Goal: Task Accomplishment & Management: Manage account settings

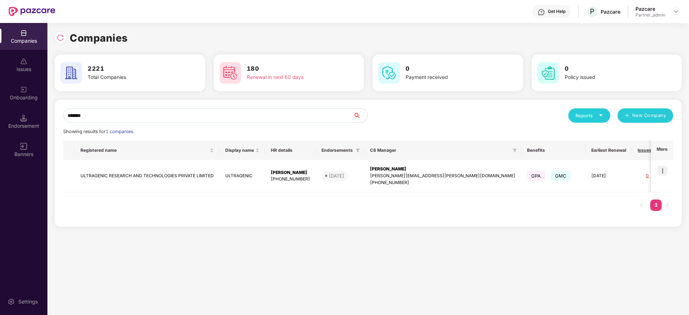
drag, startPoint x: 112, startPoint y: 116, endPoint x: 47, endPoint y: 107, distance: 65.6
click at [0, 102] on div "Companies Issues Onboarding Endorsement Banners Settings Companies 2221 Total C…" at bounding box center [344, 169] width 689 height 292
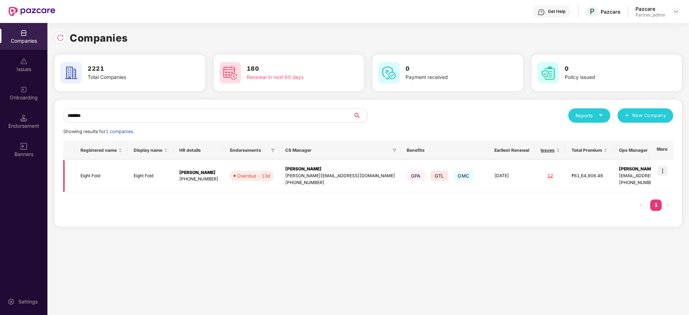
scroll to position [0, 1]
click at [59, 40] on img at bounding box center [60, 37] width 7 height 7
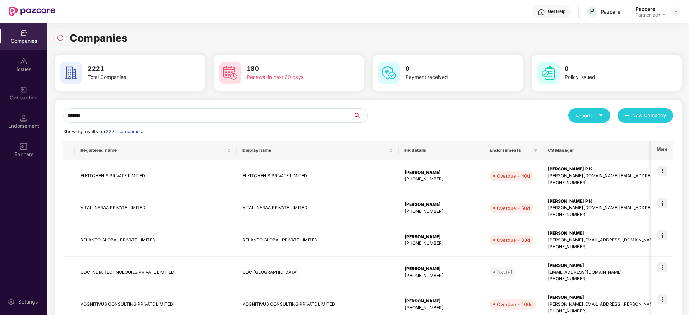
click at [110, 117] on input "*******" at bounding box center [208, 115] width 290 height 14
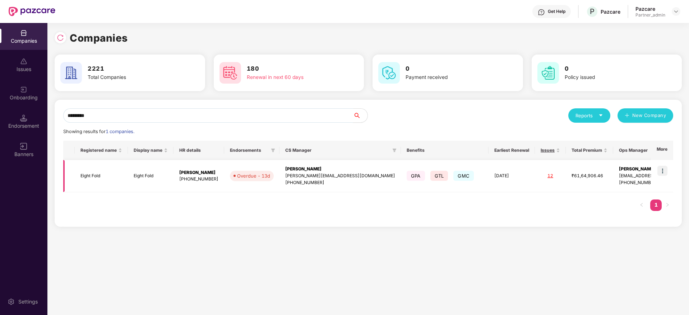
type input "*********"
click at [301, 169] on div "[PERSON_NAME]" at bounding box center [340, 169] width 110 height 7
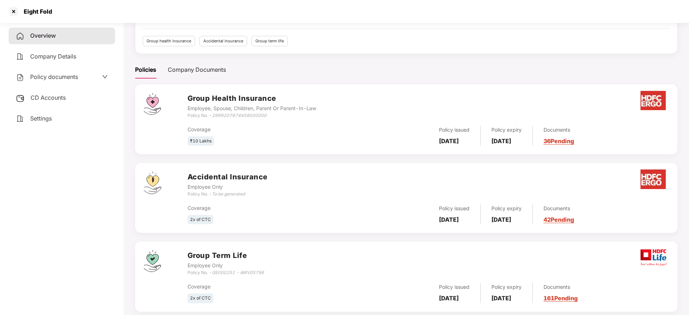
scroll to position [79, 0]
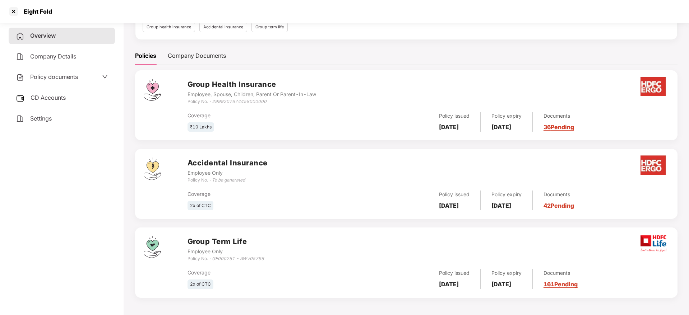
click at [575, 285] on link "161 Pending" at bounding box center [560, 284] width 34 height 7
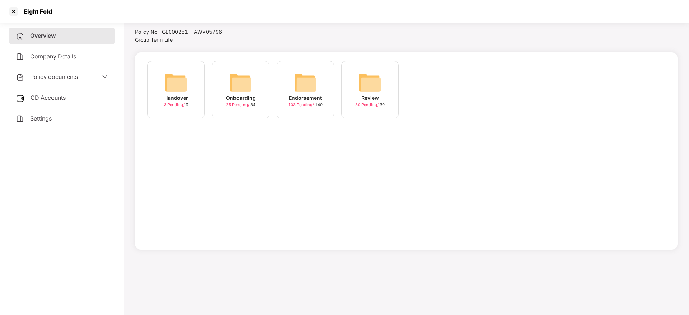
click at [302, 90] on img at bounding box center [305, 82] width 23 height 23
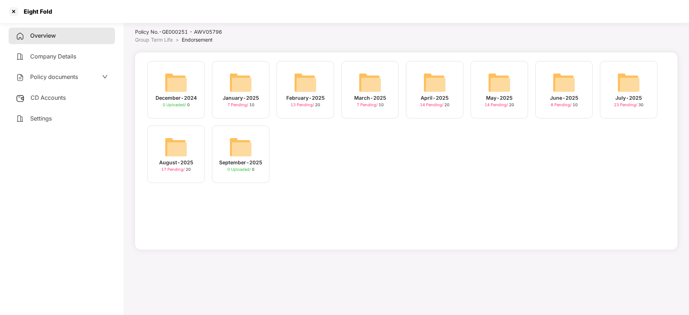
click at [180, 156] on img at bounding box center [175, 147] width 23 height 23
click at [251, 149] on img at bounding box center [240, 147] width 23 height 23
drag, startPoint x: 23, startPoint y: 10, endPoint x: 59, endPoint y: 13, distance: 36.0
click at [59, 10] on div "Eight Fold" at bounding box center [344, 11] width 689 height 23
copy div "Eight Fold"
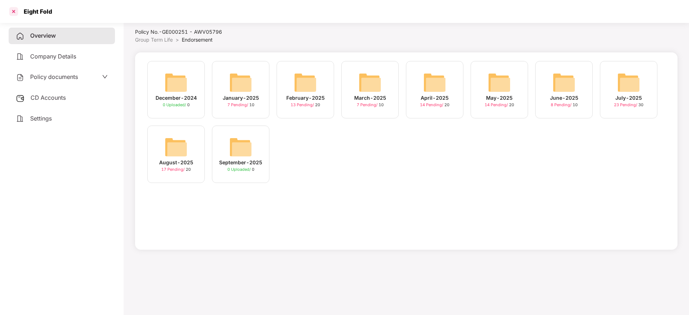
click at [16, 11] on div at bounding box center [13, 11] width 11 height 11
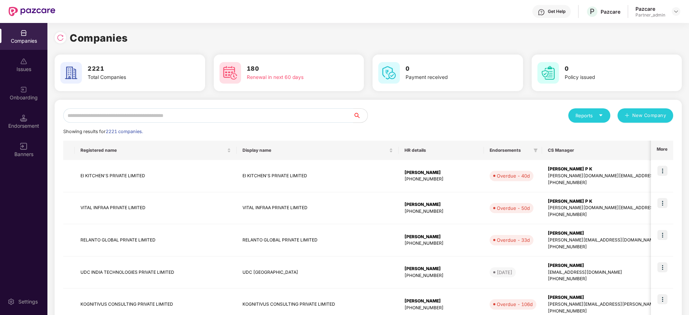
click at [182, 116] on input "text" at bounding box center [208, 115] width 290 height 14
paste input "**********"
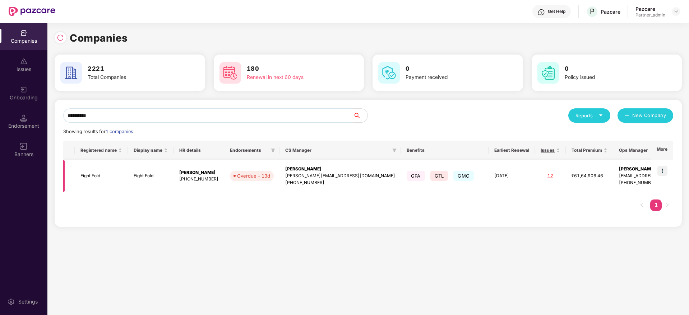
type input "**********"
click at [665, 169] on img at bounding box center [662, 171] width 10 height 10
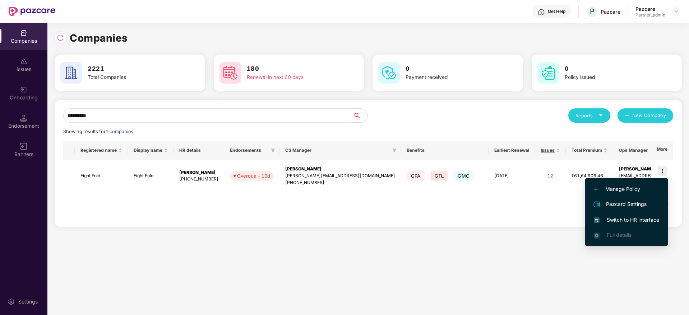
click at [618, 221] on span "Switch to HR interface" at bounding box center [625, 220] width 65 height 8
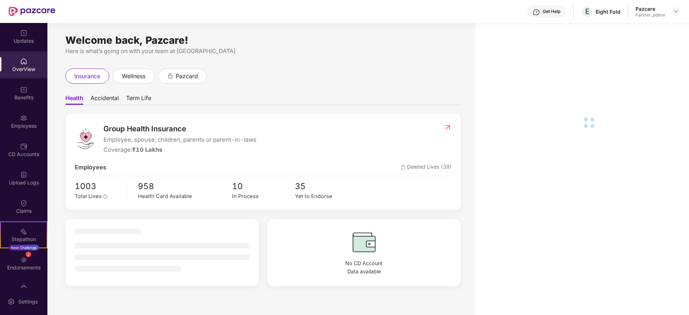
click at [26, 273] on div "2 Endorsements" at bounding box center [23, 263] width 47 height 27
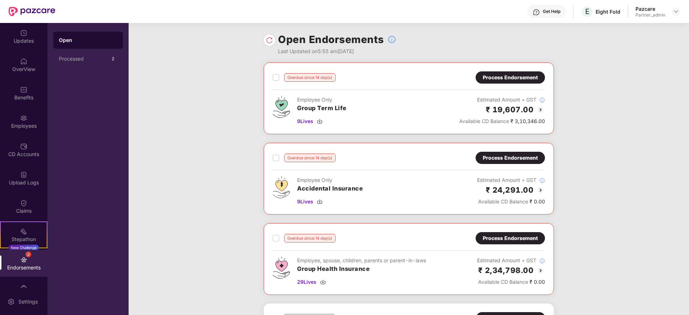
click at [507, 76] on div "Process Endorsement" at bounding box center [510, 78] width 55 height 8
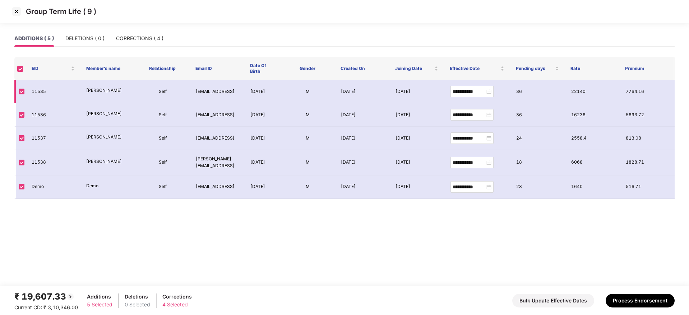
click at [37, 93] on td "11535" at bounding box center [53, 91] width 55 height 23
copy td "11535"
click at [38, 119] on td "11536" at bounding box center [53, 114] width 55 height 23
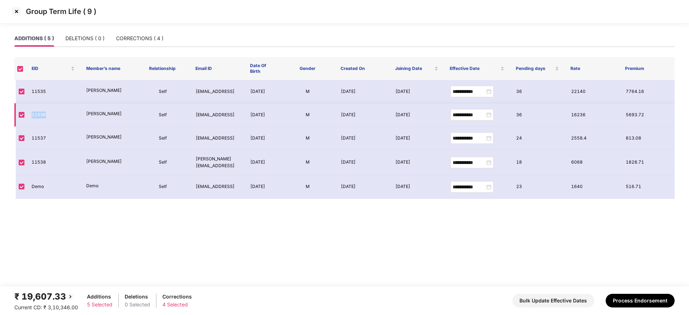
click at [38, 119] on td "11536" at bounding box center [53, 114] width 55 height 23
copy td "11536"
click at [34, 146] on td "11537" at bounding box center [53, 138] width 55 height 23
copy td "11537"
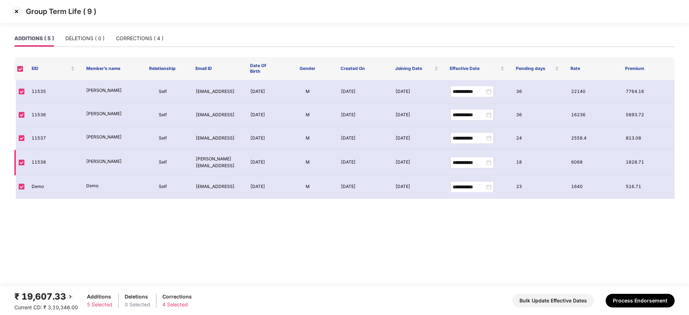
click at [40, 169] on td "11538" at bounding box center [53, 162] width 55 height 25
copy td "11538"
click at [18, 9] on img at bounding box center [16, 11] width 11 height 11
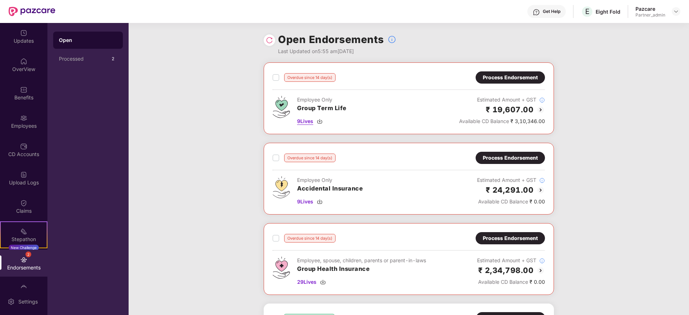
click at [322, 119] on img at bounding box center [320, 121] width 6 height 6
click at [499, 75] on div "Process Endorsement" at bounding box center [510, 78] width 55 height 8
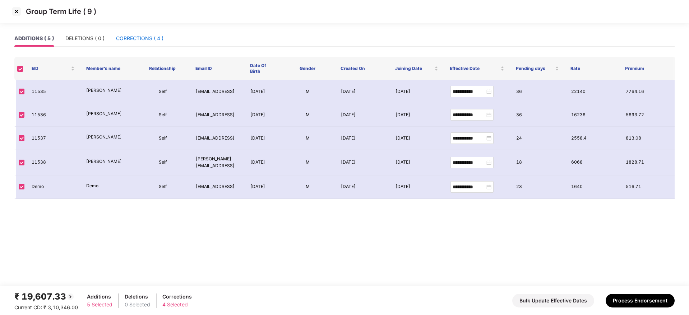
click at [143, 38] on div "CORRECTIONS ( 4 )" at bounding box center [139, 38] width 47 height 8
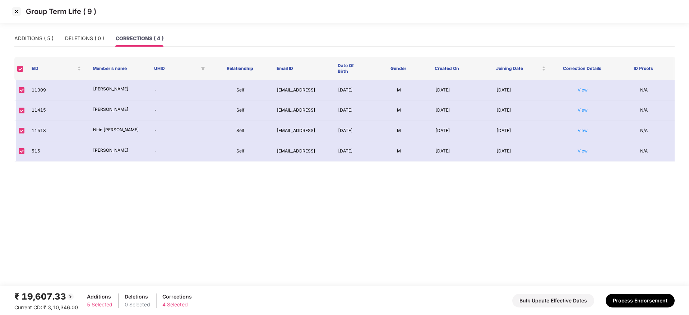
click at [21, 73] on th at bounding box center [19, 68] width 11 height 23
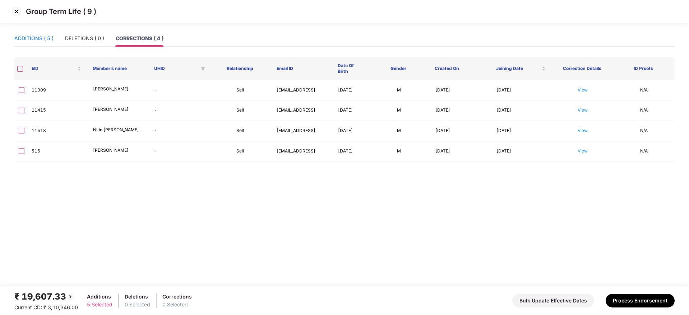
click at [30, 40] on div "ADDITIONS ( 5 )" at bounding box center [33, 38] width 39 height 8
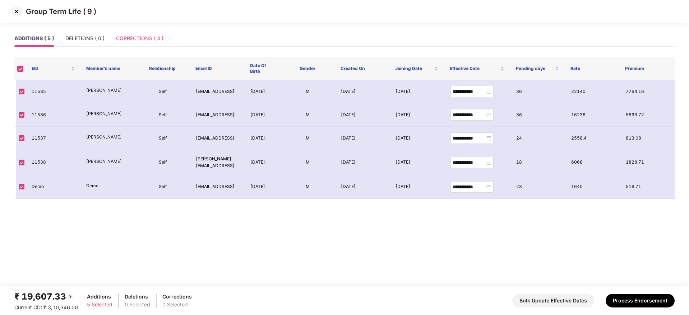
click at [143, 43] on div "CORRECTIONS ( 4 )" at bounding box center [139, 38] width 47 height 17
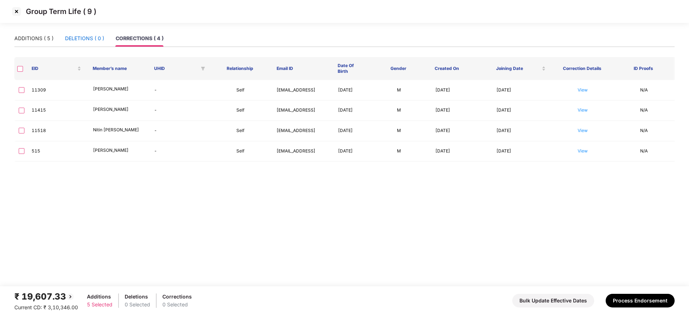
click at [84, 38] on div "DELETIONS ( 0 )" at bounding box center [84, 38] width 39 height 8
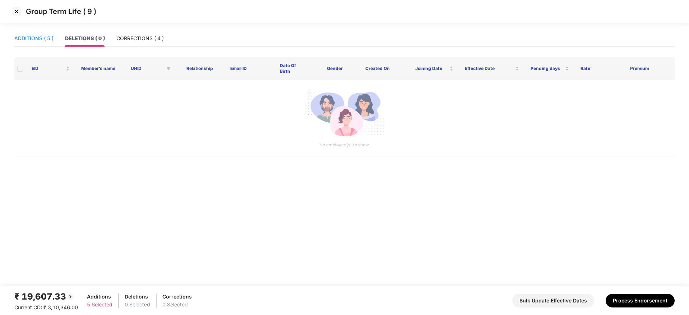
click at [34, 41] on div "ADDITIONS ( 5 )" at bounding box center [33, 38] width 39 height 8
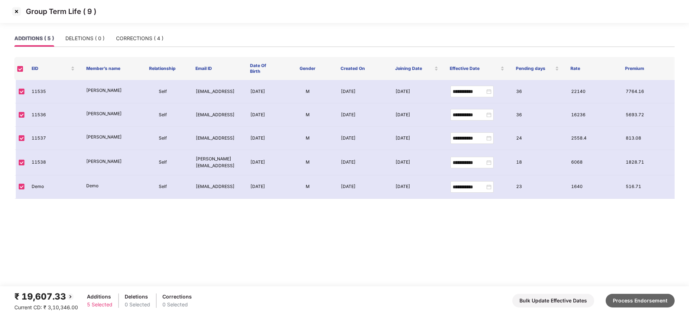
click at [644, 297] on button "Process Endorsement" at bounding box center [639, 301] width 69 height 14
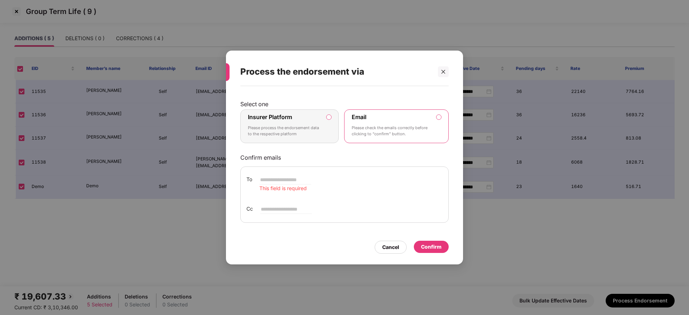
click at [290, 130] on p "Please process the endorsement data to the respective platform" at bounding box center [284, 131] width 73 height 13
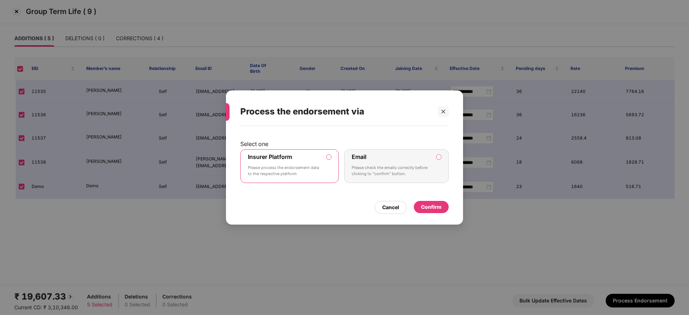
click at [435, 205] on div "Confirm" at bounding box center [431, 207] width 20 height 8
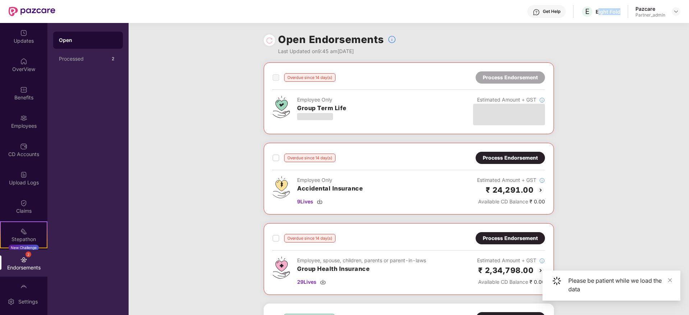
drag, startPoint x: 599, startPoint y: 12, endPoint x: 629, endPoint y: 11, distance: 30.2
click at [629, 11] on div "Get Help E Eight Fold Pazcare Partner_admin" at bounding box center [367, 11] width 625 height 23
copy div "ight Fold"
click at [677, 10] on img at bounding box center [676, 12] width 6 height 6
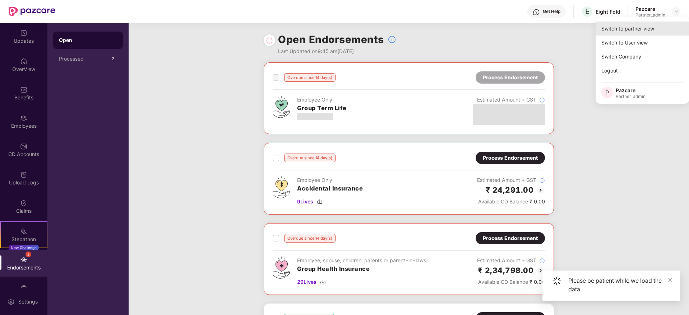
click at [643, 29] on div "Switch to partner view" at bounding box center [641, 29] width 93 height 14
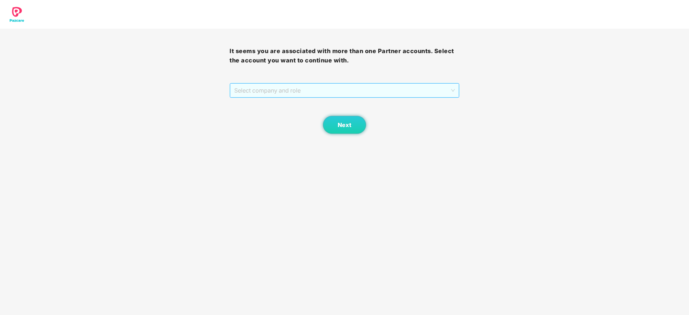
click at [324, 89] on span "Select company and role" at bounding box center [344, 91] width 220 height 14
drag, startPoint x: 291, startPoint y: 115, endPoint x: 327, endPoint y: 125, distance: 37.8
click at [305, 116] on div "Pazcare - PARTNER_ADMIN" at bounding box center [344, 116] width 221 height 8
click at [332, 127] on button "Next" at bounding box center [344, 125] width 43 height 18
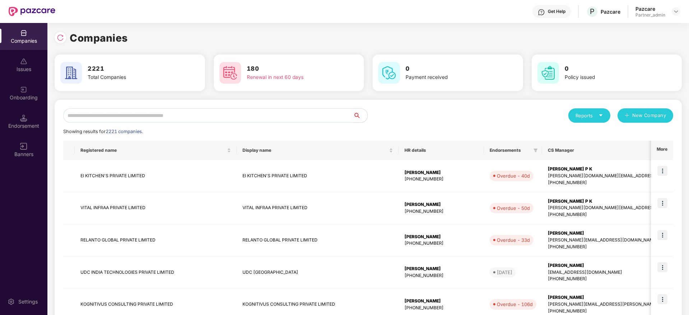
click at [258, 115] on input "text" at bounding box center [208, 115] width 290 height 14
paste input "*********"
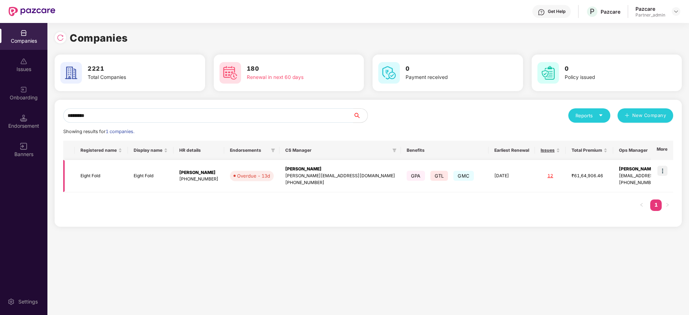
type input "*********"
click at [316, 173] on div "[PERSON_NAME][EMAIL_ADDRESS][DOMAIN_NAME]" at bounding box center [340, 176] width 110 height 7
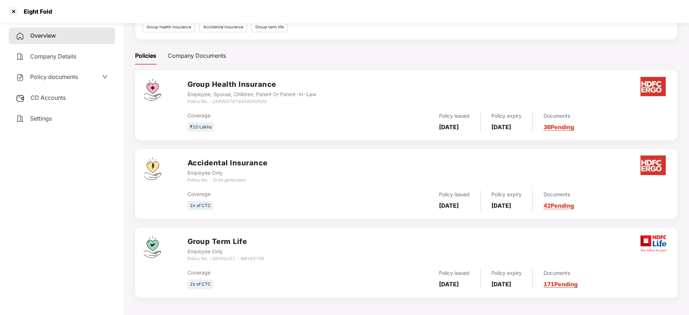
click at [577, 283] on link "171 Pending" at bounding box center [560, 284] width 34 height 7
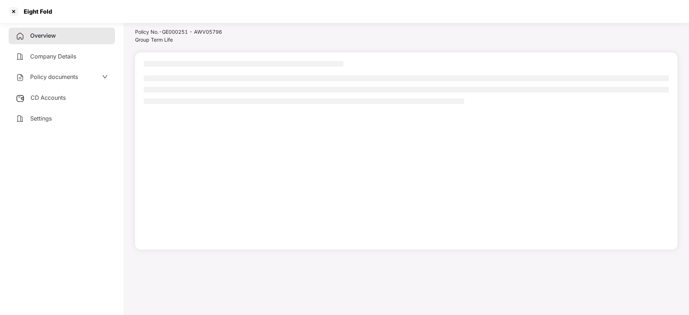
scroll to position [20, 0]
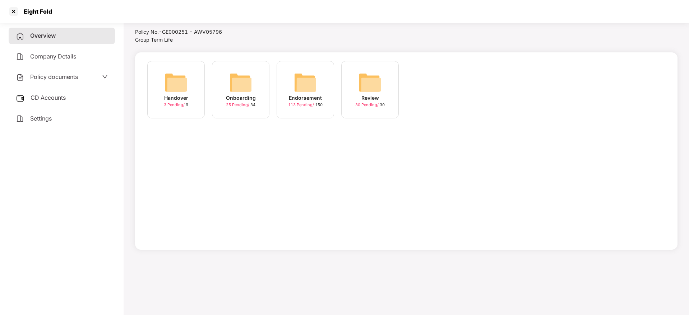
click at [317, 78] on div "Endorsement 113 Pending / 150" at bounding box center [304, 89] width 57 height 57
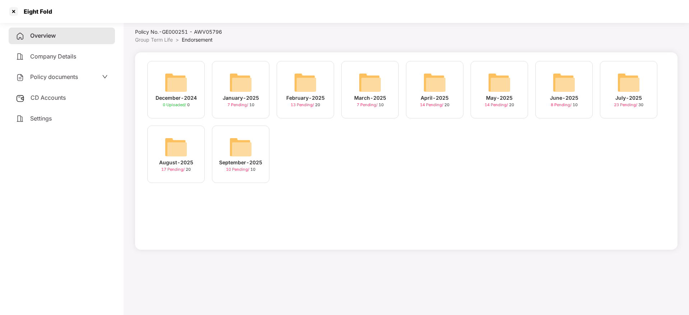
click at [174, 152] on img at bounding box center [175, 147] width 23 height 23
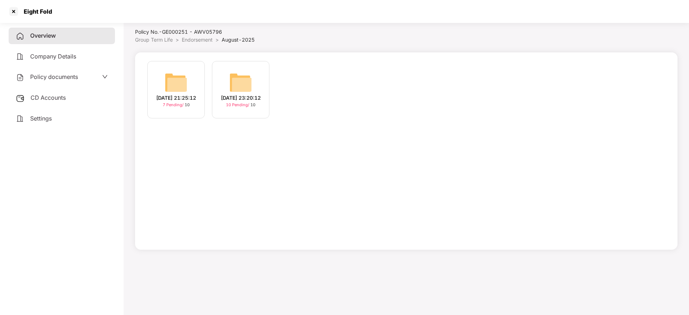
click at [233, 94] on div "25-Aug-2025 23:20:12" at bounding box center [241, 98] width 40 height 8
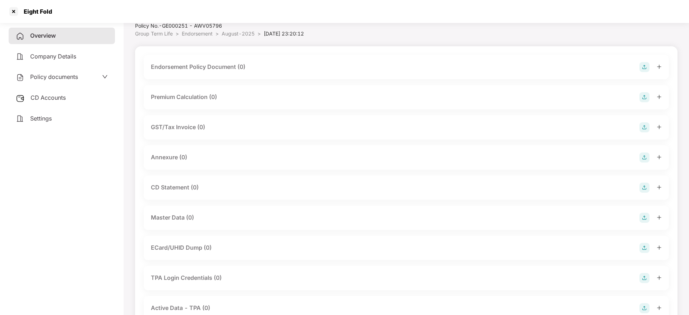
scroll to position [0, 0]
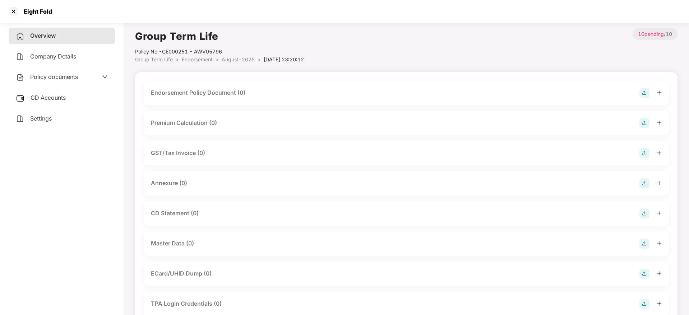
click at [642, 93] on img at bounding box center [644, 93] width 10 height 10
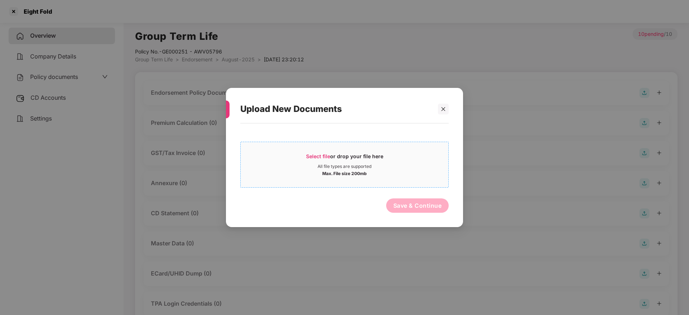
click at [323, 158] on span "Select file" at bounding box center [318, 156] width 24 height 6
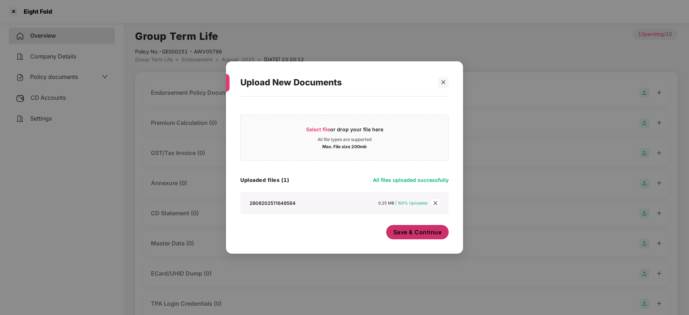
click at [423, 233] on span "Save & Continue" at bounding box center [417, 232] width 48 height 8
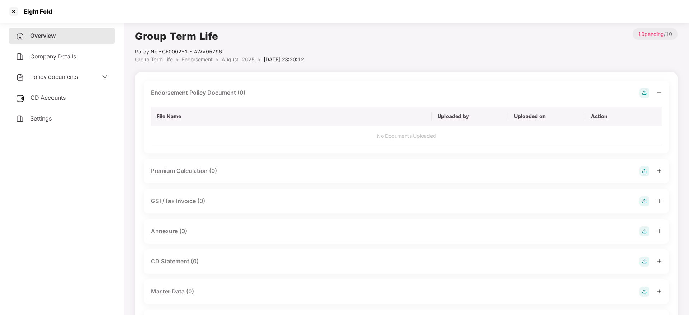
click at [657, 93] on icon "minus" at bounding box center [658, 92] width 5 height 5
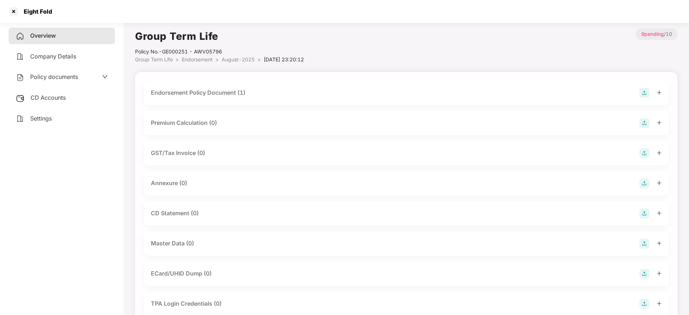
click at [645, 181] on img at bounding box center [644, 183] width 10 height 10
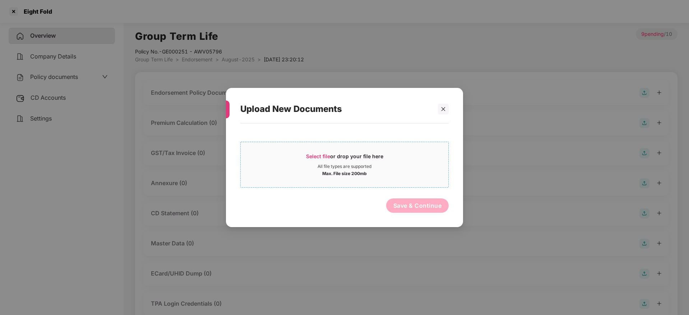
click at [326, 166] on div "All file types are supported" at bounding box center [344, 167] width 54 height 6
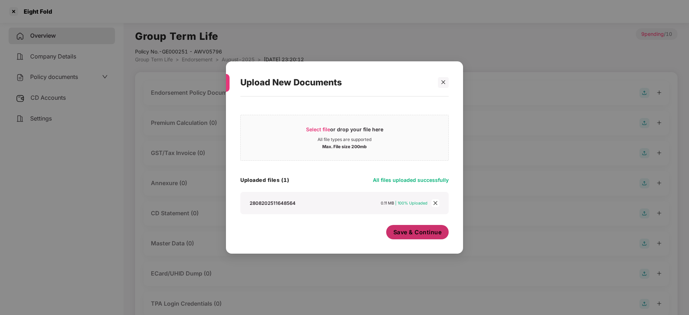
click at [406, 234] on span "Save & Continue" at bounding box center [417, 232] width 48 height 8
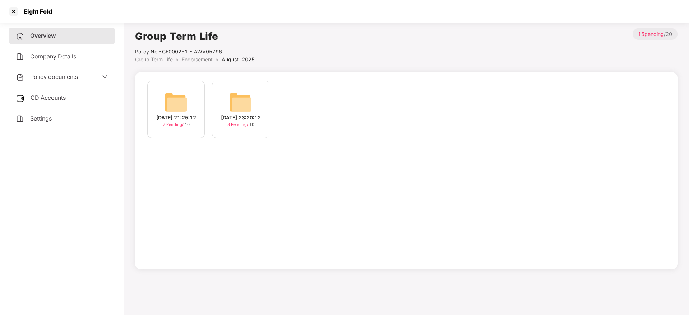
scroll to position [20, 0]
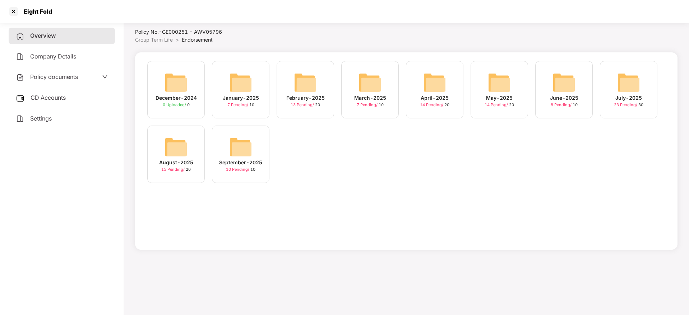
click at [243, 157] on img at bounding box center [240, 147] width 23 height 23
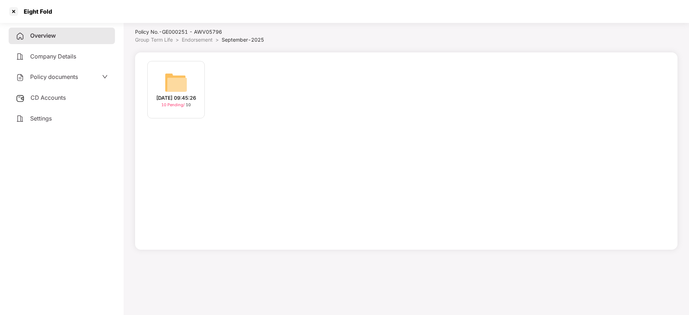
click at [189, 98] on div "25-Sep-2025 09:45:26" at bounding box center [176, 98] width 40 height 8
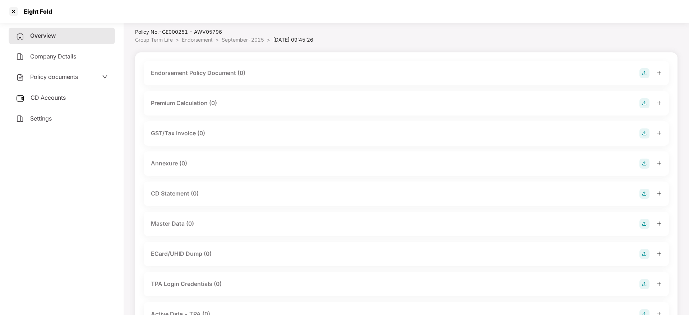
click at [645, 72] on img at bounding box center [644, 73] width 10 height 10
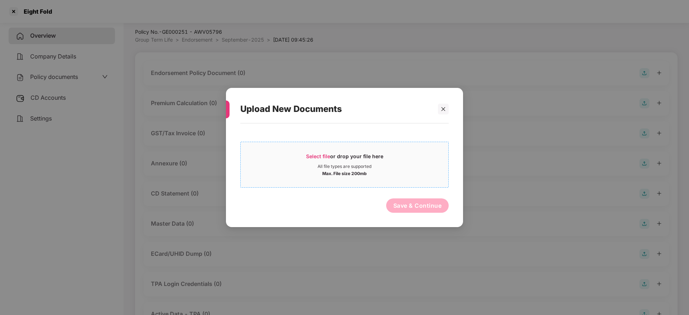
click at [321, 159] on span "Select file" at bounding box center [318, 156] width 24 height 6
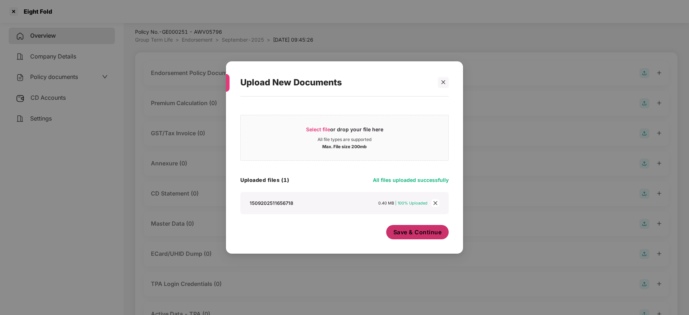
click at [435, 228] on span "Save & Continue" at bounding box center [417, 232] width 48 height 8
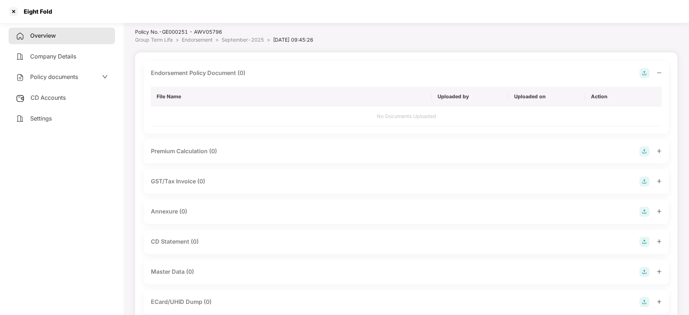
click at [658, 74] on icon "minus" at bounding box center [658, 72] width 5 height 5
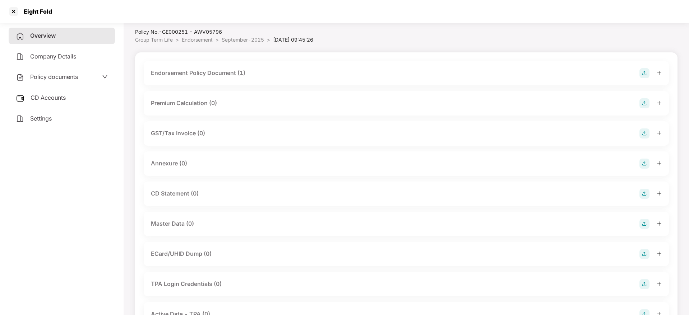
click at [644, 163] on img at bounding box center [644, 164] width 10 height 10
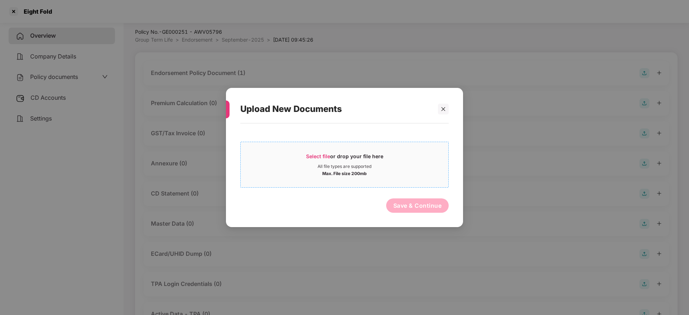
click at [329, 148] on span "Select file or drop your file here All file types are supported Max. File size …" at bounding box center [345, 165] width 208 height 34
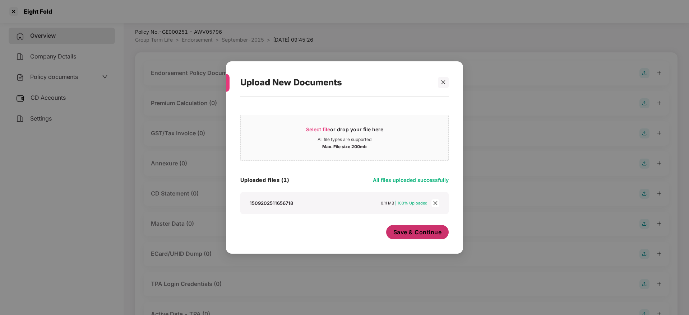
click at [418, 236] on span "Save & Continue" at bounding box center [417, 232] width 48 height 8
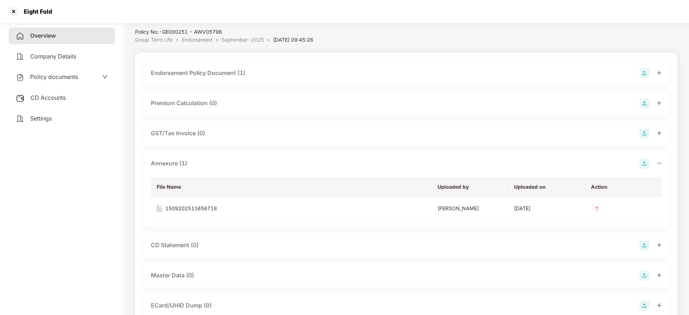
click at [658, 162] on icon "minus" at bounding box center [658, 163] width 5 height 5
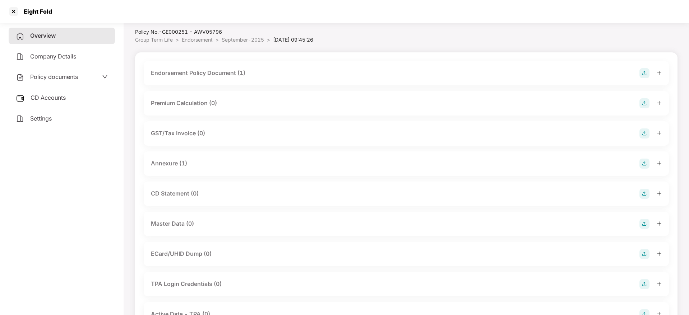
click at [644, 220] on img at bounding box center [644, 224] width 10 height 10
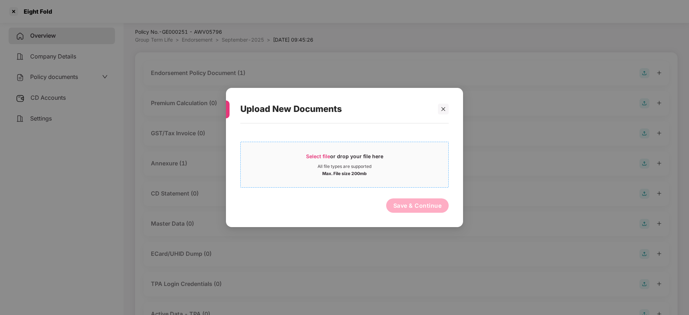
click at [332, 157] on div "Select file or drop your file here" at bounding box center [344, 158] width 77 height 11
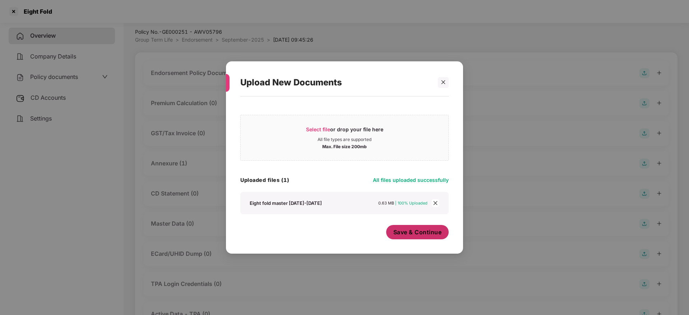
click at [414, 232] on span "Save & Continue" at bounding box center [417, 232] width 48 height 8
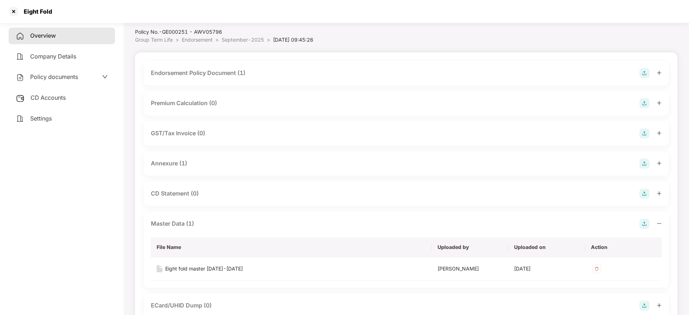
click at [657, 222] on icon "minus" at bounding box center [658, 223] width 5 height 5
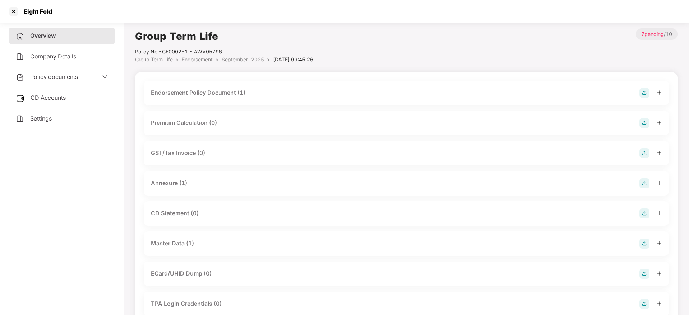
scroll to position [20, 0]
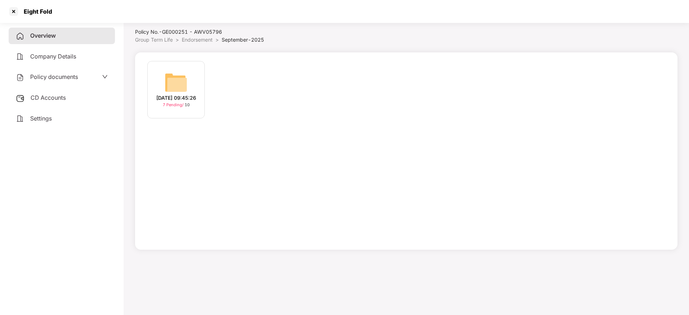
click at [37, 37] on span "Overview" at bounding box center [42, 35] width 25 height 7
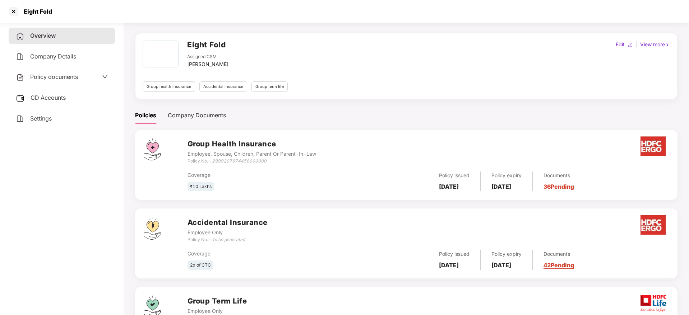
click at [43, 96] on span "CD Accounts" at bounding box center [48, 97] width 35 height 7
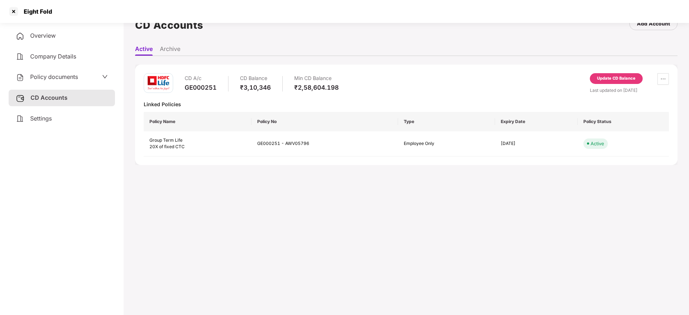
click at [170, 49] on li "Archive" at bounding box center [170, 50] width 20 height 10
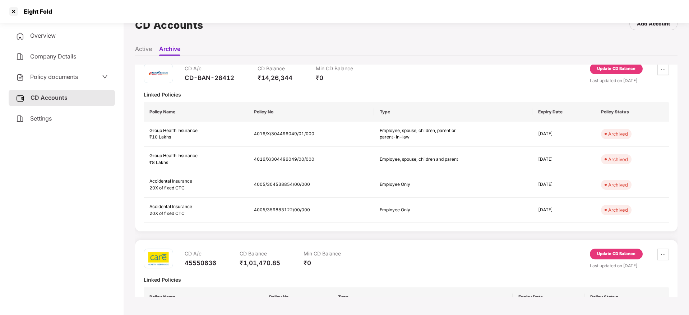
scroll to position [0, 0]
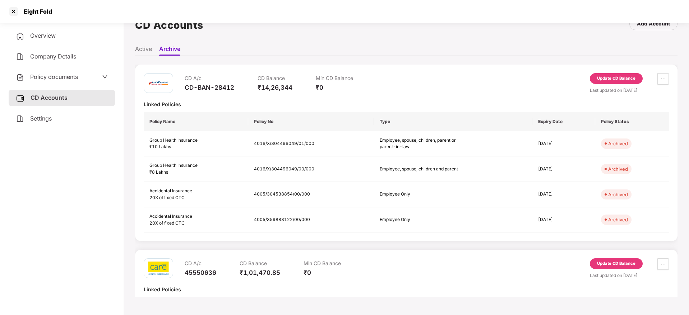
click at [140, 50] on li "Active" at bounding box center [143, 50] width 17 height 10
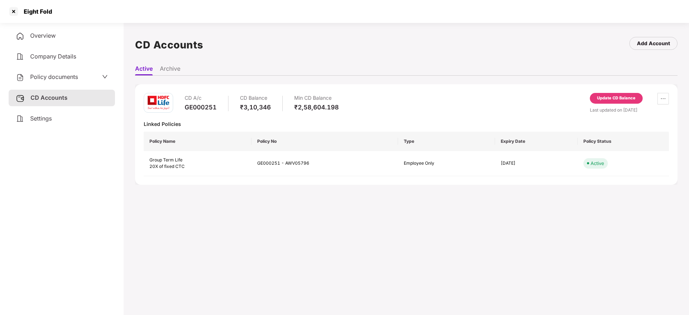
click at [37, 96] on span "CD Accounts" at bounding box center [49, 97] width 37 height 7
click at [608, 92] on div "CD A/c GE000251 CD Balance ₹3,10,346 Min CD Balance ₹2,58,604.198 Update CD Bal…" at bounding box center [406, 134] width 542 height 101
click at [617, 99] on div "Update CD Balance" at bounding box center [616, 98] width 38 height 6
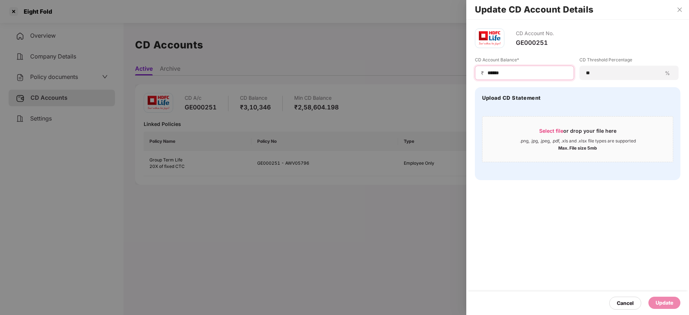
drag, startPoint x: 533, startPoint y: 72, endPoint x: 425, endPoint y: 71, distance: 107.7
click at [425, 71] on div "Update CD Account Details CD Account No. GE000251 CD Account Balance* ₹ ****** …" at bounding box center [344, 157] width 689 height 315
paste input
type input "******"
click at [562, 126] on span "Select file or drop your file here .png, .jpg, .jpeg, .pdf, .xls and .xlsx file…" at bounding box center [577, 139] width 190 height 34
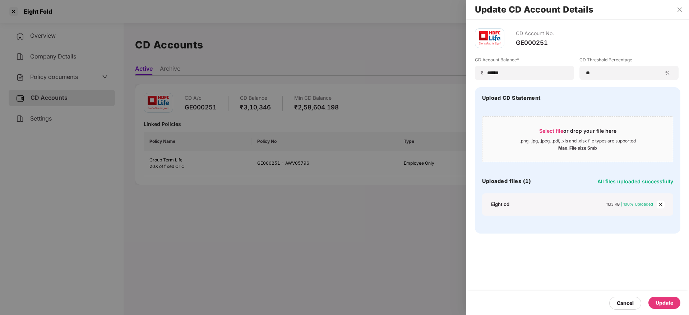
click at [676, 299] on div "Update" at bounding box center [664, 303] width 32 height 12
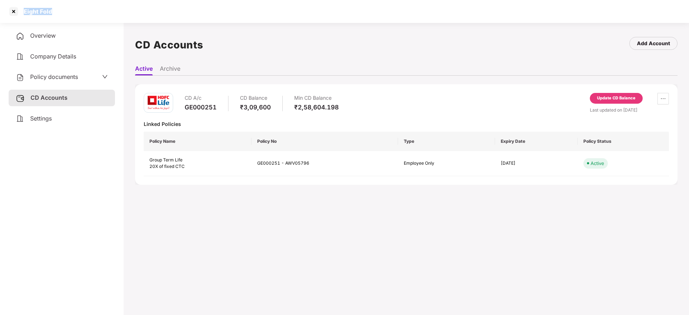
drag, startPoint x: 23, startPoint y: 6, endPoint x: 55, endPoint y: 10, distance: 32.6
click at [55, 10] on div "Eight Fold" at bounding box center [344, 11] width 689 height 23
copy div "Eight Fold"
click at [12, 10] on div at bounding box center [13, 11] width 11 height 11
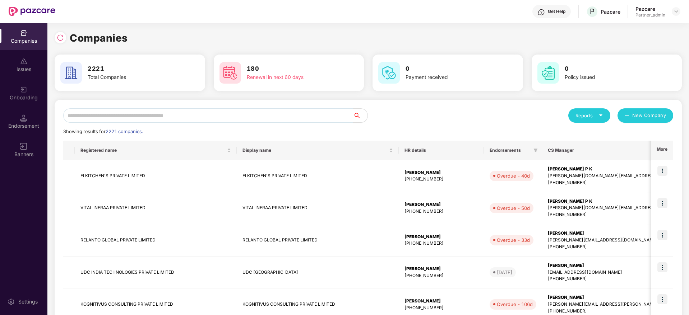
click at [172, 115] on input "text" at bounding box center [208, 115] width 290 height 14
paste input "**********"
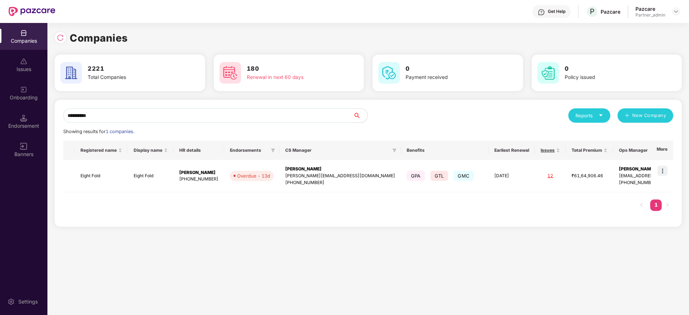
type input "**********"
click at [666, 171] on img at bounding box center [662, 171] width 10 height 10
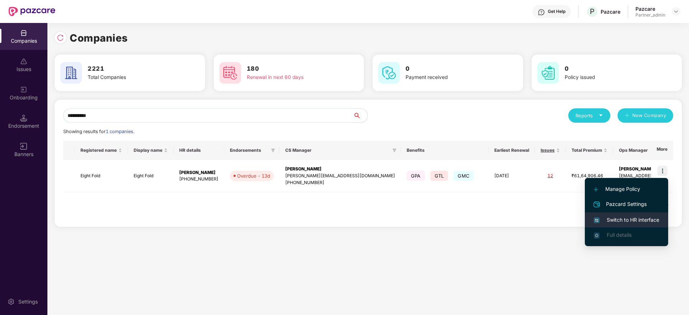
click at [630, 213] on li "Switch to HR interface" at bounding box center [626, 220] width 83 height 15
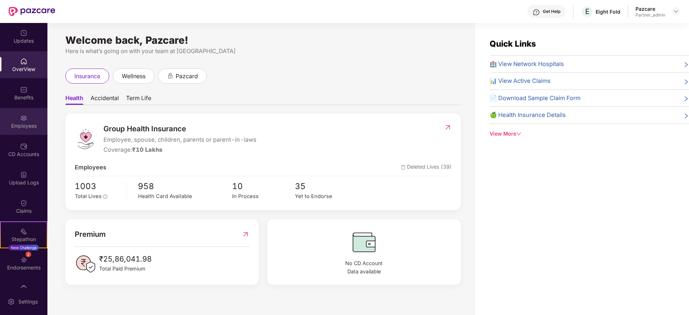
click at [14, 126] on div "Employees" at bounding box center [23, 125] width 47 height 7
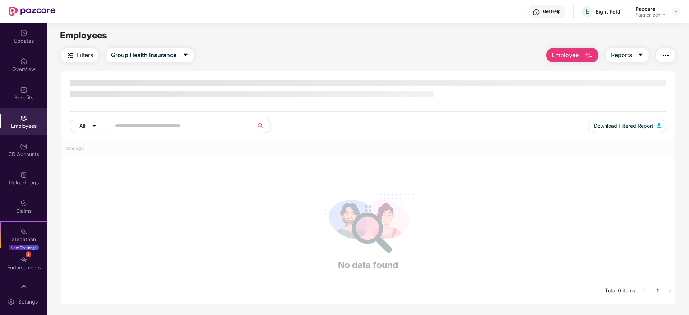
click at [662, 55] on img "button" at bounding box center [665, 55] width 9 height 9
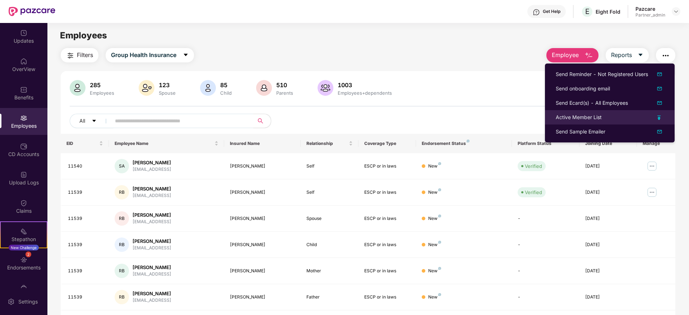
click at [564, 120] on div "Active Member List" at bounding box center [578, 117] width 46 height 8
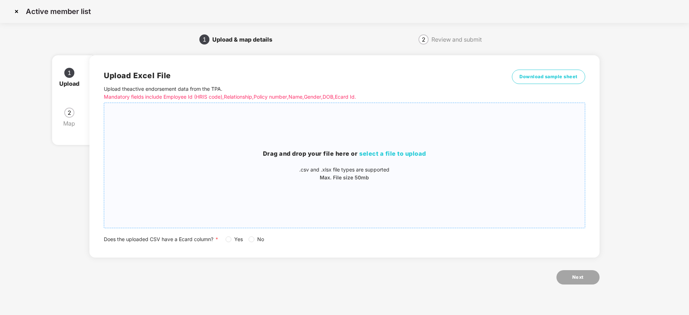
click at [364, 156] on span "select a file to upload" at bounding box center [392, 153] width 67 height 7
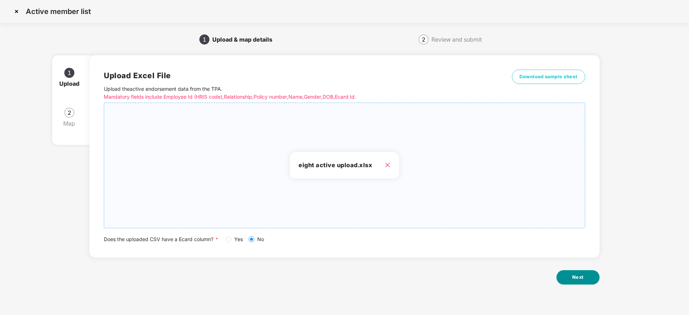
click at [578, 284] on button "Next" at bounding box center [577, 277] width 43 height 14
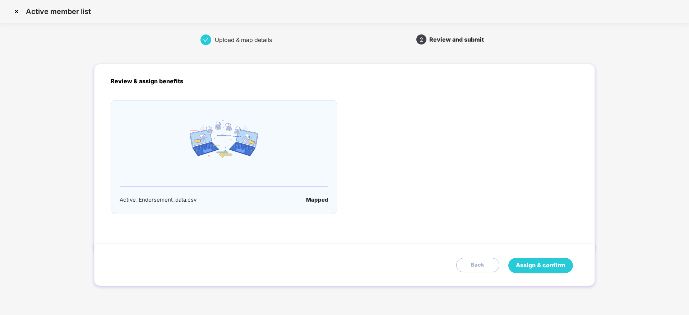
click at [564, 269] on span "Assign & confirm" at bounding box center [541, 265] width 50 height 9
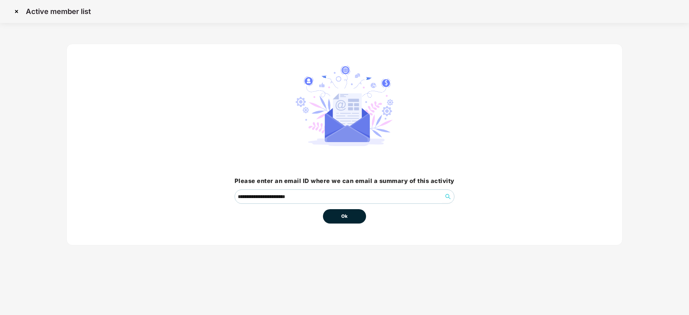
click at [352, 216] on button "Ok" at bounding box center [344, 216] width 43 height 14
click at [346, 215] on span "Ok" at bounding box center [344, 216] width 6 height 7
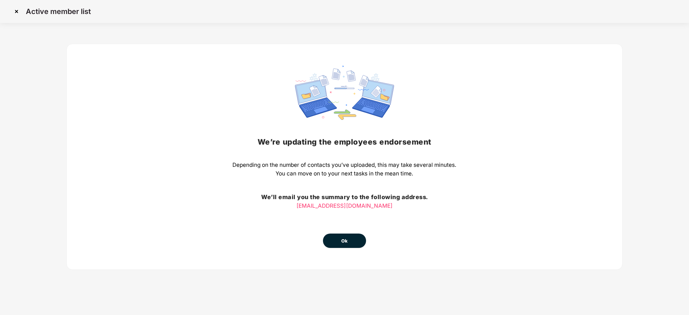
click at [350, 236] on button "Ok" at bounding box center [344, 241] width 43 height 14
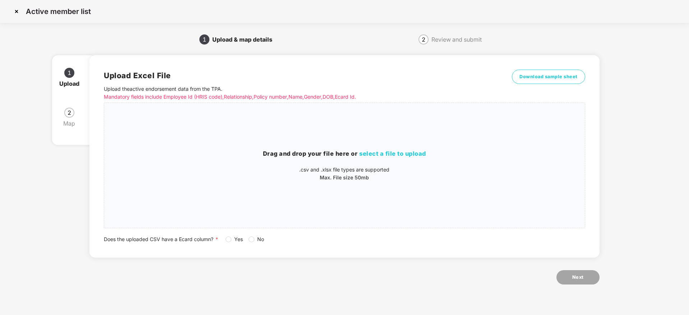
click at [14, 10] on img at bounding box center [16, 11] width 11 height 11
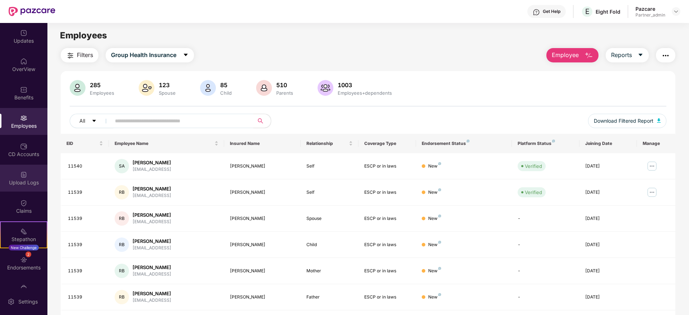
click at [24, 181] on div "Upload Logs" at bounding box center [23, 182] width 47 height 7
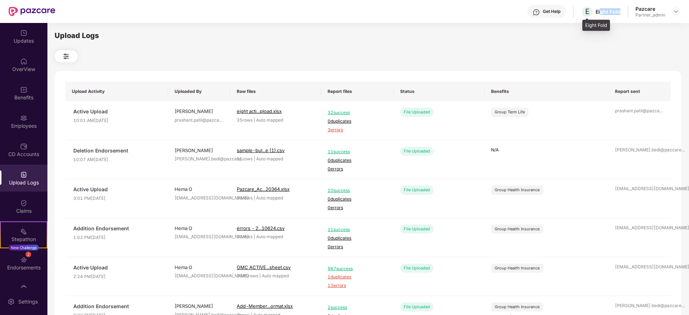
drag, startPoint x: 602, startPoint y: 10, endPoint x: 625, endPoint y: 8, distance: 22.3
click at [625, 8] on div "Get Help E Eight Fold Pazcare Partner_admin" at bounding box center [367, 11] width 625 height 23
copy div "ght Fold"
click at [676, 11] on img at bounding box center [676, 12] width 6 height 6
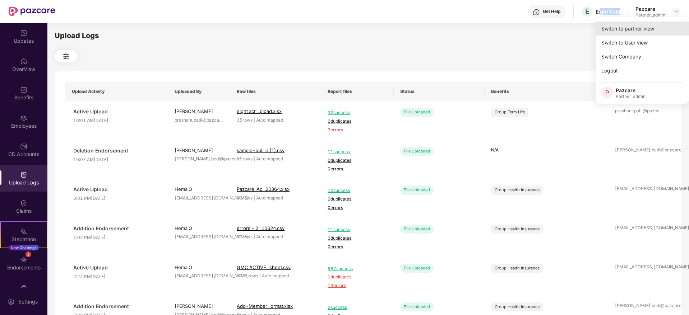
click at [660, 29] on div "Switch to partner view" at bounding box center [641, 29] width 93 height 14
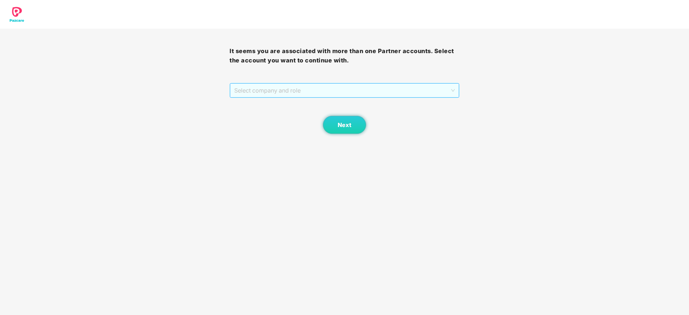
click at [326, 95] on span "Select company and role" at bounding box center [344, 91] width 220 height 14
click at [290, 115] on div "Pazcare - PARTNER_ADMIN" at bounding box center [344, 116] width 221 height 8
click at [340, 122] on span "Next" at bounding box center [344, 125] width 14 height 7
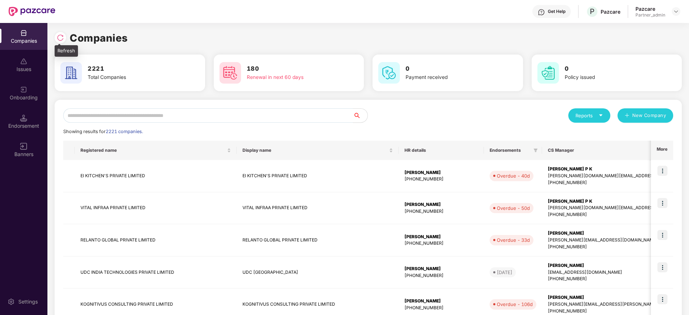
click at [59, 38] on img at bounding box center [60, 37] width 7 height 7
click at [187, 115] on input "text" at bounding box center [208, 115] width 290 height 14
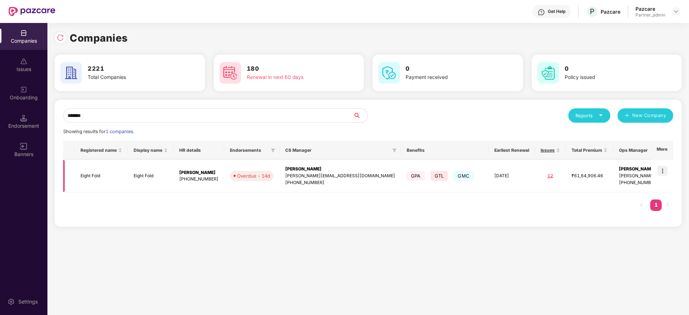
type input "*******"
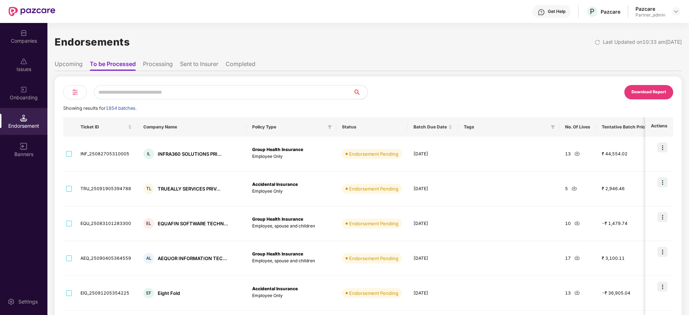
click at [24, 41] on div "Companies" at bounding box center [23, 40] width 47 height 7
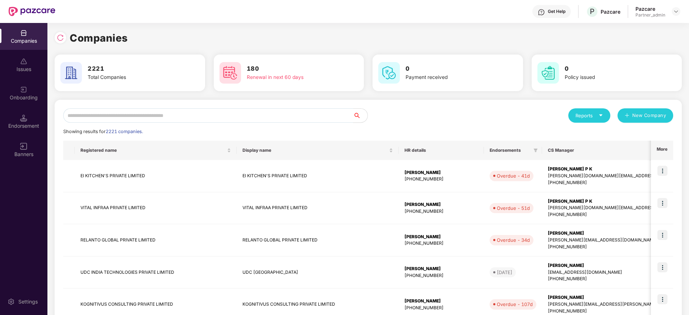
click at [143, 115] on input "text" at bounding box center [208, 115] width 290 height 14
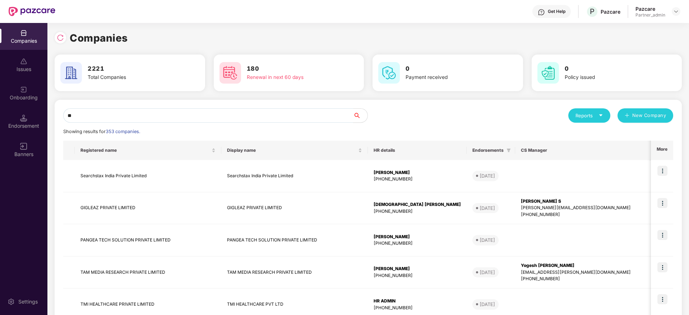
type input "*"
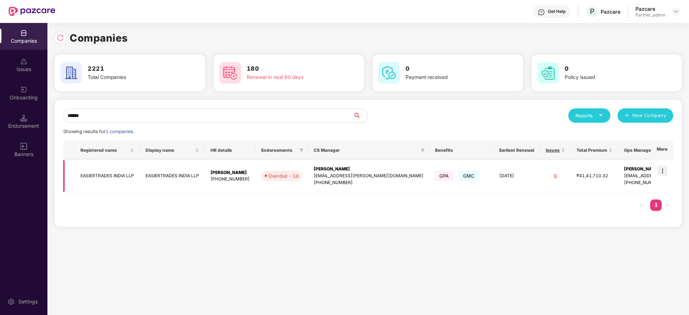
type input "******"
click at [662, 171] on img at bounding box center [662, 171] width 10 height 10
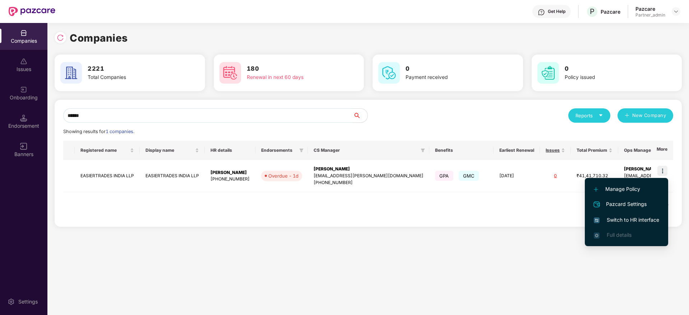
click at [609, 224] on span "Switch to HR interface" at bounding box center [625, 220] width 65 height 8
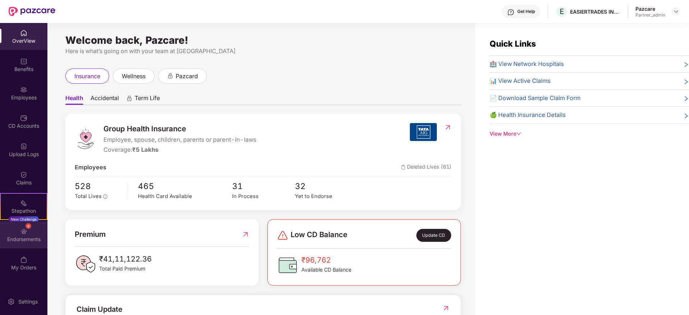
click at [14, 234] on div "6 Endorsements" at bounding box center [23, 235] width 47 height 27
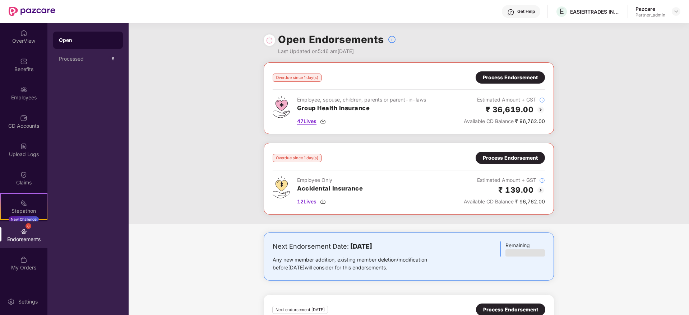
click at [326, 120] on img at bounding box center [323, 121] width 6 height 6
click at [324, 203] on img at bounding box center [323, 202] width 6 height 6
click at [494, 79] on div "Process Endorsement" at bounding box center [510, 78] width 55 height 8
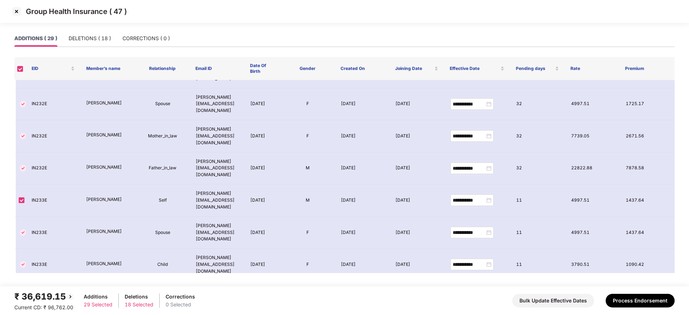
scroll to position [377, 0]
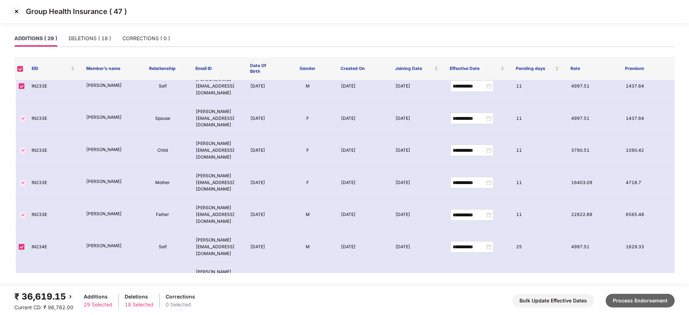
click at [641, 294] on button "Process Endorsement" at bounding box center [639, 301] width 69 height 14
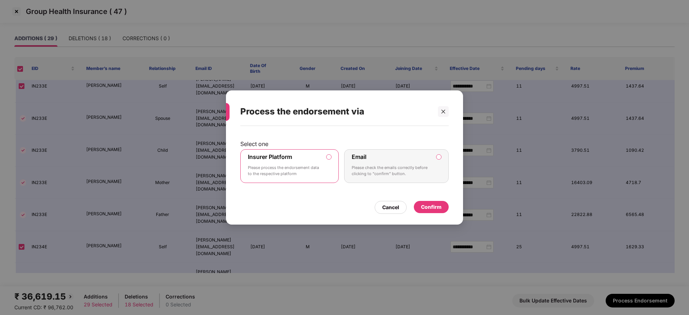
click at [438, 205] on div "Confirm" at bounding box center [431, 207] width 20 height 8
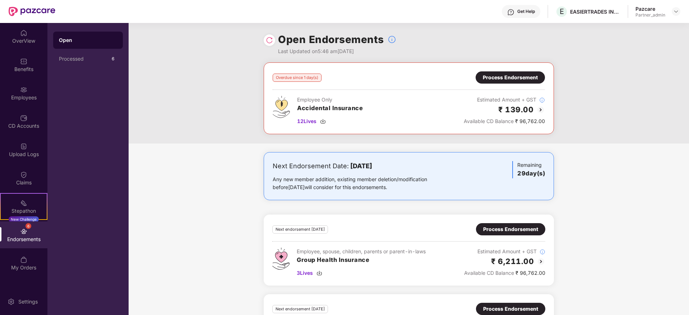
click at [495, 80] on div "Process Endorsement" at bounding box center [510, 78] width 55 height 8
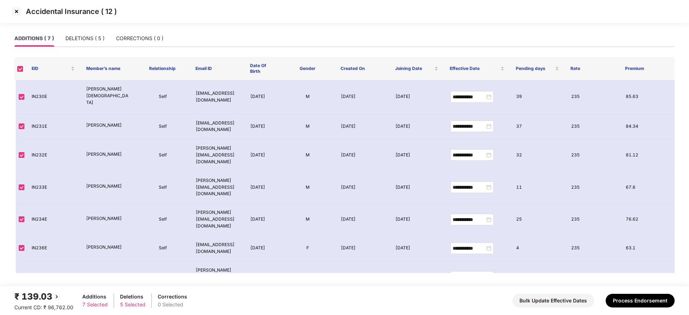
click at [633, 308] on div "₹ 139.03 Current CD: ₹ 96,762.00 Additions 7 Selected Deletions 5 Selected Corr…" at bounding box center [344, 301] width 660 height 22
click at [634, 301] on button "Process Endorsement" at bounding box center [639, 301] width 69 height 14
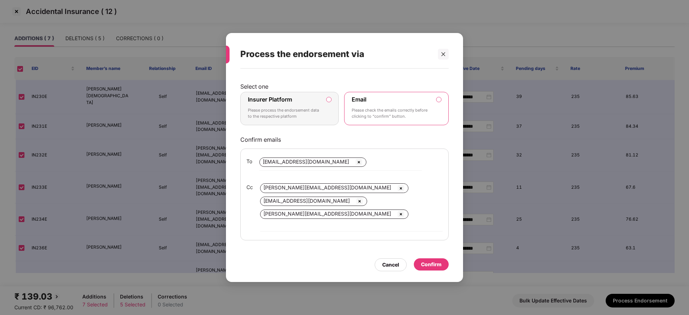
click at [307, 117] on p "Please process the endorsement data to the respective platform" at bounding box center [284, 113] width 73 height 13
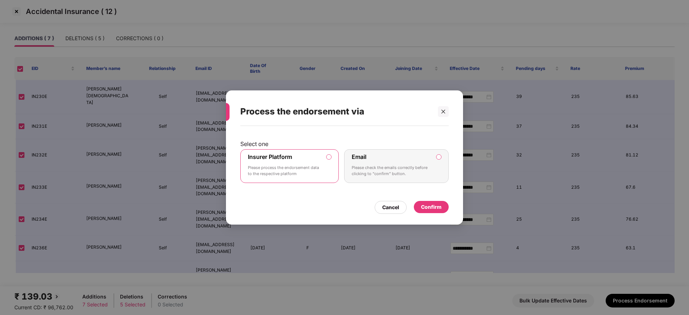
click at [432, 205] on div "Confirm" at bounding box center [431, 207] width 20 height 8
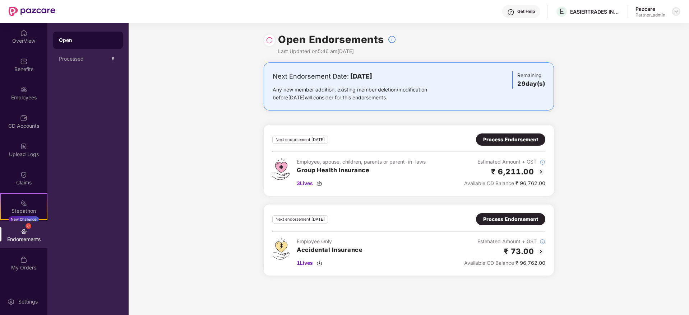
click at [679, 11] on div at bounding box center [675, 11] width 9 height 9
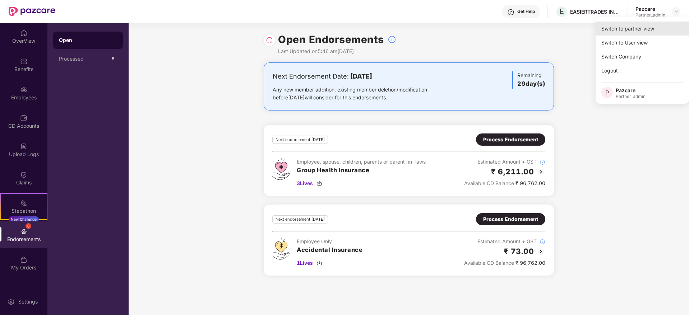
click at [654, 23] on div "Switch to partner view" at bounding box center [641, 29] width 93 height 14
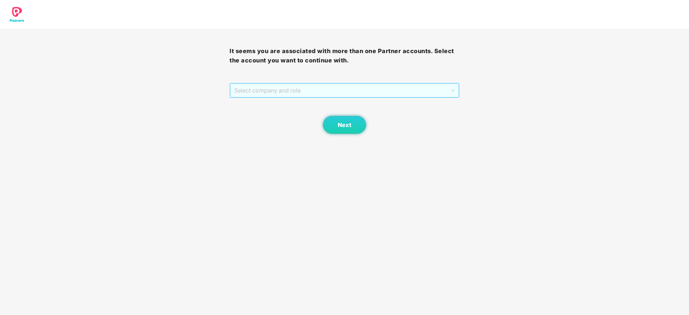
click at [278, 85] on span "Select company and role" at bounding box center [344, 91] width 220 height 14
click at [259, 112] on div "Pazcare - PARTNER_ADMIN" at bounding box center [344, 116] width 221 height 8
click at [344, 122] on span "Next" at bounding box center [344, 125] width 14 height 7
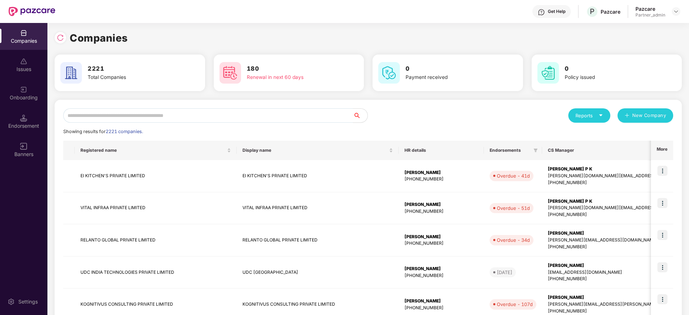
click at [16, 126] on div "Endorsement" at bounding box center [23, 125] width 47 height 7
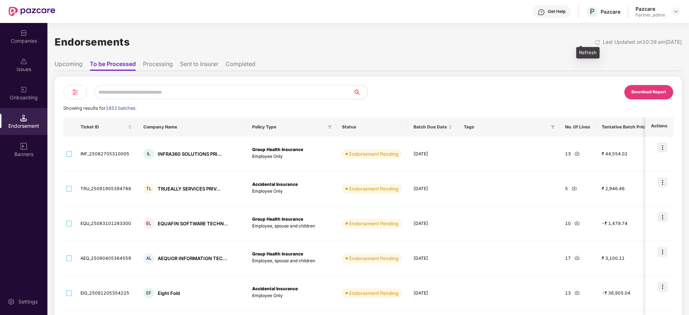
click at [594, 43] on img at bounding box center [597, 42] width 6 height 6
click at [75, 93] on img at bounding box center [75, 92] width 9 height 9
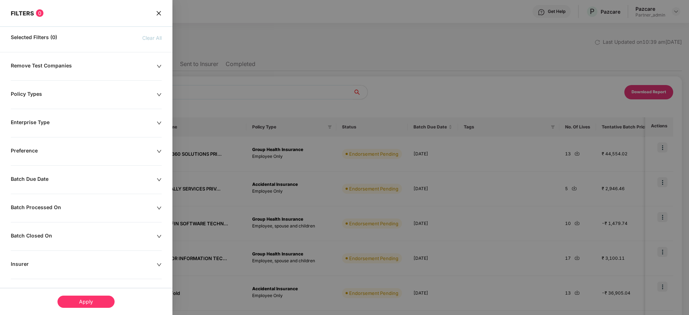
click at [157, 180] on icon "down" at bounding box center [159, 179] width 5 height 5
click at [74, 201] on div at bounding box center [46, 202] width 62 height 8
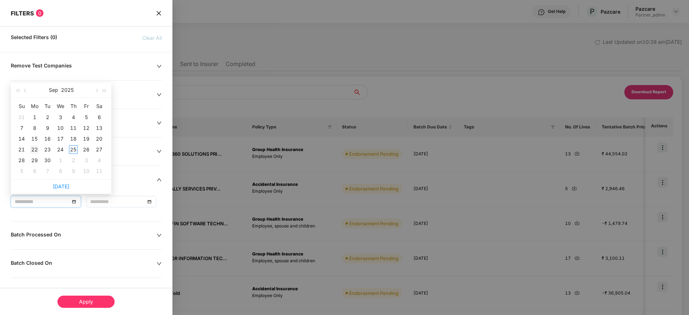
type input "**********"
click at [33, 149] on div "22" at bounding box center [34, 149] width 9 height 9
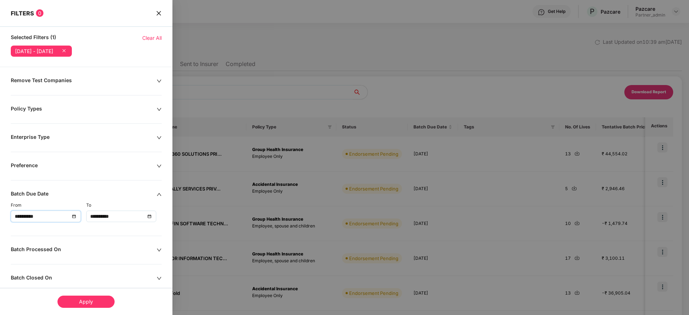
click at [149, 216] on div "**********" at bounding box center [121, 217] width 62 height 8
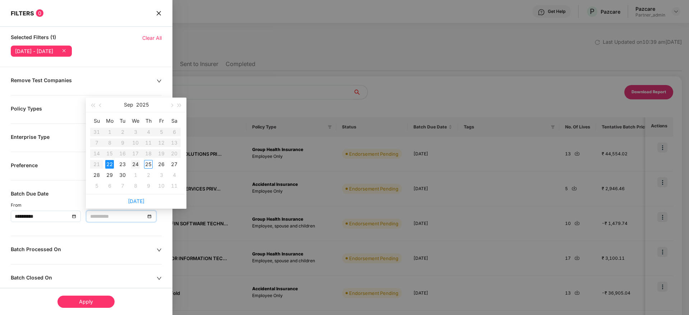
type input "**********"
click at [135, 164] on div "24" at bounding box center [135, 164] width 9 height 9
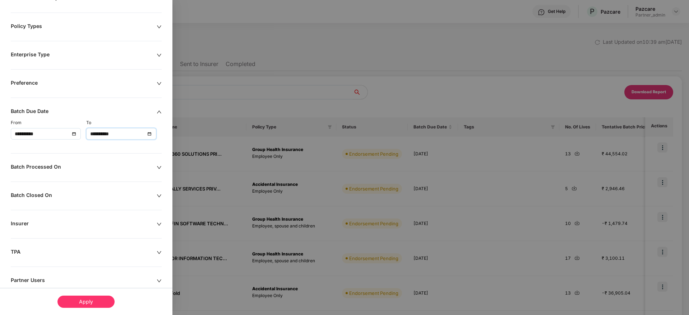
scroll to position [108, 0]
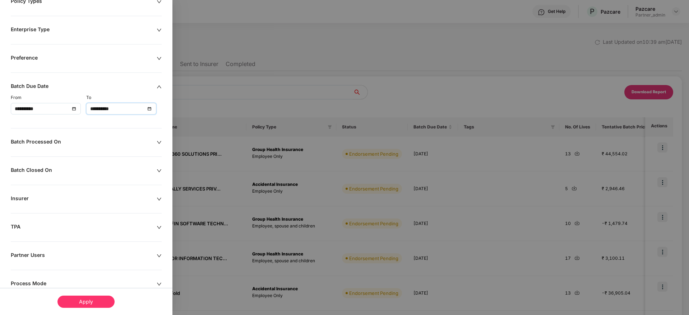
click at [88, 302] on div "Apply" at bounding box center [85, 302] width 57 height 12
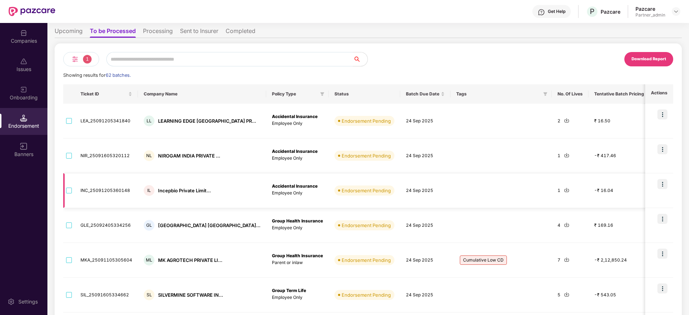
scroll to position [0, 0]
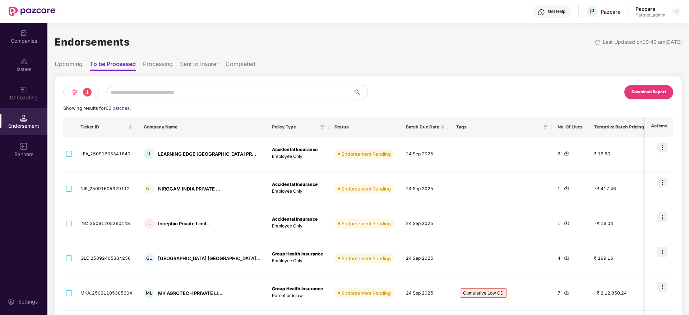
click at [646, 89] on div "Download Report" at bounding box center [648, 92] width 34 height 6
click at [364, 36] on div "Endorsements Last Updated on 10:40 am, 25 Sep 2025" at bounding box center [368, 42] width 627 height 22
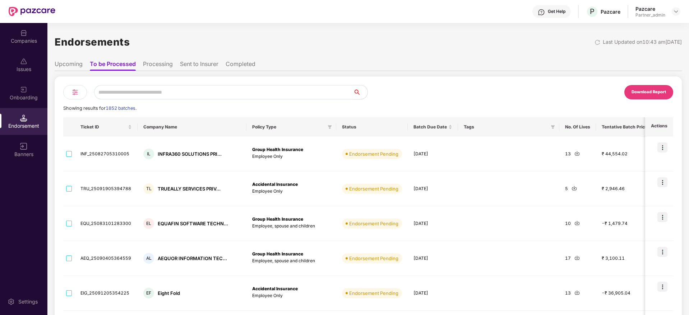
click at [73, 92] on img at bounding box center [75, 92] width 9 height 9
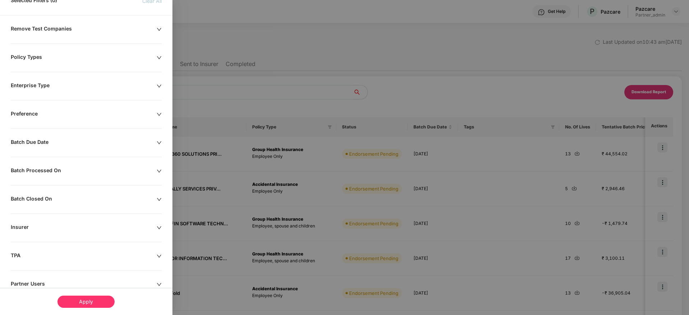
scroll to position [54, 0]
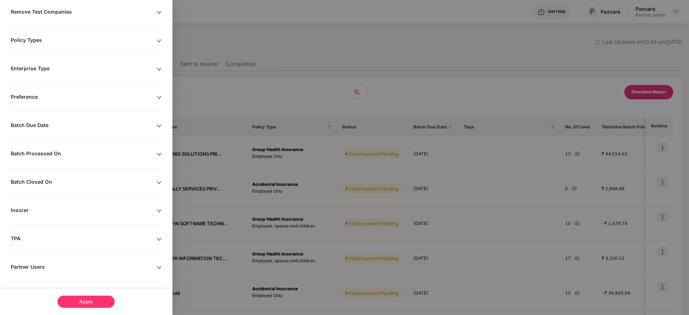
click at [157, 125] on icon "down" at bounding box center [159, 126] width 5 height 5
click at [73, 148] on div at bounding box center [46, 148] width 62 height 8
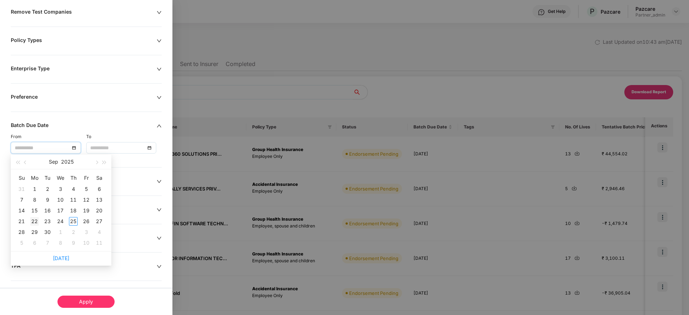
type input "**********"
click at [34, 219] on div "22" at bounding box center [34, 221] width 9 height 9
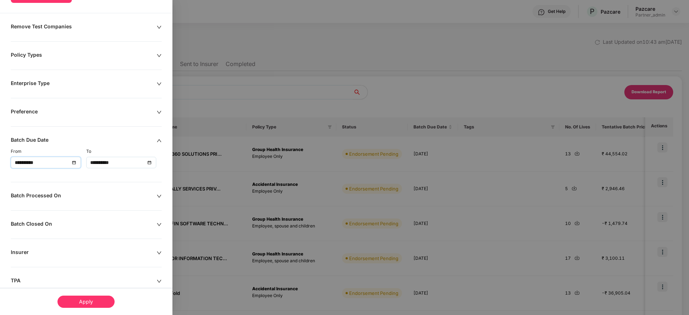
scroll to position [69, 0]
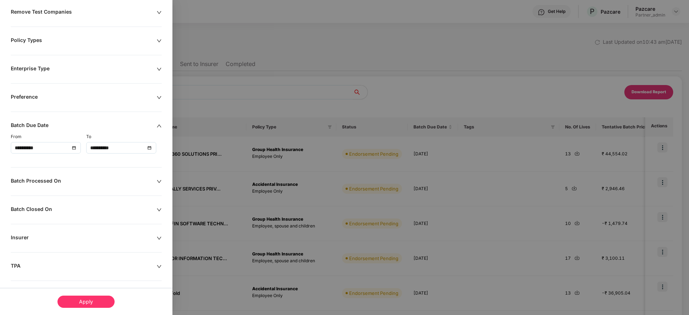
click at [151, 147] on div "**********" at bounding box center [121, 148] width 62 height 8
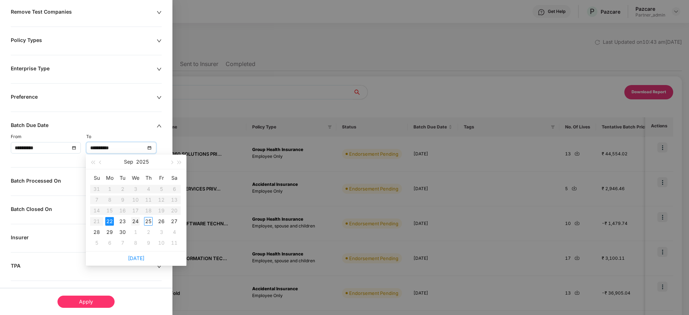
type input "**********"
click at [137, 220] on div "24" at bounding box center [135, 221] width 9 height 9
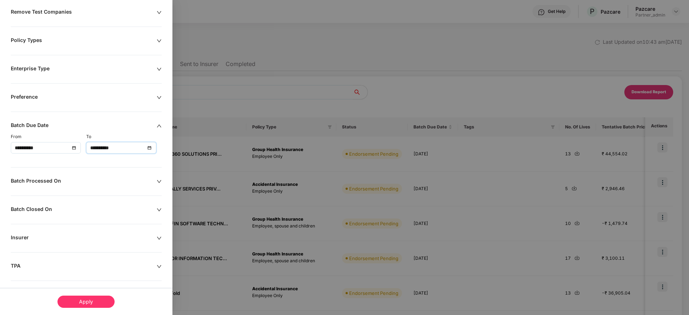
click at [88, 298] on div "Apply" at bounding box center [85, 302] width 57 height 12
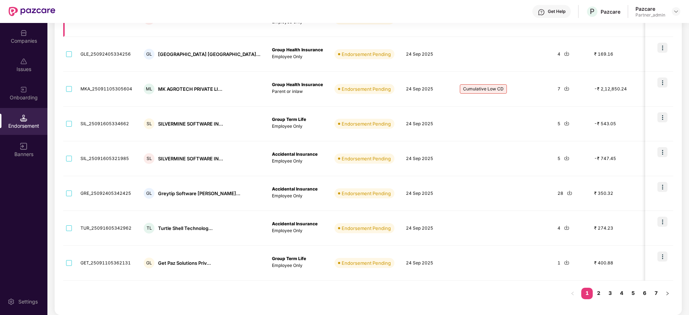
scroll to position [0, 0]
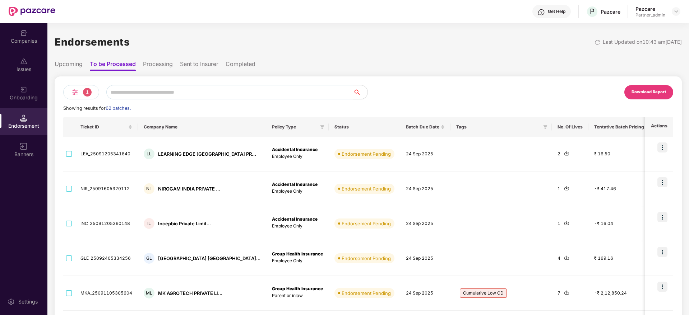
click at [643, 94] on div "Download Report" at bounding box center [648, 92] width 34 height 6
click at [76, 93] on img at bounding box center [75, 92] width 9 height 9
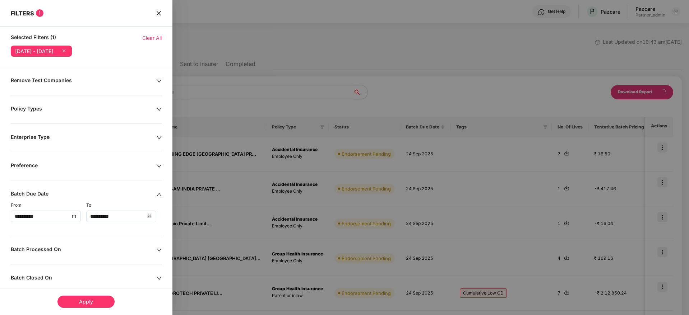
click at [155, 36] on span "Clear All" at bounding box center [151, 38] width 19 height 8
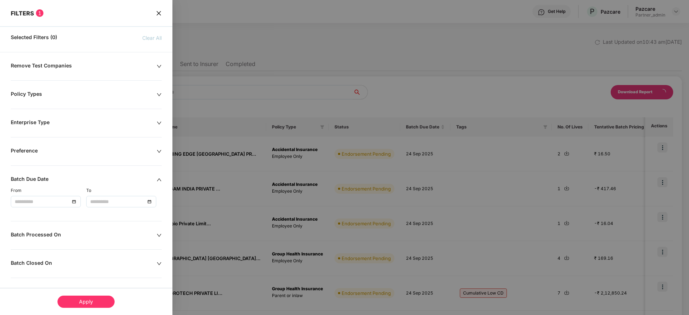
click at [157, 236] on icon "down" at bounding box center [159, 235] width 5 height 5
click at [157, 10] on icon "close" at bounding box center [159, 13] width 6 height 6
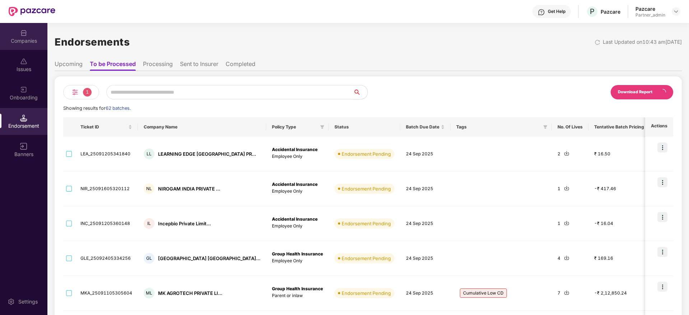
click at [24, 32] on img at bounding box center [23, 32] width 7 height 7
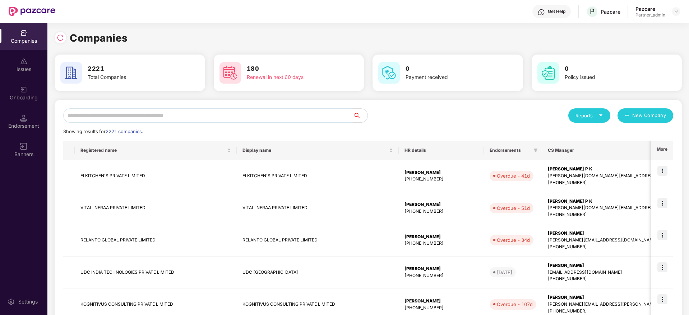
click at [121, 116] on input "text" at bounding box center [208, 115] width 290 height 14
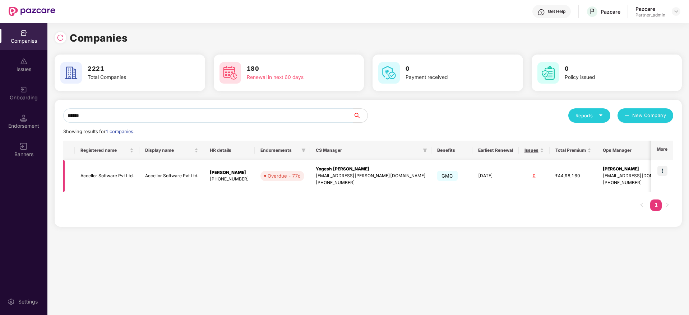
type input "******"
click at [662, 171] on img at bounding box center [662, 171] width 10 height 10
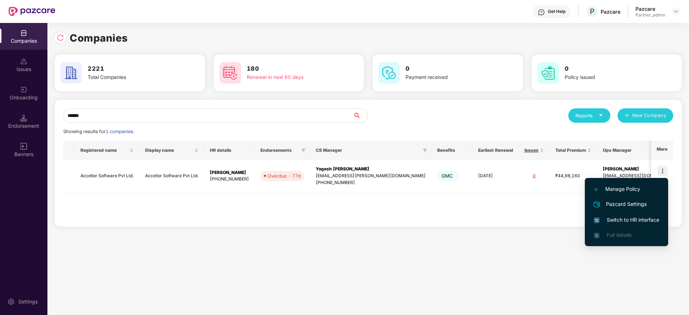
click at [637, 224] on li "Switch to HR interface" at bounding box center [626, 220] width 83 height 15
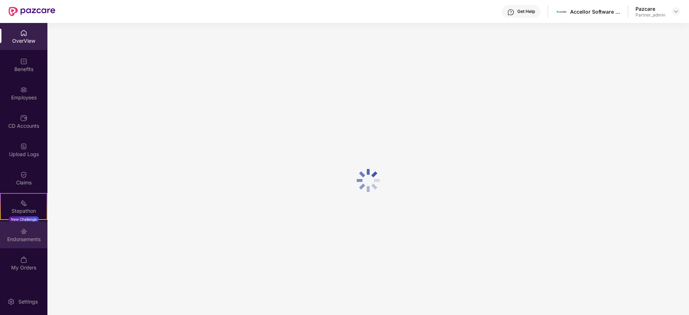
click at [25, 236] on div "Endorsements" at bounding box center [23, 239] width 47 height 7
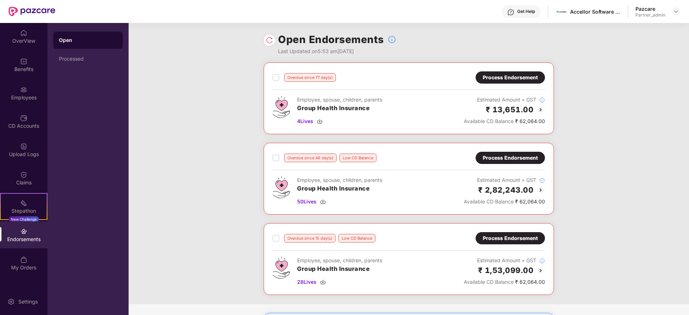
click at [268, 42] on img at bounding box center [269, 40] width 7 height 7
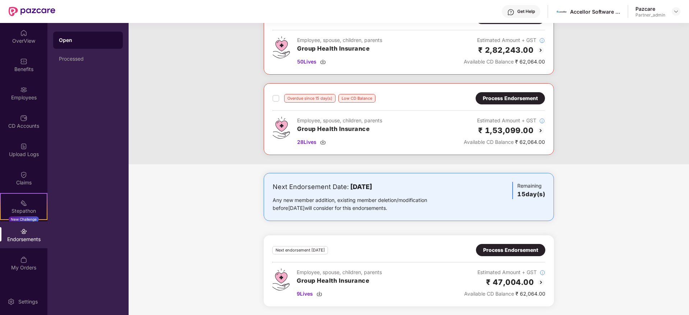
click at [511, 252] on div "Process Endorsement" at bounding box center [510, 250] width 55 height 8
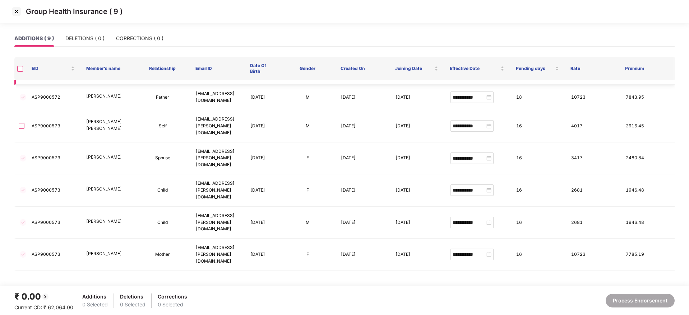
scroll to position [0, 0]
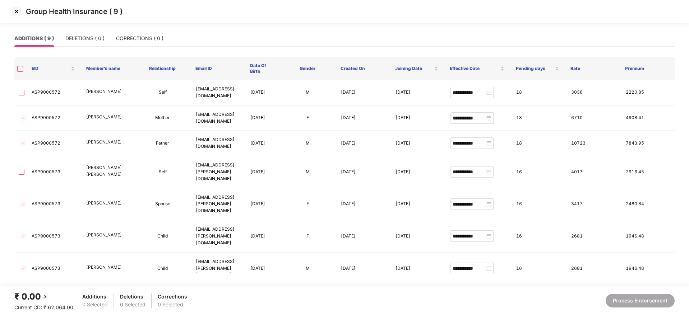
click at [19, 9] on img at bounding box center [16, 11] width 11 height 11
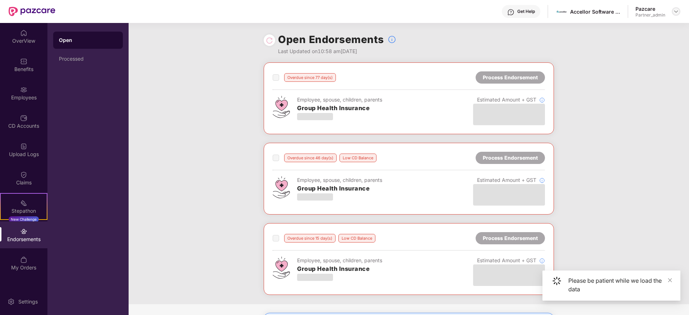
click at [675, 10] on img at bounding box center [676, 12] width 6 height 6
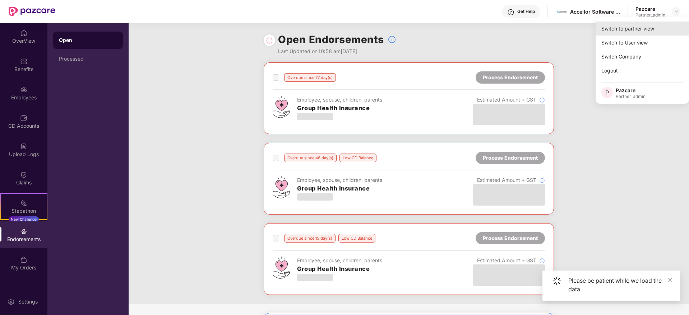
click at [658, 23] on div "Switch to partner view" at bounding box center [641, 29] width 93 height 14
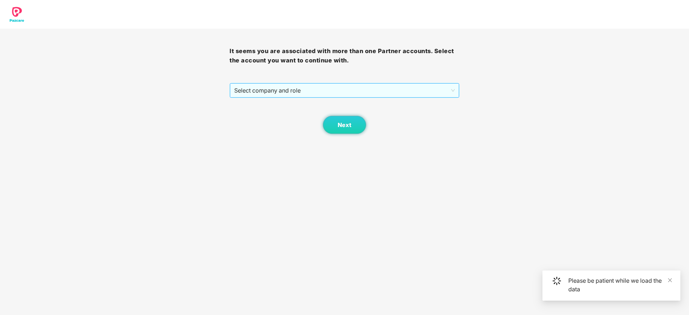
click at [318, 88] on span "Select company and role" at bounding box center [344, 91] width 220 height 14
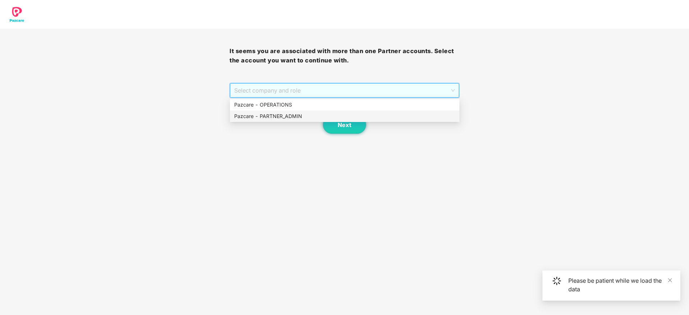
click at [292, 113] on div "Pazcare - PARTNER_ADMIN" at bounding box center [344, 116] width 221 height 8
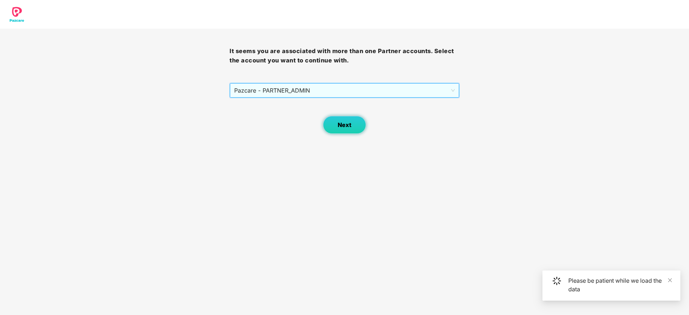
click at [337, 126] on button "Next" at bounding box center [344, 125] width 43 height 18
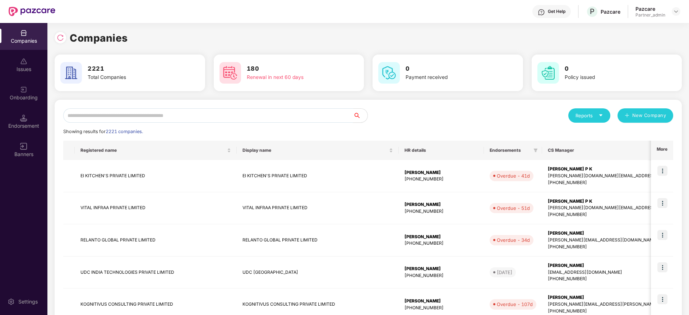
click at [216, 112] on input "text" at bounding box center [208, 115] width 290 height 14
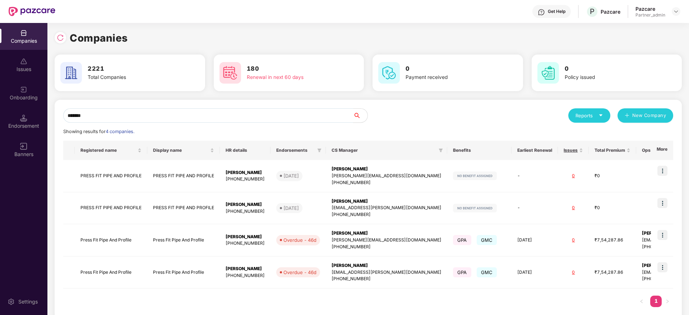
click at [0, 102] on div "Companies Issues Onboarding Endorsement Banners Settings Companies 2221 Total C…" at bounding box center [344, 169] width 689 height 292
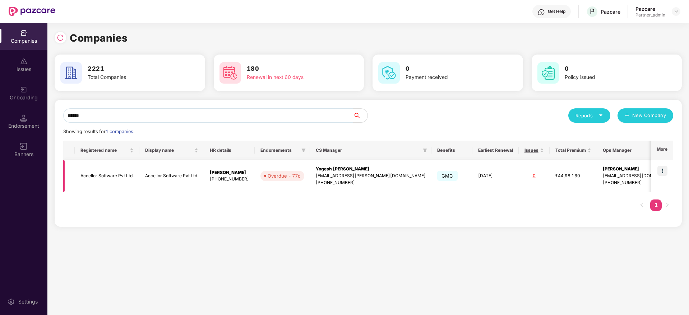
type input "******"
click at [663, 171] on img at bounding box center [662, 171] width 10 height 10
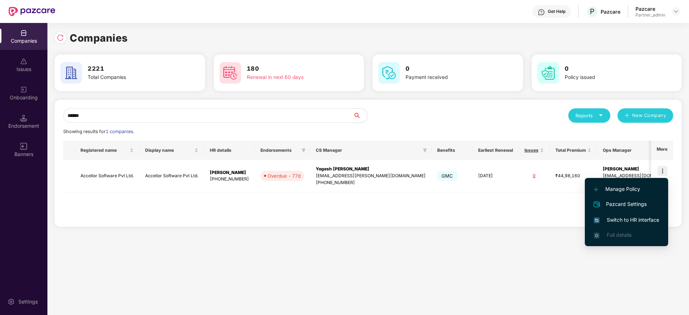
click at [630, 217] on span "Switch to HR interface" at bounding box center [625, 220] width 65 height 8
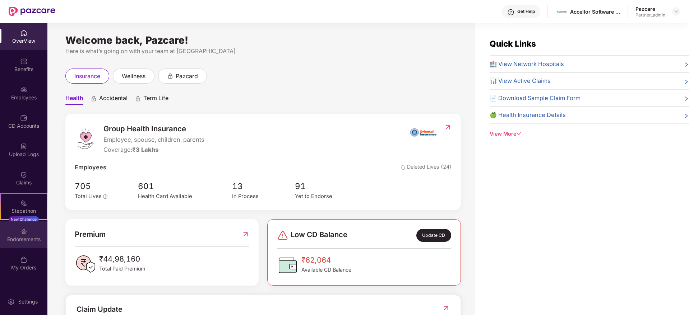
click at [29, 238] on div "Endorsements" at bounding box center [23, 239] width 47 height 7
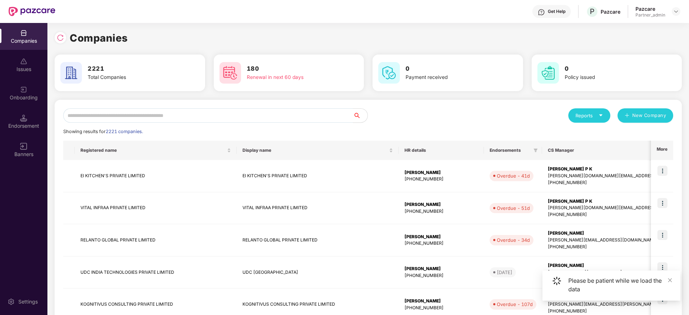
click at [42, 118] on div "Endorsement" at bounding box center [23, 121] width 47 height 27
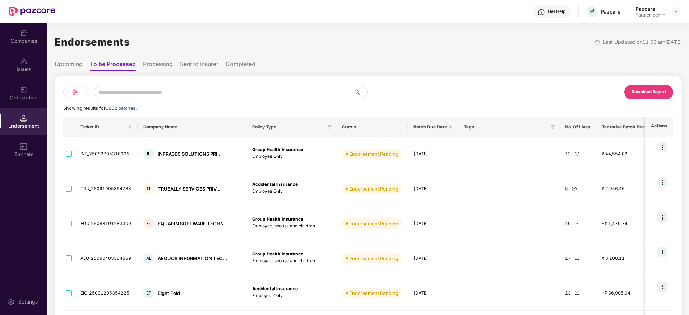
click at [127, 92] on input "text" at bounding box center [223, 92] width 259 height 14
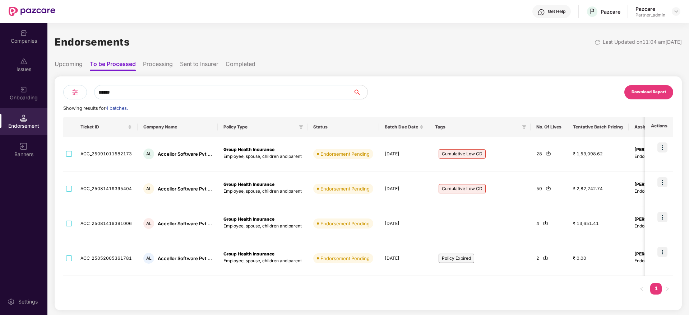
type input "******"
click at [20, 39] on div "Companies" at bounding box center [23, 40] width 47 height 7
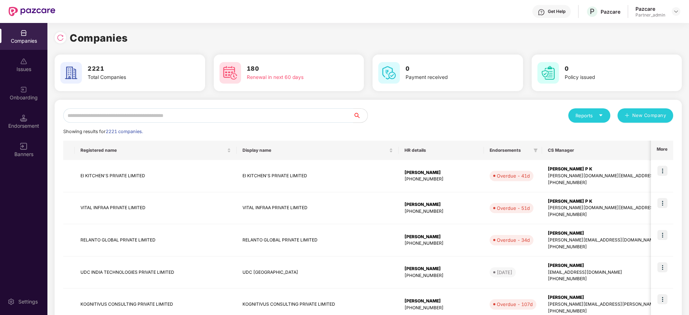
click at [135, 116] on input "text" at bounding box center [208, 115] width 290 height 14
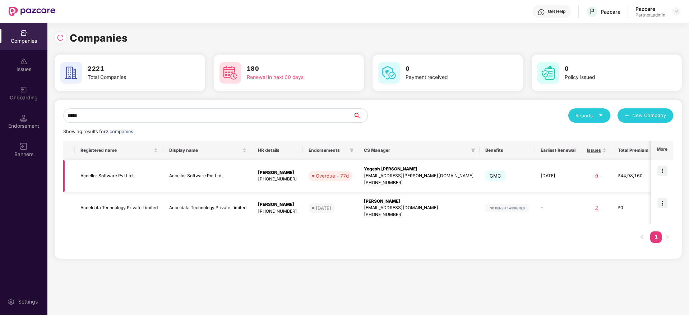
type input "*****"
click at [662, 168] on img at bounding box center [662, 171] width 10 height 10
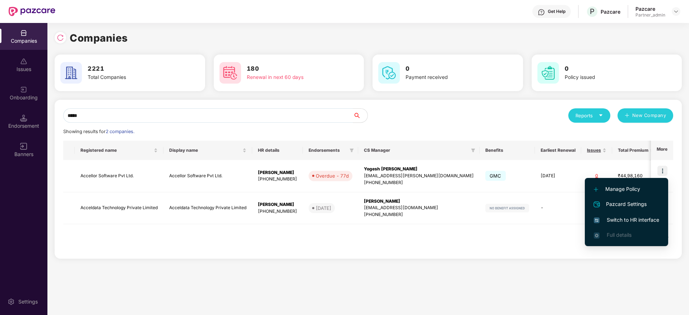
click at [628, 220] on span "Switch to HR interface" at bounding box center [625, 220] width 65 height 8
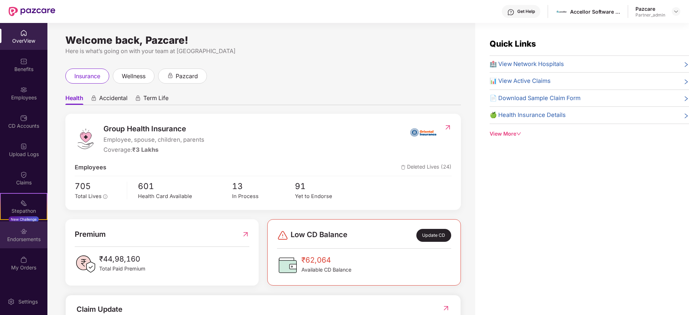
click at [30, 231] on div "Endorsements" at bounding box center [23, 235] width 47 height 27
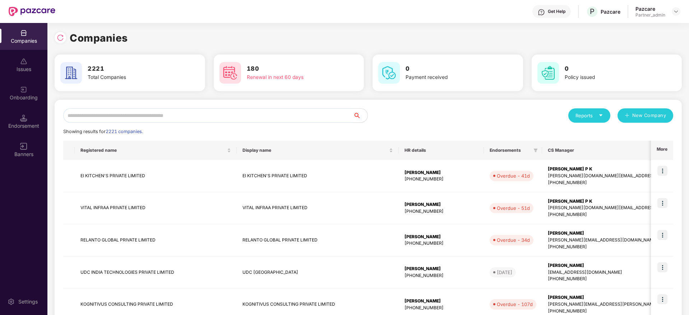
click at [125, 113] on input "text" at bounding box center [208, 115] width 290 height 14
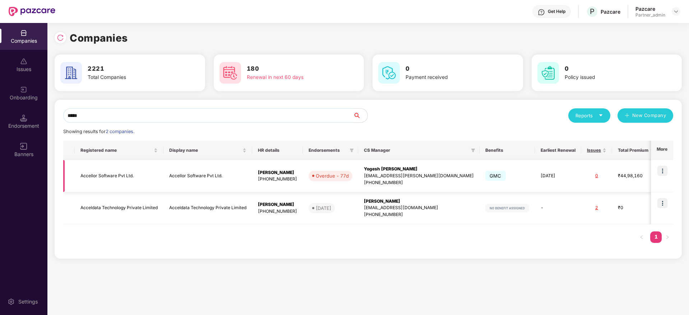
type input "*****"
click at [464, 166] on div "Yogesh [PERSON_NAME]" at bounding box center [419, 169] width 110 height 7
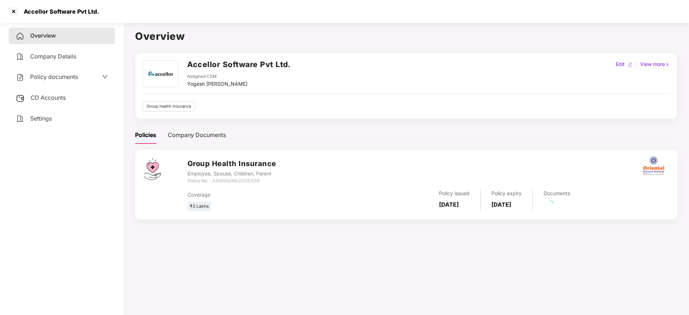
click at [47, 103] on div "CD Accounts" at bounding box center [62, 98] width 106 height 17
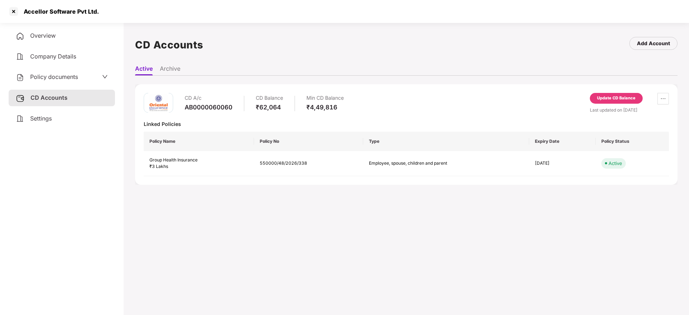
click at [627, 99] on div "Update CD Balance" at bounding box center [616, 98] width 38 height 6
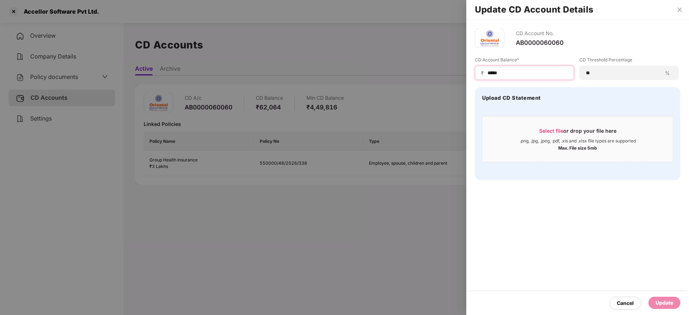
drag, startPoint x: 529, startPoint y: 73, endPoint x: 354, endPoint y: 74, distance: 174.1
click at [354, 74] on div "Update CD Account Details CD Account No. AB0000060060 CD Account Balance* ₹ ***…" at bounding box center [344, 157] width 689 height 315
paste input "*"
type input "******"
drag, startPoint x: 549, startPoint y: 74, endPoint x: 373, endPoint y: 74, distance: 175.6
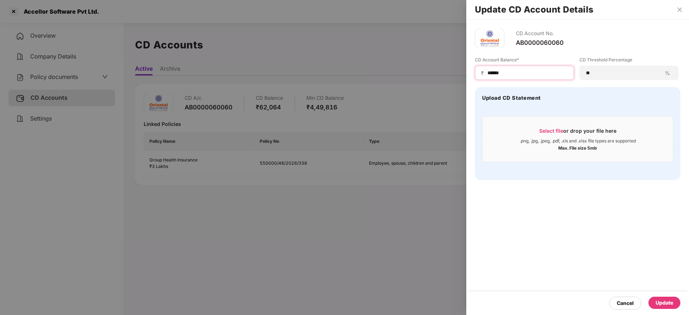
click at [373, 74] on div "Update CD Account Details CD Account No. AB0000060060 CD Account Balance* ₹ ***…" at bounding box center [344, 157] width 689 height 315
click at [558, 136] on div "Select file or drop your file here" at bounding box center [577, 132] width 77 height 11
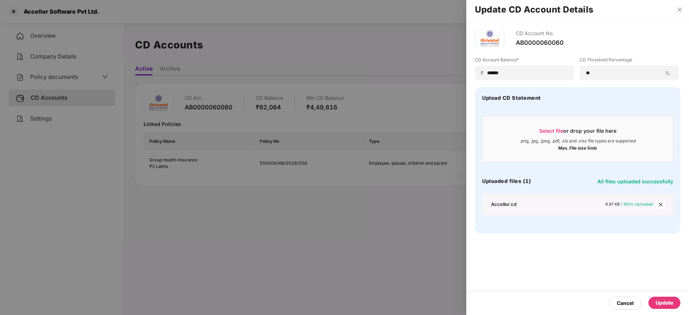
click at [671, 298] on div "Update" at bounding box center [664, 303] width 32 height 12
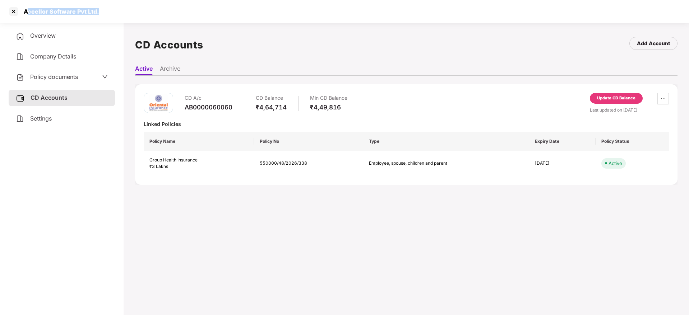
drag, startPoint x: 28, startPoint y: 10, endPoint x: 86, endPoint y: 17, distance: 58.6
click at [132, 8] on div "Accellor Software Pvt Ltd." at bounding box center [344, 11] width 689 height 23
copy div "ccellor Software Pvt Ltd."
click at [15, 13] on div at bounding box center [13, 11] width 11 height 11
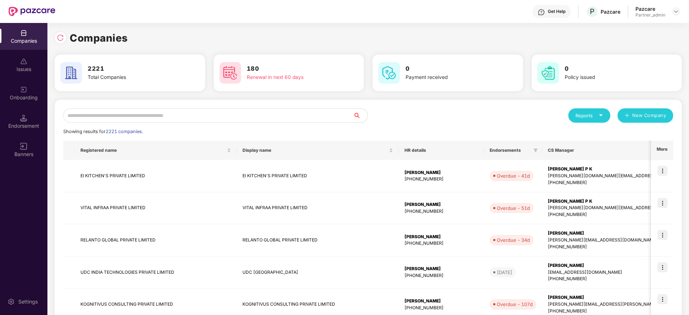
click at [28, 122] on div "Endorsement" at bounding box center [23, 125] width 47 height 7
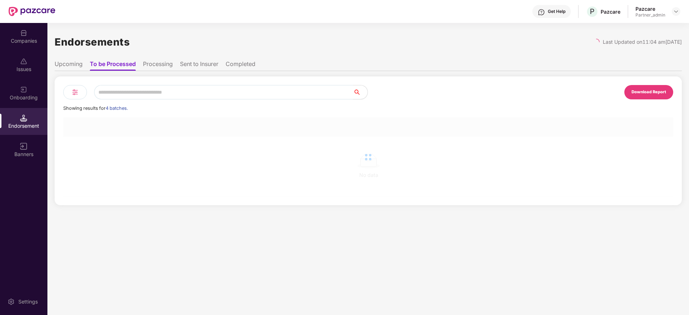
click at [127, 96] on input "text" at bounding box center [223, 92] width 259 height 14
paste input "**********"
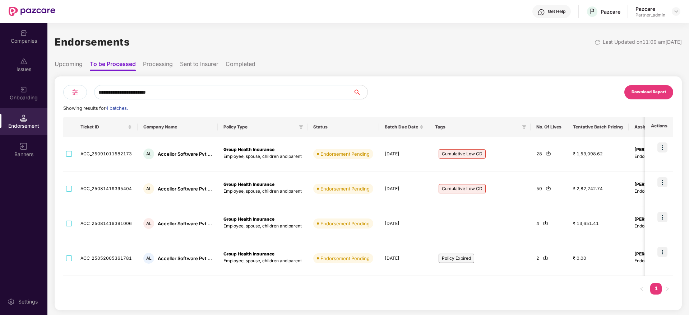
type input "**********"
click at [545, 257] on img at bounding box center [545, 257] width 5 height 5
click at [594, 40] on img at bounding box center [597, 42] width 6 height 6
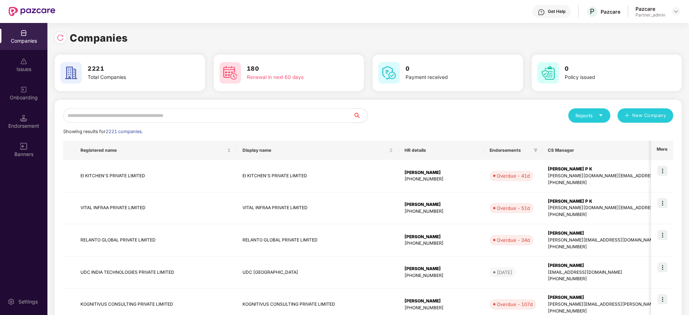
click at [110, 117] on input "text" at bounding box center [208, 115] width 290 height 14
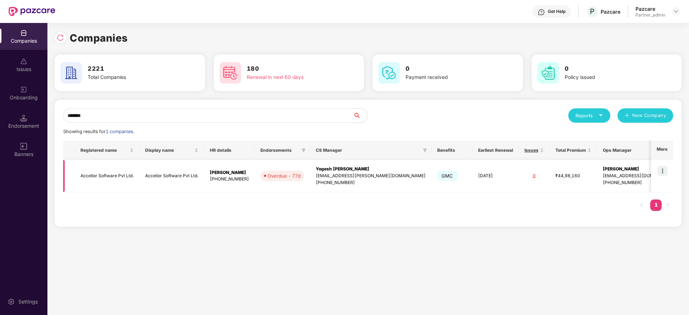
type input "*******"
click at [431, 165] on td "Yogesh Subhash Suryawanshi yogesh.suryawanshi@pazcare.com +919657471356" at bounding box center [370, 176] width 121 height 32
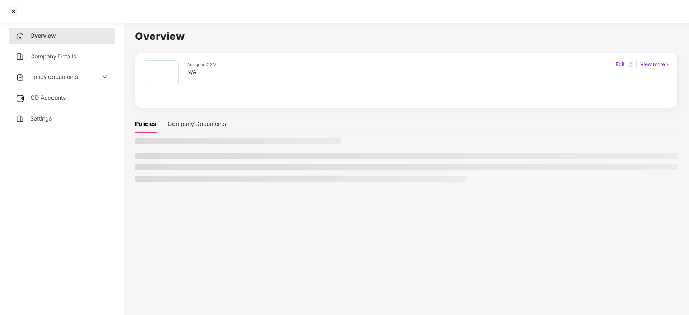
click at [69, 96] on div "CD Accounts" at bounding box center [62, 98] width 106 height 17
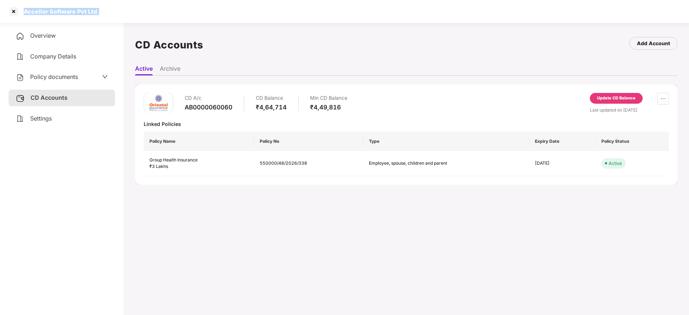
drag, startPoint x: 24, startPoint y: 9, endPoint x: 123, endPoint y: 3, distance: 99.6
click at [123, 3] on div "Accellor Software Pvt Ltd." at bounding box center [344, 11] width 689 height 23
click at [14, 9] on div at bounding box center [13, 11] width 11 height 11
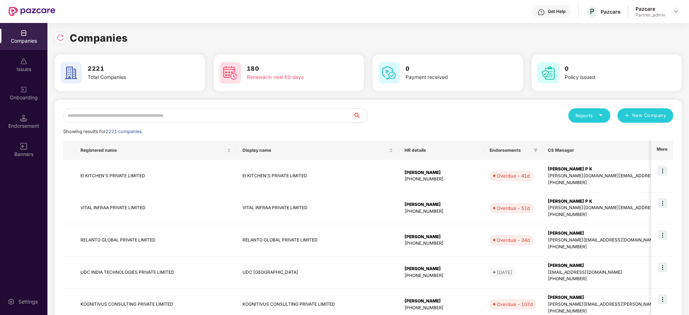
click at [88, 110] on input "text" at bounding box center [208, 115] width 290 height 14
paste input "**********"
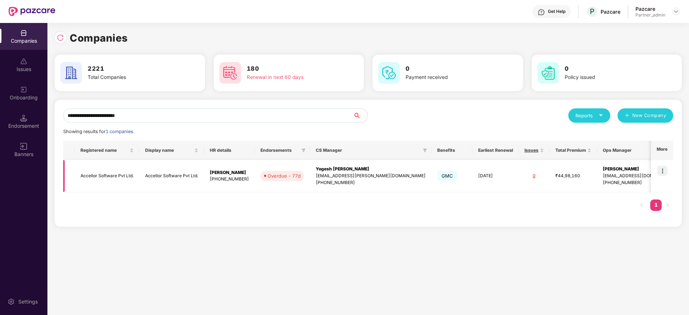
type input "**********"
click at [661, 171] on img at bounding box center [662, 171] width 10 height 10
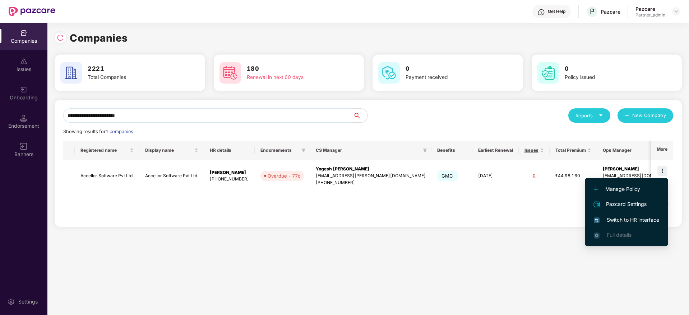
click at [633, 224] on span "Switch to HR interface" at bounding box center [625, 220] width 65 height 8
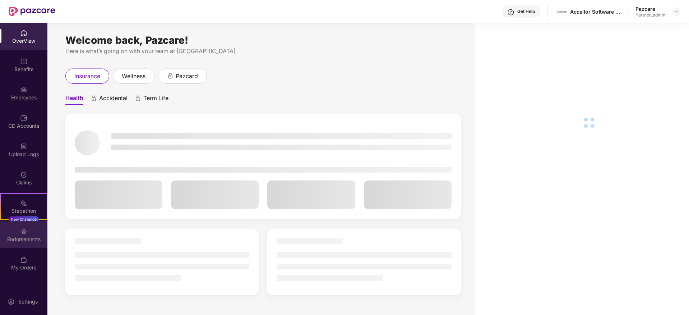
click at [27, 239] on div "Endorsements" at bounding box center [23, 239] width 47 height 7
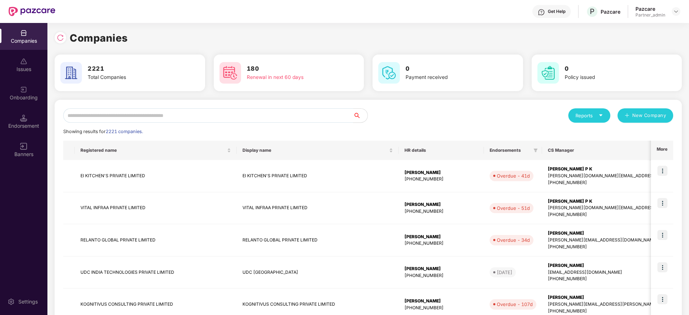
click at [194, 118] on input "text" at bounding box center [208, 115] width 290 height 14
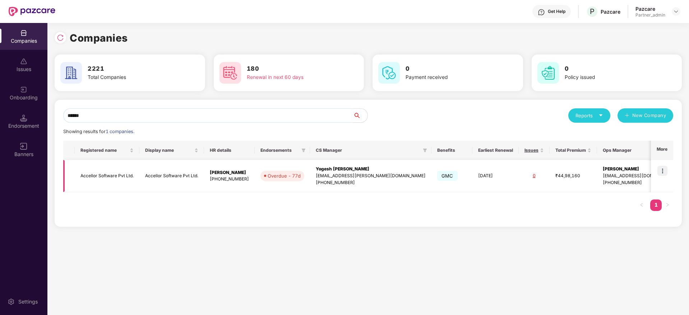
type input "******"
click at [662, 168] on img at bounding box center [662, 171] width 10 height 10
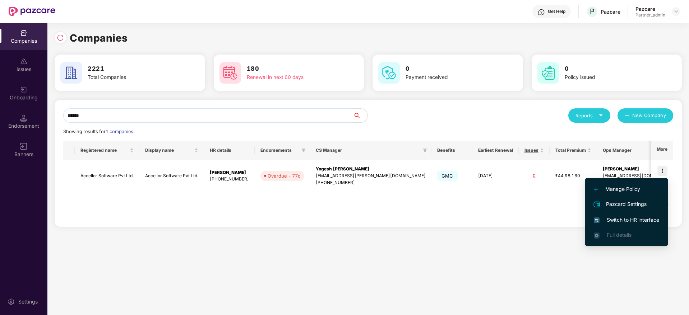
click at [626, 222] on span "Switch to HR interface" at bounding box center [625, 220] width 65 height 8
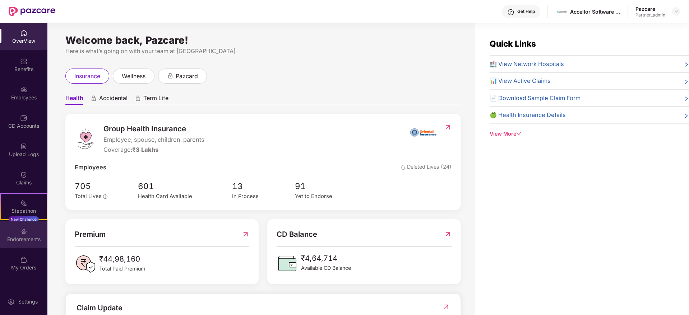
click at [19, 241] on div "Endorsements" at bounding box center [23, 239] width 47 height 7
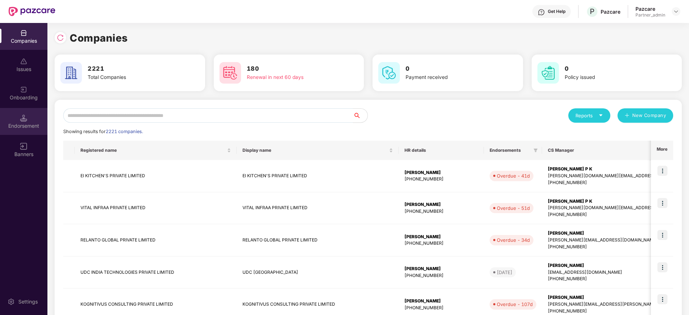
click at [22, 125] on div "Endorsement" at bounding box center [23, 125] width 47 height 7
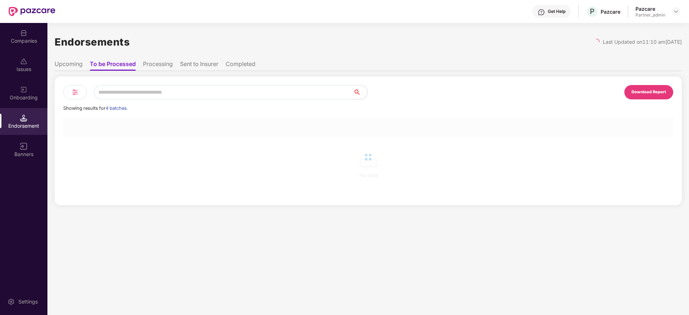
click at [132, 92] on input "text" at bounding box center [223, 92] width 259 height 14
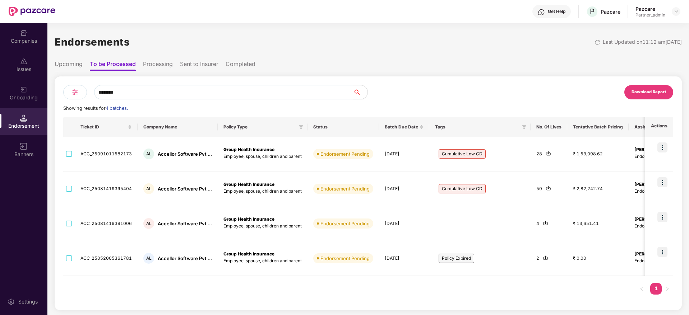
type input "********"
click at [546, 154] on img at bounding box center [547, 153] width 5 height 5
click at [545, 186] on img at bounding box center [547, 188] width 5 height 5
click at [544, 224] on img at bounding box center [545, 222] width 5 height 5
click at [21, 41] on div "Companies" at bounding box center [23, 40] width 47 height 7
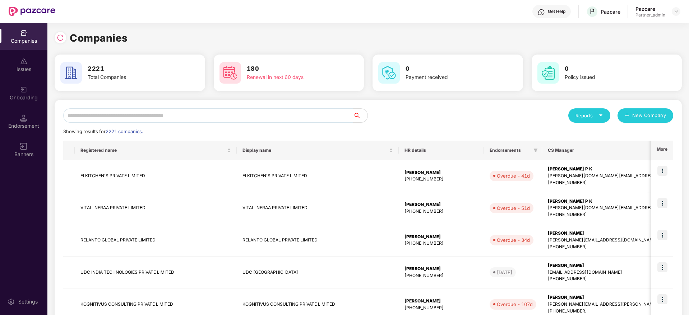
click at [124, 122] on input "text" at bounding box center [208, 115] width 290 height 14
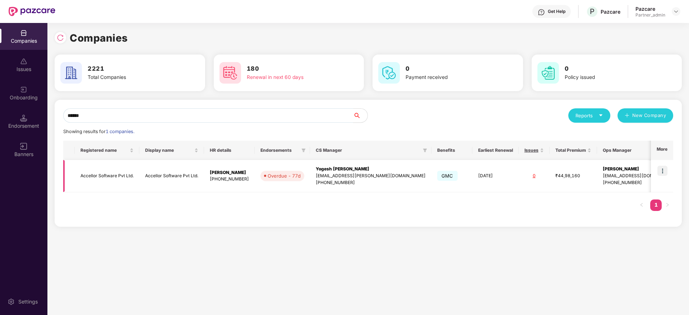
type input "******"
click at [664, 169] on img at bounding box center [662, 171] width 10 height 10
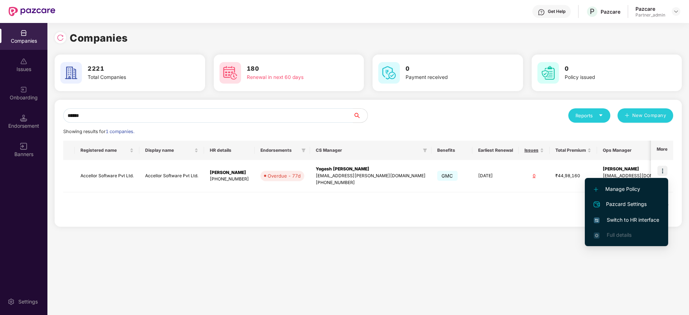
click at [627, 222] on span "Switch to HR interface" at bounding box center [625, 220] width 65 height 8
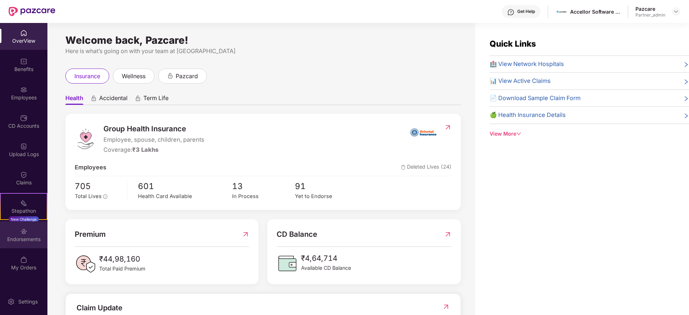
click at [17, 235] on div "Endorsements" at bounding box center [23, 235] width 47 height 27
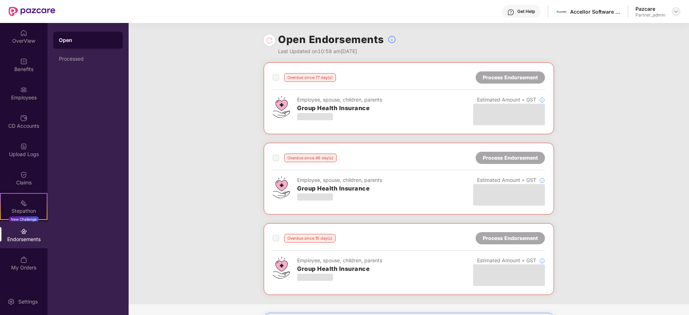
click at [678, 11] on img at bounding box center [676, 12] width 6 height 6
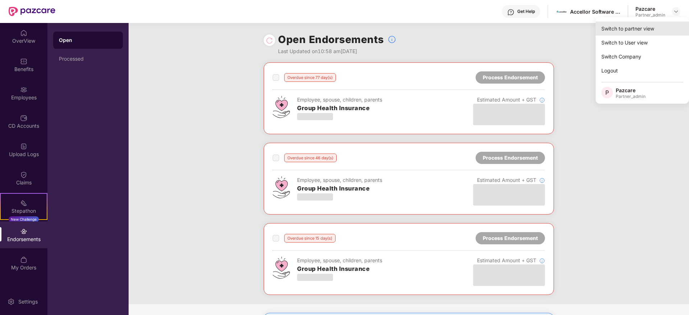
click at [662, 27] on div "Switch to partner view" at bounding box center [641, 29] width 93 height 14
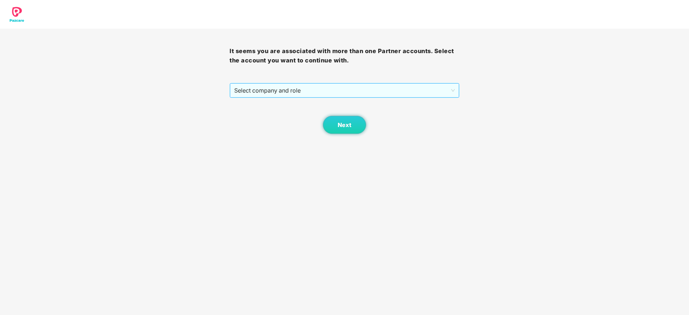
click at [305, 91] on span "Select company and role" at bounding box center [344, 91] width 220 height 14
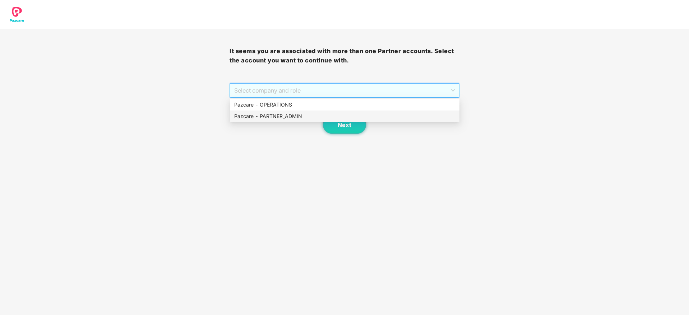
click at [279, 120] on div "Pazcare - PARTNER_ADMIN" at bounding box center [344, 116] width 221 height 8
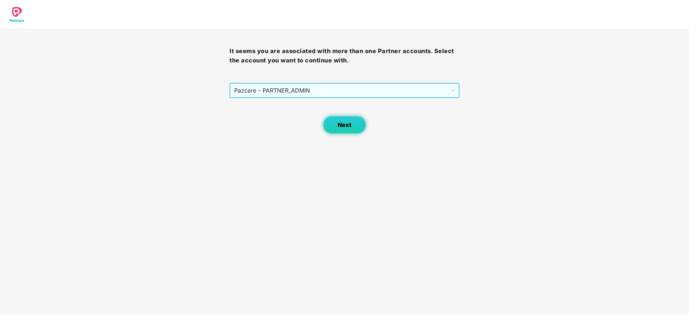
click at [349, 126] on span "Next" at bounding box center [344, 125] width 14 height 7
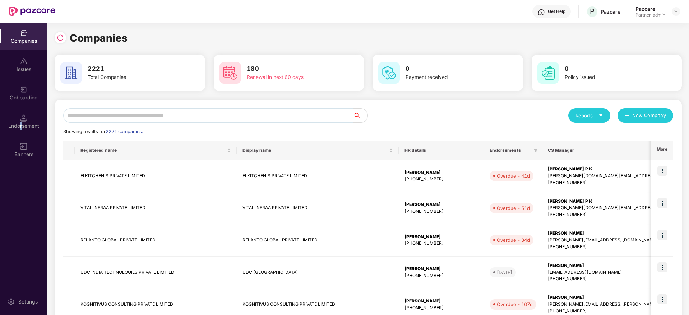
click at [21, 124] on div "Endorsement" at bounding box center [23, 125] width 47 height 7
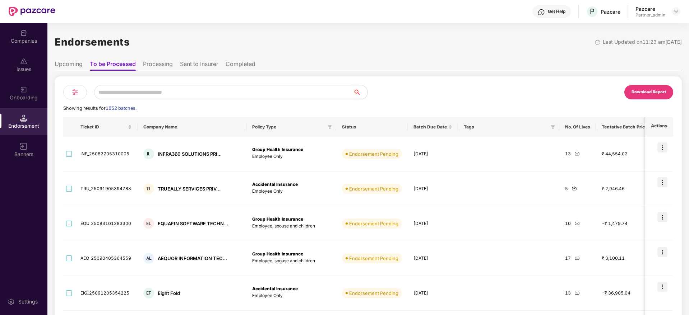
click at [74, 93] on img at bounding box center [75, 92] width 9 height 9
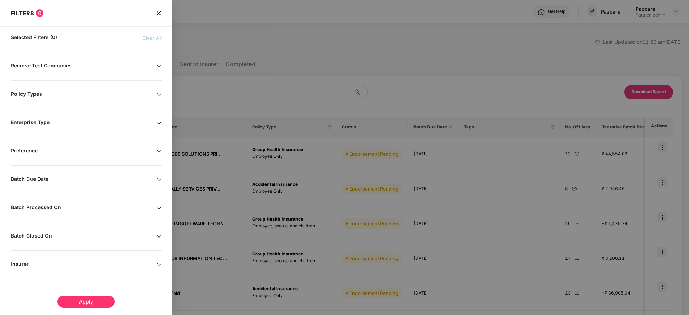
click at [157, 181] on icon "down" at bounding box center [159, 179] width 5 height 5
click at [72, 200] on div at bounding box center [46, 202] width 62 height 8
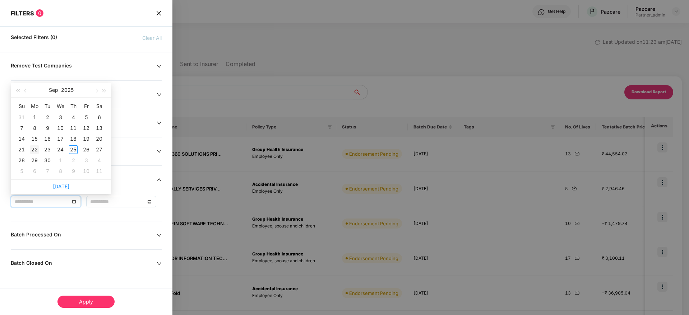
type input "**********"
click at [34, 150] on div "22" at bounding box center [34, 149] width 9 height 9
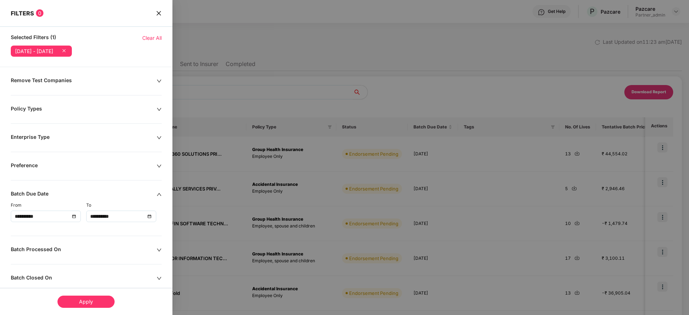
click at [149, 216] on div "**********" at bounding box center [121, 217] width 62 height 8
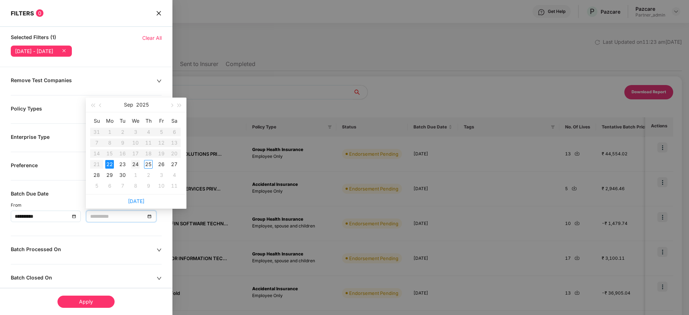
type input "**********"
click at [138, 165] on div "24" at bounding box center [135, 164] width 9 height 9
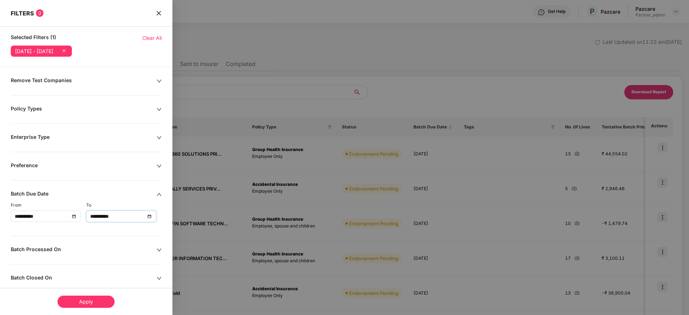
click at [90, 298] on div "Apply" at bounding box center [85, 302] width 57 height 12
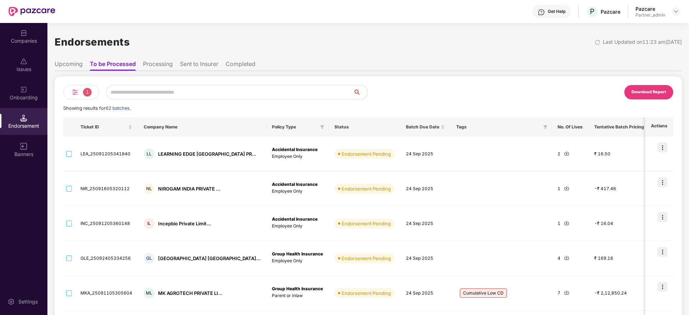
click at [652, 93] on div "Download Report" at bounding box center [648, 92] width 34 height 6
click at [31, 67] on div "Issues" at bounding box center [23, 69] width 47 height 7
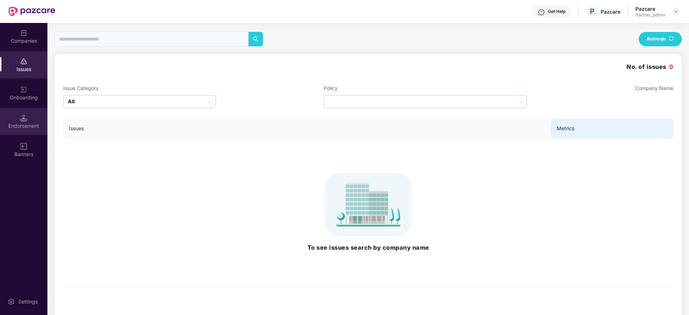
click at [22, 126] on div "Endorsement" at bounding box center [23, 125] width 47 height 7
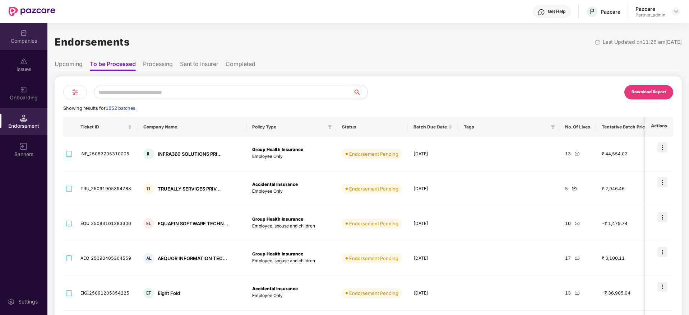
click at [27, 35] on img at bounding box center [23, 32] width 7 height 7
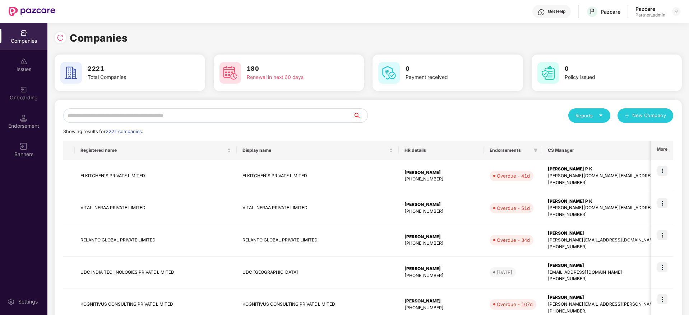
click at [126, 120] on input "text" at bounding box center [208, 115] width 290 height 14
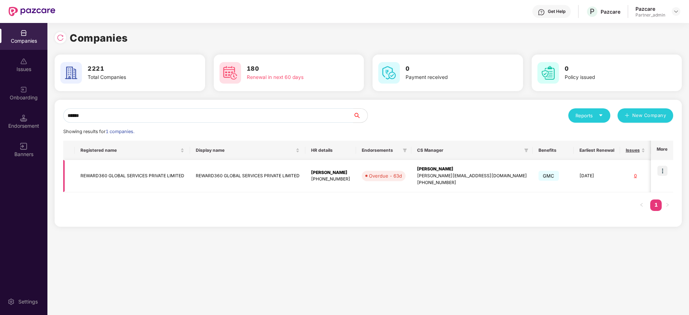
type input "******"
click at [438, 175] on div "[PERSON_NAME][EMAIL_ADDRESS][DOMAIN_NAME]" at bounding box center [472, 176] width 110 height 7
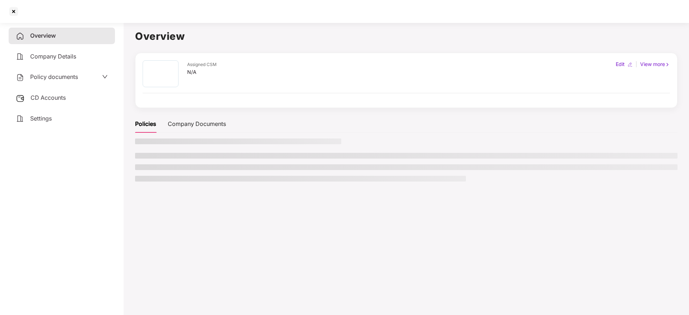
click at [52, 100] on span "CD Accounts" at bounding box center [48, 97] width 35 height 7
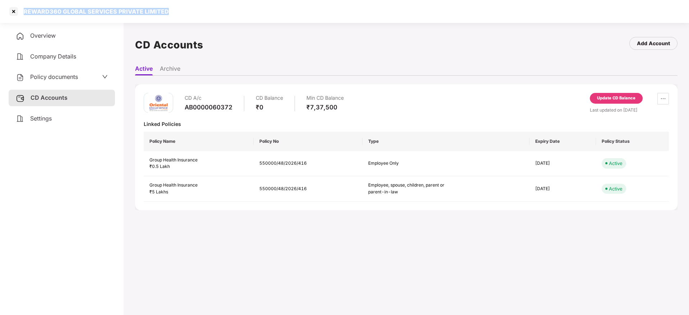
drag, startPoint x: 28, startPoint y: 7, endPoint x: 179, endPoint y: 10, distance: 151.2
click at [179, 10] on div "REWARD360 GLOBAL SERVICES PRIVATE LIMITED" at bounding box center [344, 11] width 689 height 23
copy div "REWARD360 GLOBAL SERVICES PRIVATE LIMITED"
click at [15, 13] on div at bounding box center [13, 11] width 11 height 11
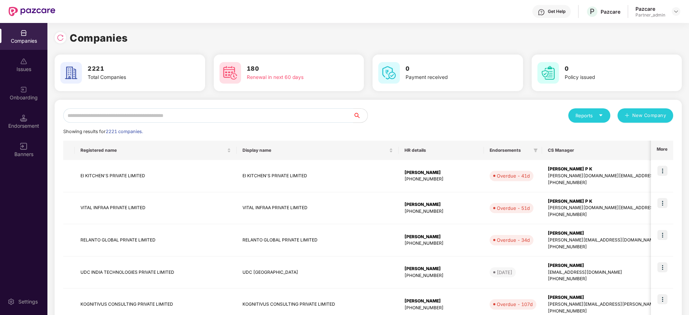
click at [141, 113] on input "text" at bounding box center [208, 115] width 290 height 14
paste input "**********"
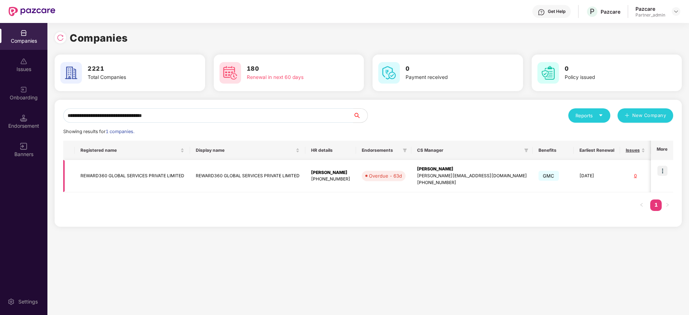
type input "**********"
click at [662, 171] on img at bounding box center [662, 171] width 10 height 10
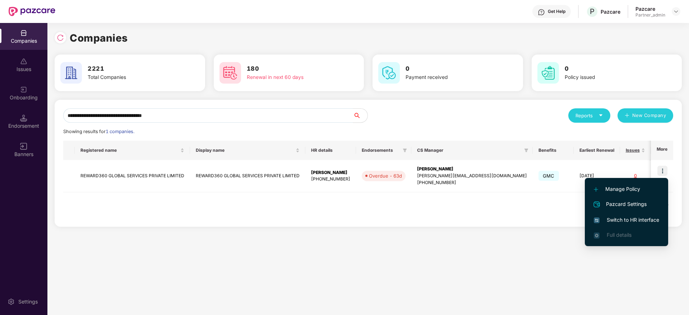
click at [626, 220] on span "Switch to HR interface" at bounding box center [625, 220] width 65 height 8
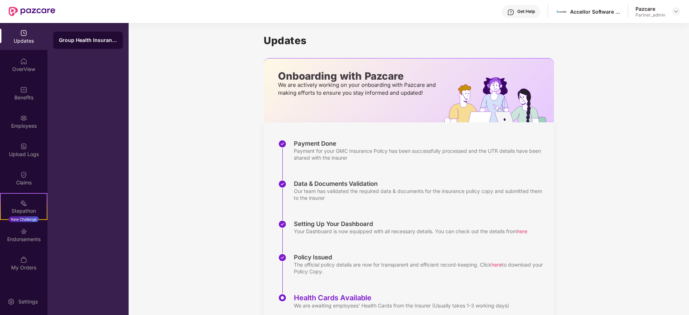
click at [27, 235] on img at bounding box center [23, 231] width 7 height 7
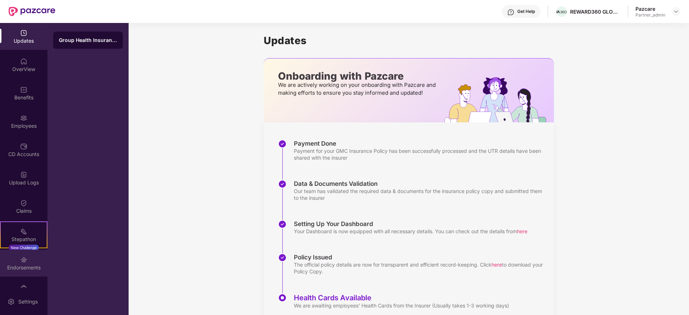
click at [26, 269] on div "Endorsements" at bounding box center [23, 267] width 47 height 7
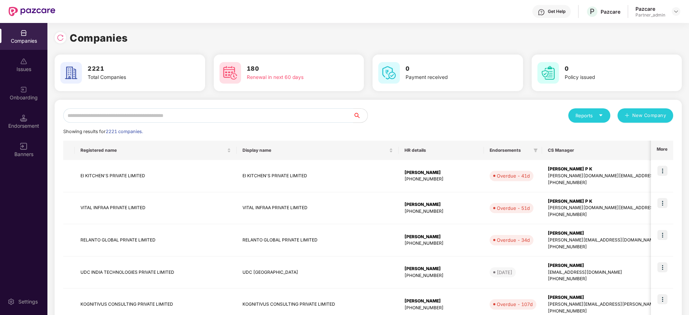
click at [125, 115] on input "text" at bounding box center [208, 115] width 290 height 14
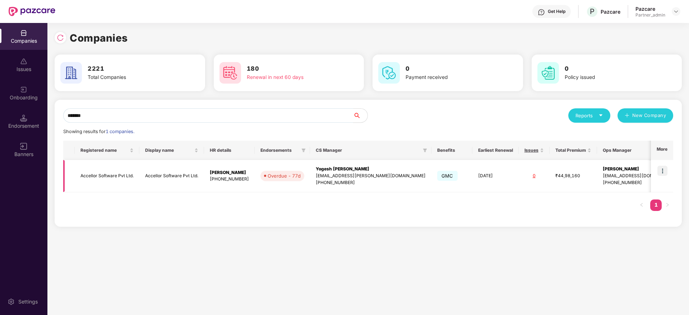
type input "*******"
click at [666, 171] on img at bounding box center [662, 171] width 10 height 10
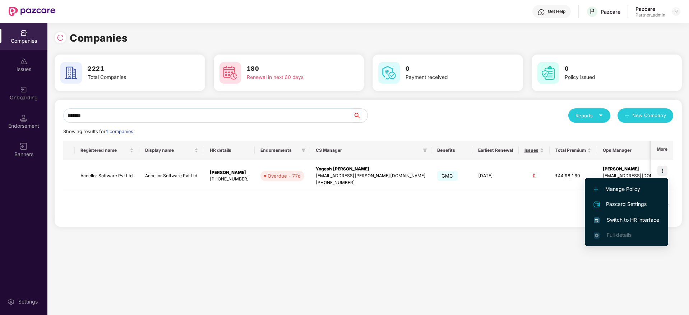
click at [628, 217] on span "Switch to HR interface" at bounding box center [625, 220] width 65 height 8
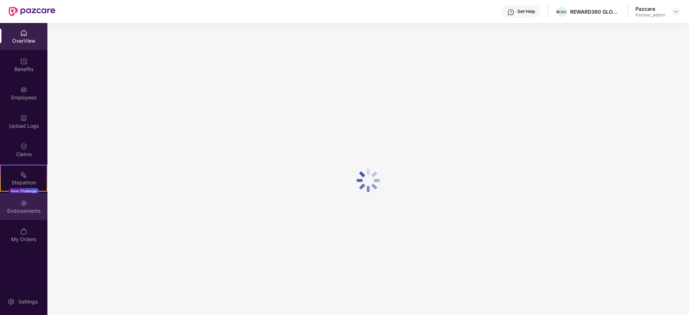
click at [21, 209] on div "Endorsements" at bounding box center [23, 211] width 47 height 7
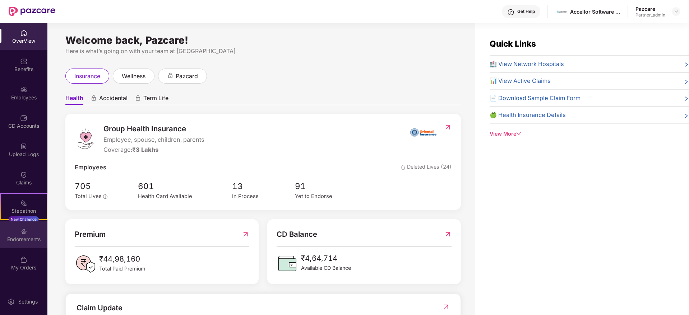
click at [27, 234] on img at bounding box center [23, 231] width 7 height 7
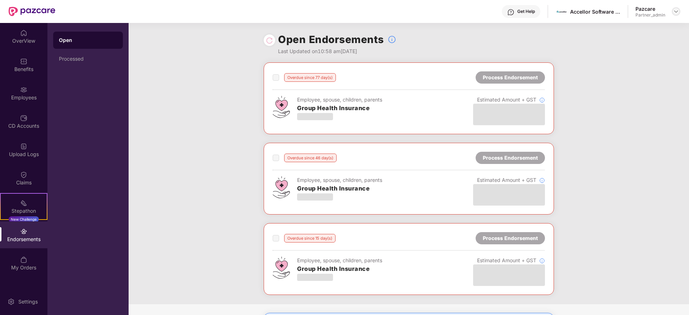
click at [676, 10] on img at bounding box center [676, 12] width 6 height 6
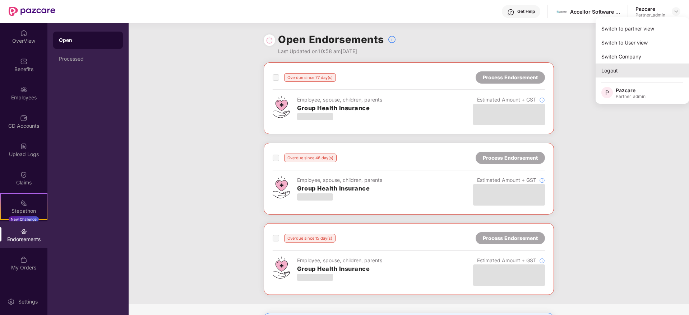
click at [611, 73] on div "Logout" at bounding box center [641, 71] width 93 height 14
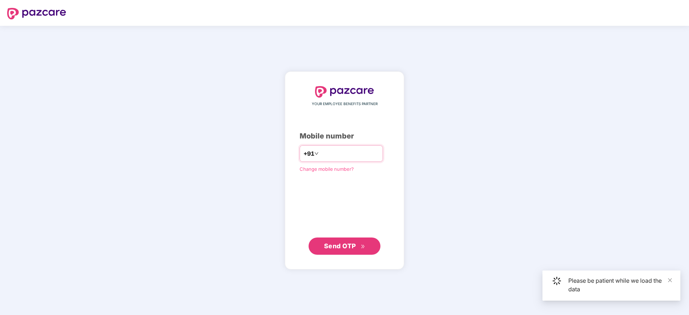
click at [333, 155] on input "number" at bounding box center [349, 153] width 59 height 11
type input "**********"
click at [340, 247] on span "Send OTP" at bounding box center [340, 246] width 32 height 8
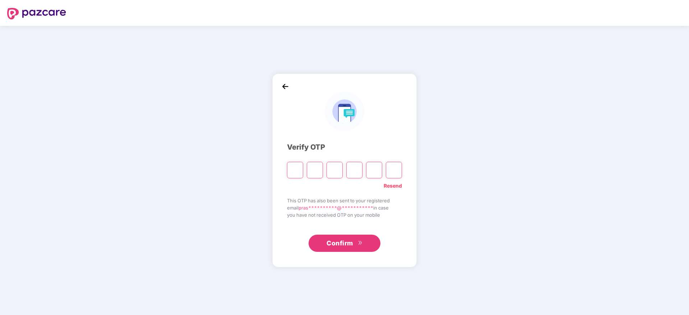
type input "*"
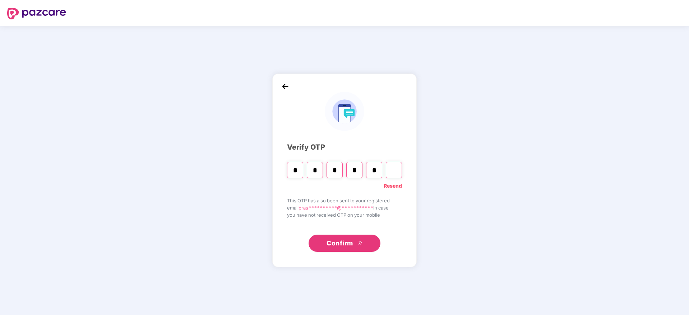
type input "*"
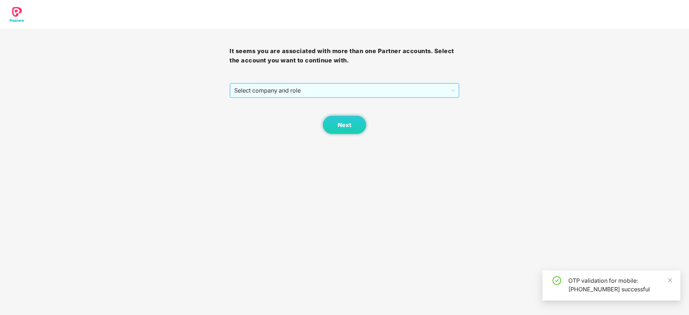
click at [327, 88] on span "Select company and role" at bounding box center [344, 91] width 220 height 14
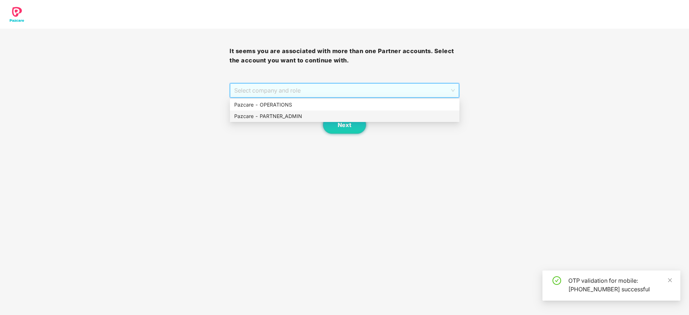
drag, startPoint x: 308, startPoint y: 117, endPoint x: 316, endPoint y: 117, distance: 7.5
click at [308, 117] on div "Pazcare - PARTNER_ADMIN" at bounding box center [344, 116] width 221 height 8
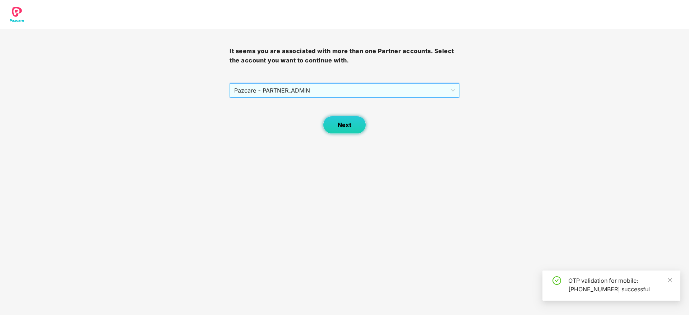
click at [357, 123] on button "Next" at bounding box center [344, 125] width 43 height 18
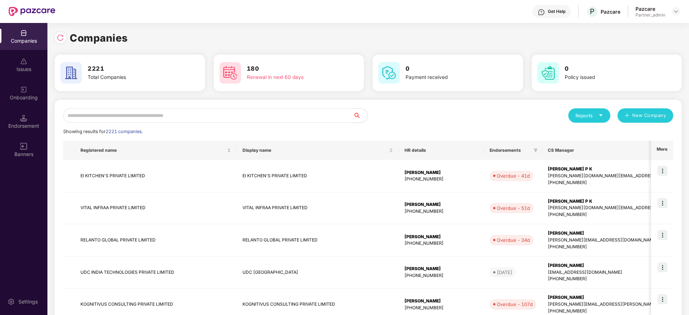
click at [139, 116] on input "text" at bounding box center [208, 115] width 290 height 14
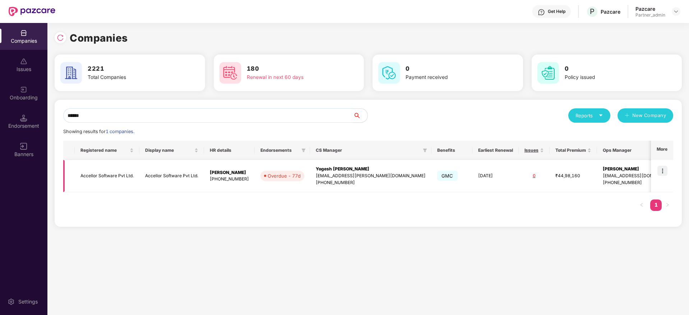
type input "******"
click at [664, 172] on img at bounding box center [662, 171] width 10 height 10
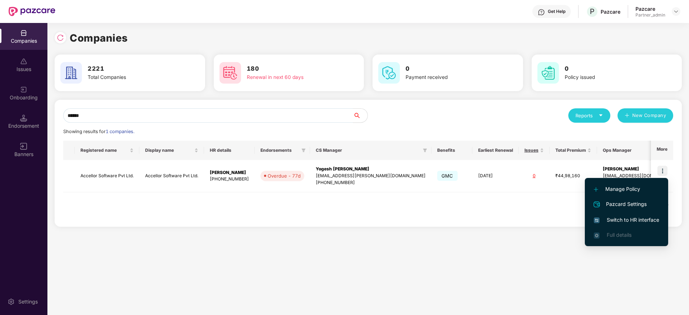
click at [621, 220] on span "Switch to HR interface" at bounding box center [625, 220] width 65 height 8
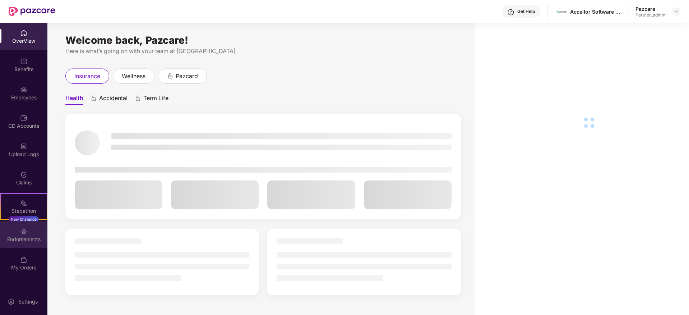
click at [18, 238] on div "Endorsements" at bounding box center [23, 239] width 47 height 7
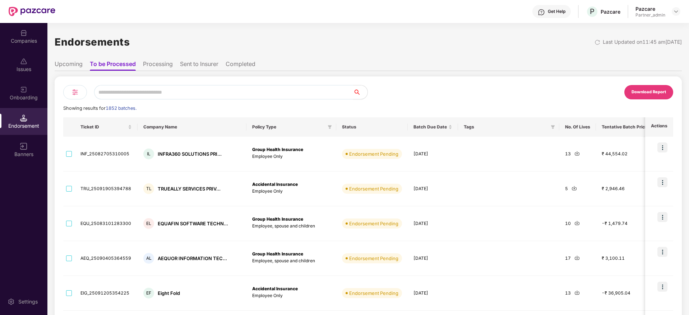
click at [125, 93] on input "text" at bounding box center [223, 92] width 259 height 14
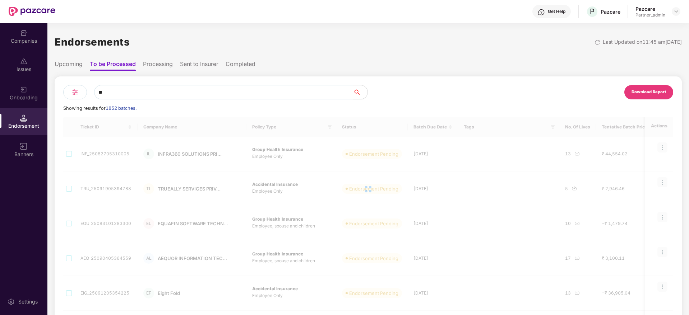
type input "*"
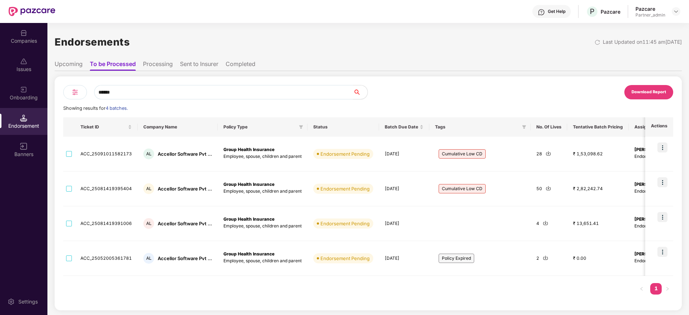
type input "******"
click at [23, 34] on img at bounding box center [23, 32] width 7 height 7
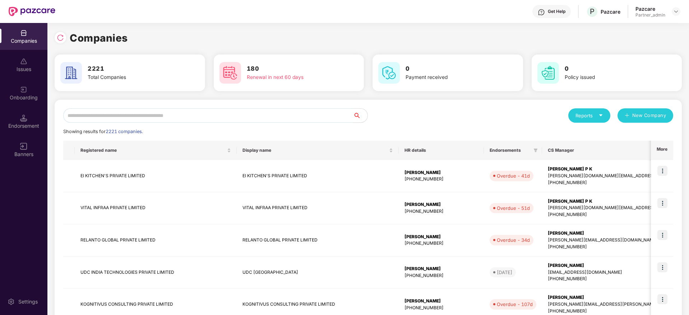
click at [104, 116] on input "text" at bounding box center [208, 115] width 290 height 14
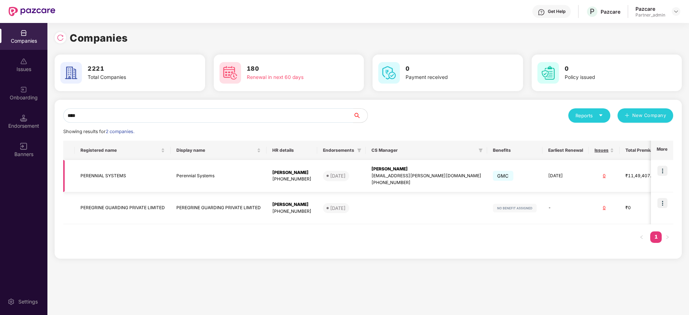
type input "****"
click at [664, 172] on img at bounding box center [662, 171] width 10 height 10
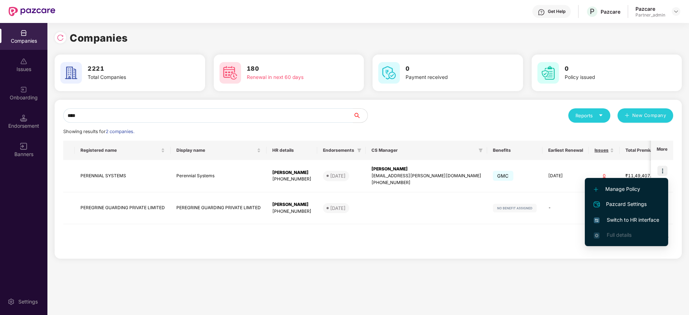
click at [633, 222] on span "Switch to HR interface" at bounding box center [625, 220] width 65 height 8
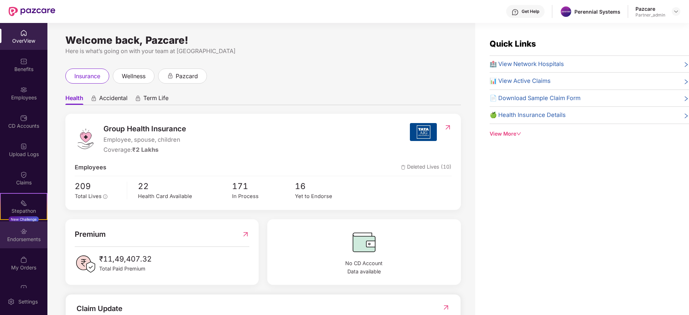
click at [20, 234] on img at bounding box center [23, 231] width 7 height 7
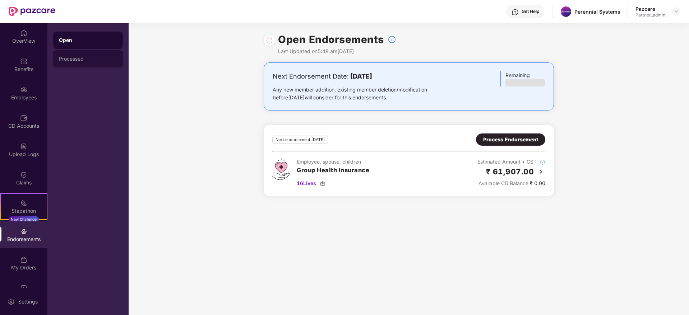
click at [85, 55] on div "Processed" at bounding box center [88, 58] width 70 height 17
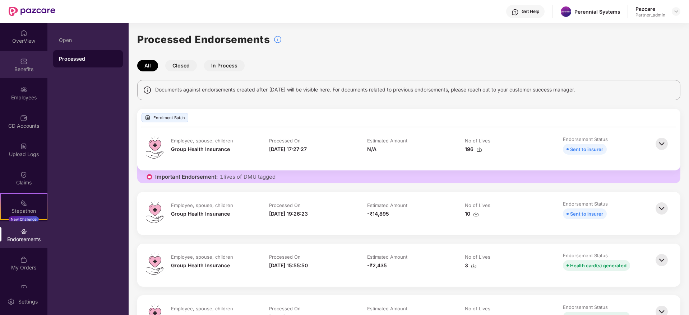
click at [20, 69] on div "Benefits" at bounding box center [23, 69] width 47 height 7
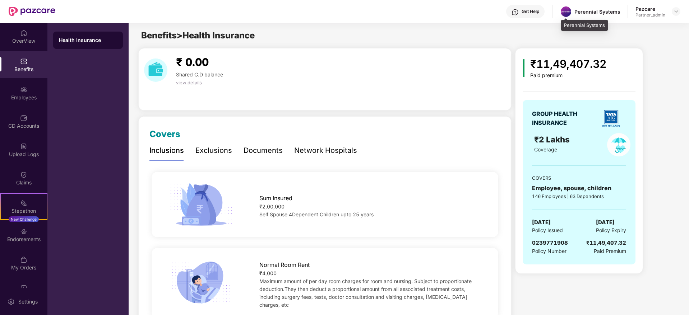
click at [583, 14] on div "Perennial Systems" at bounding box center [597, 11] width 46 height 7
copy div "Perennial"
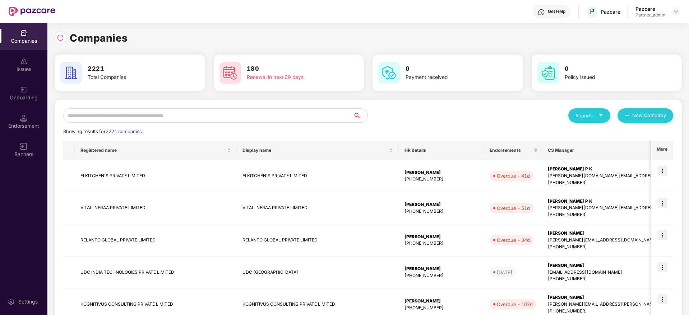
click at [165, 117] on input "text" at bounding box center [208, 115] width 290 height 14
paste input "*********"
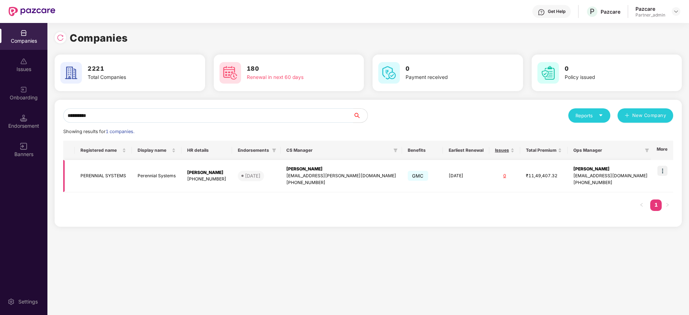
scroll to position [0, 1]
type input "*"
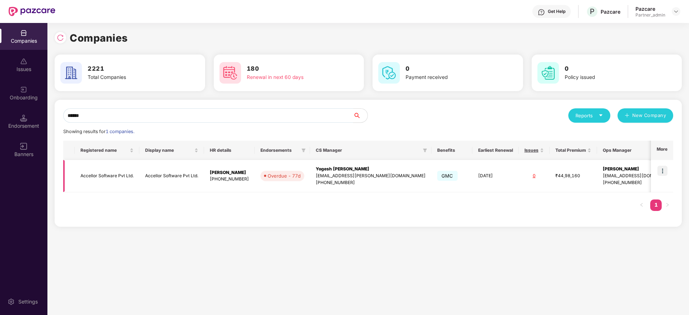
type input "******"
click at [667, 167] on img at bounding box center [662, 171] width 10 height 10
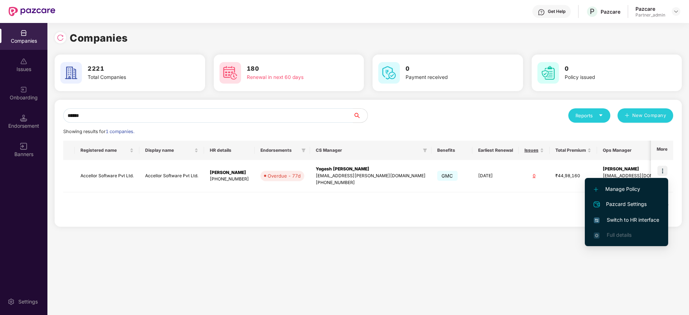
click at [627, 217] on span "Switch to HR interface" at bounding box center [625, 220] width 65 height 8
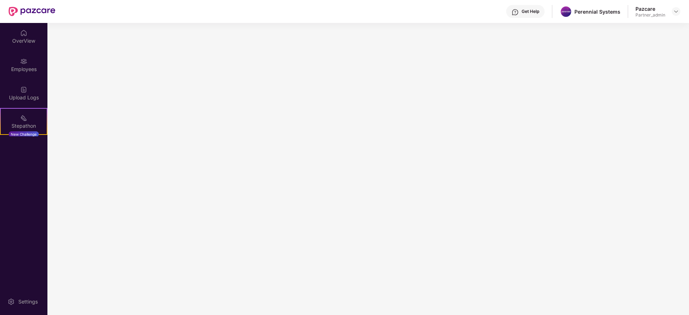
scroll to position [0, 0]
click at [18, 68] on div "Employees" at bounding box center [23, 69] width 47 height 7
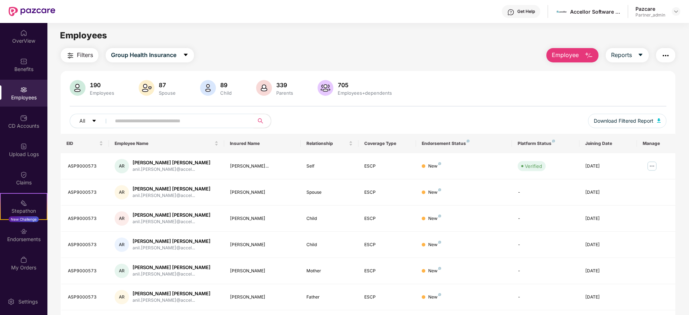
click at [141, 119] on input "text" at bounding box center [179, 121] width 129 height 11
paste input "**********"
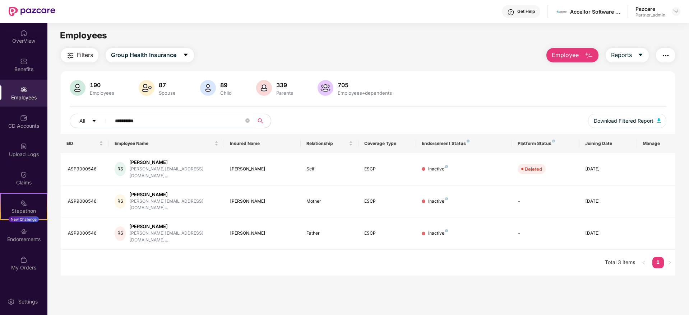
type input "**********"
click at [572, 13] on div "Accellor Software Pvt Ltd." at bounding box center [595, 11] width 50 height 7
copy div "Accellor"
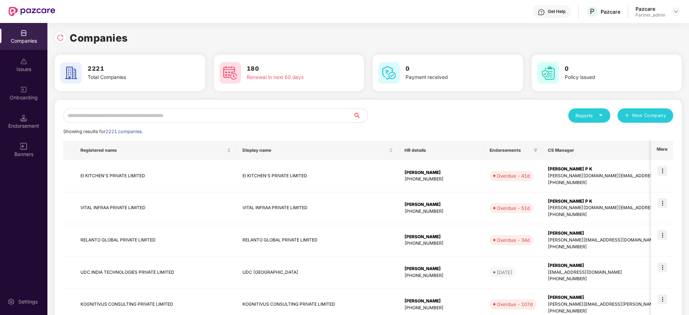
scroll to position [0, 1]
click at [141, 117] on input "text" at bounding box center [208, 115] width 290 height 14
paste input "********"
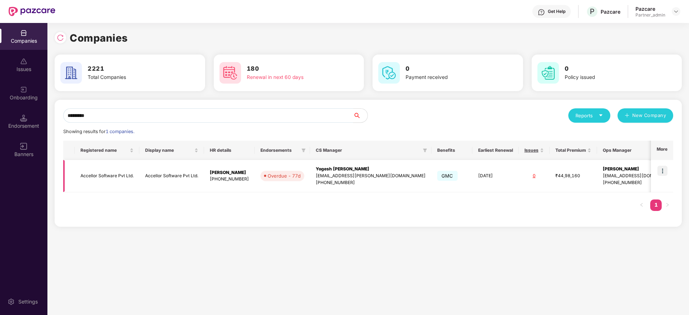
type input "********"
click at [395, 173] on div "[EMAIL_ADDRESS][PERSON_NAME][DOMAIN_NAME]" at bounding box center [371, 176] width 110 height 7
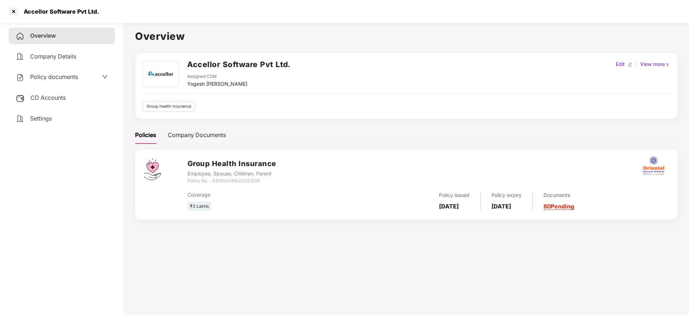
click at [574, 206] on link "80 Pending" at bounding box center [558, 206] width 31 height 7
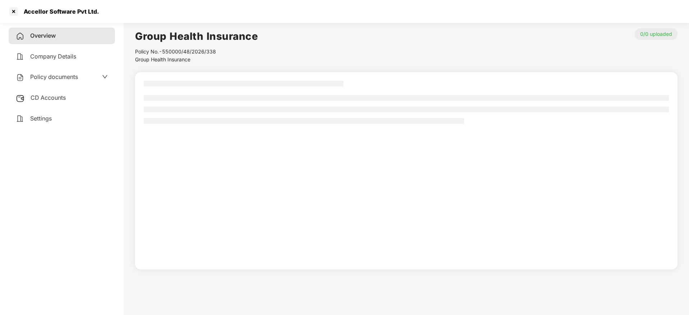
click at [53, 97] on span "CD Accounts" at bounding box center [48, 97] width 35 height 7
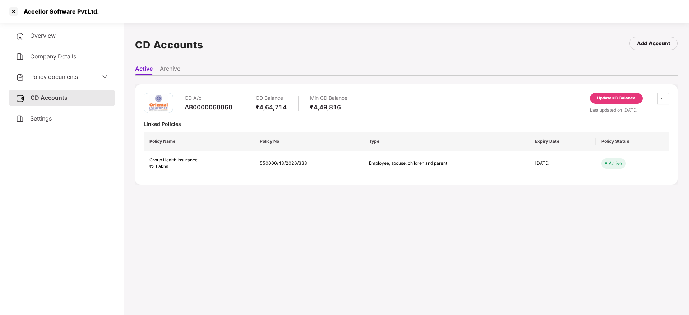
click at [606, 98] on div "Update CD Balance" at bounding box center [616, 98] width 38 height 6
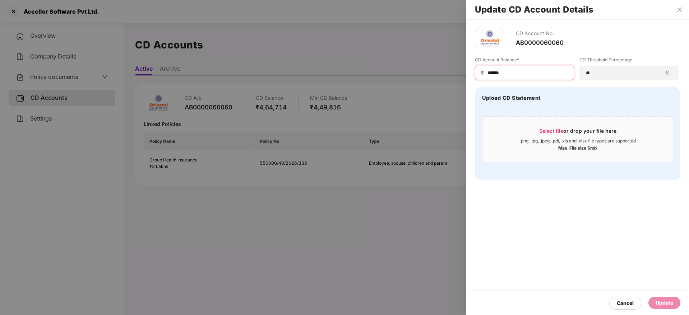
drag, startPoint x: 543, startPoint y: 74, endPoint x: 289, endPoint y: 88, distance: 253.9
click at [277, 71] on div "Update CD Account Details CD Account No. AB0000060060 CD Account Balance* ₹ ***…" at bounding box center [344, 157] width 689 height 315
paste input
type input "*****"
click at [557, 129] on span "Select file" at bounding box center [551, 131] width 24 height 6
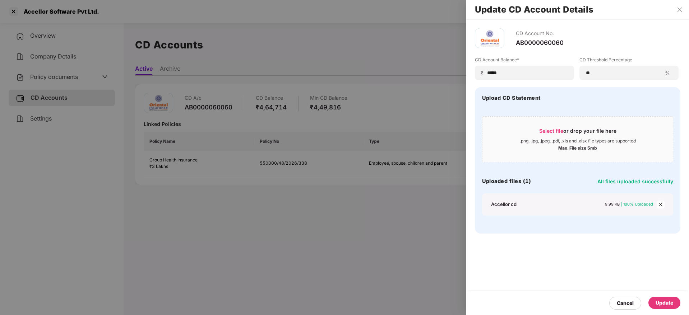
click at [664, 303] on div "Update" at bounding box center [664, 303] width 18 height 8
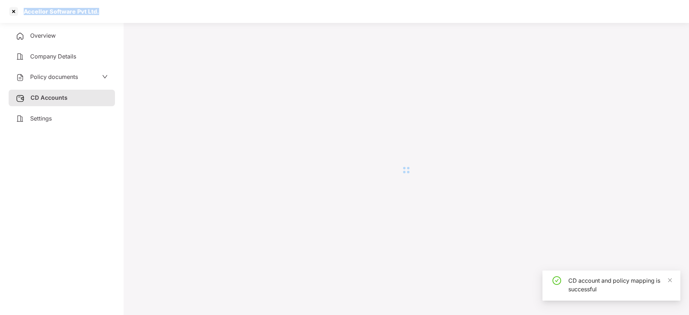
drag, startPoint x: 23, startPoint y: 11, endPoint x: 114, endPoint y: 10, distance: 90.8
click at [114, 10] on div "Accellor Software Pvt Ltd." at bounding box center [344, 11] width 689 height 23
copy div "Accellor Software Pvt Ltd."
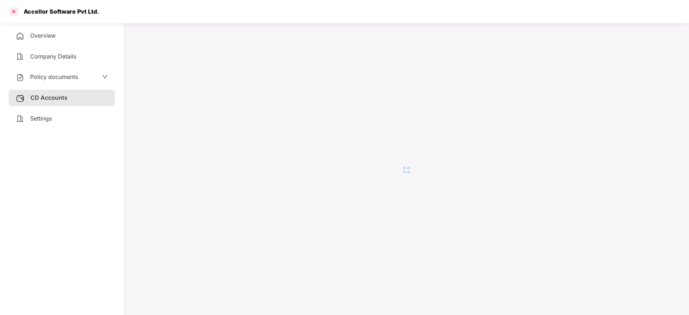
click at [17, 12] on div at bounding box center [13, 11] width 11 height 11
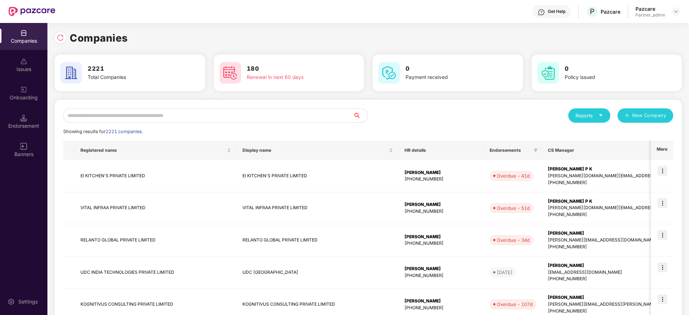
click at [209, 119] on input "text" at bounding box center [208, 115] width 290 height 14
paste input "**********"
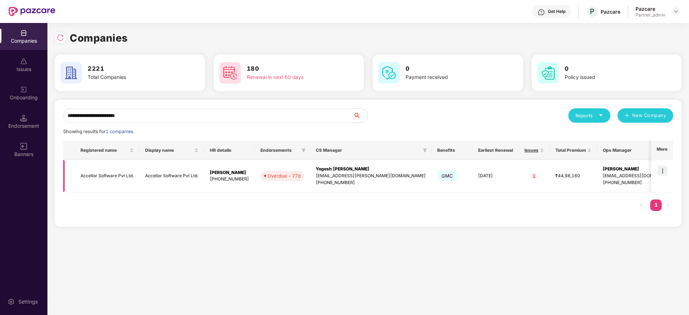
type input "**********"
click at [661, 171] on img at bounding box center [662, 171] width 10 height 10
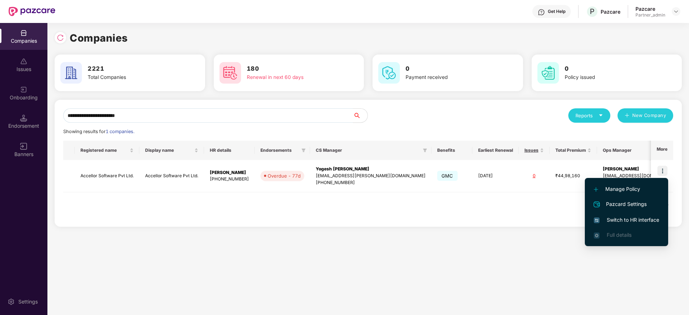
click at [634, 224] on li "Switch to HR interface" at bounding box center [626, 220] width 83 height 15
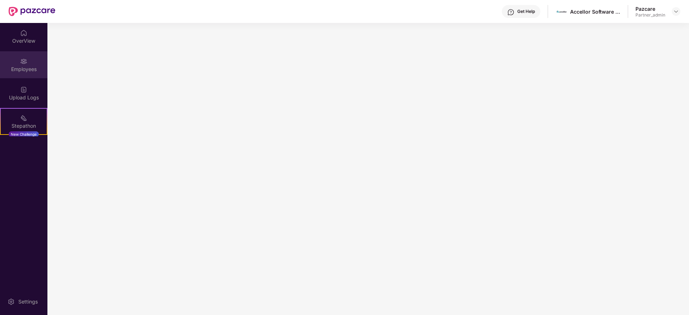
click at [21, 70] on div "Employees" at bounding box center [23, 69] width 47 height 7
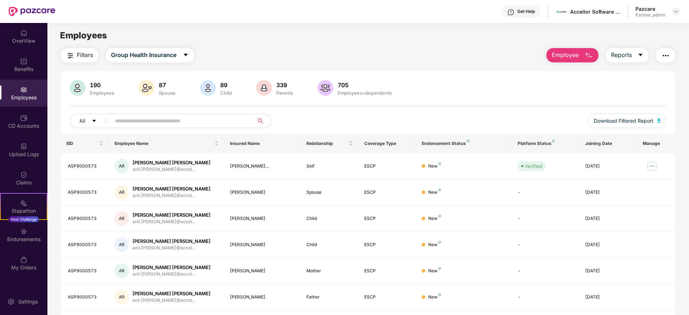
click at [173, 118] on input "text" at bounding box center [179, 121] width 129 height 11
paste input "**********"
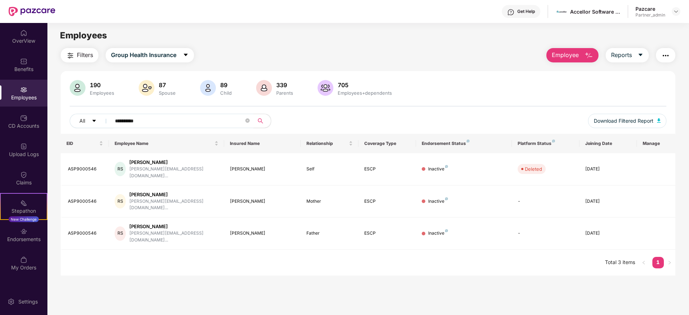
type input "**********"
click at [22, 238] on div "Endorsements" at bounding box center [23, 239] width 47 height 7
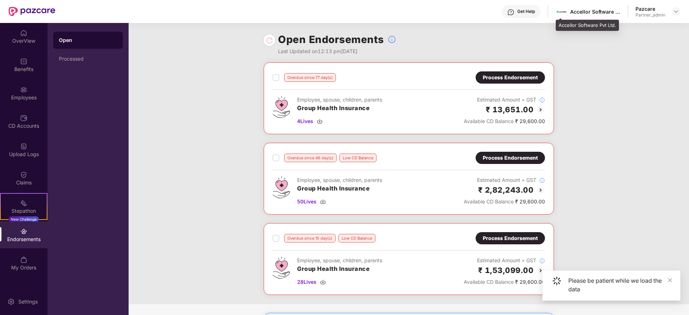
click at [578, 10] on div "Accellor Software Pvt Ltd." at bounding box center [595, 11] width 50 height 7
copy div "Accellor"
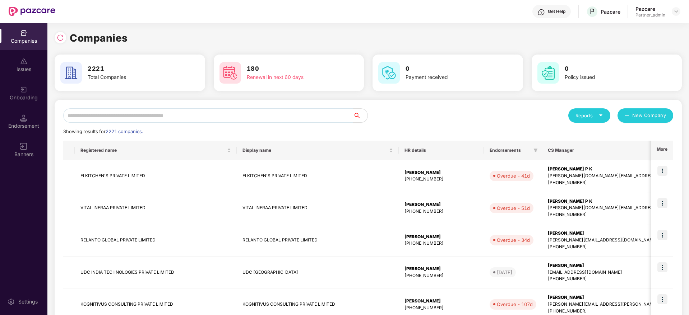
click at [140, 112] on input "text" at bounding box center [208, 115] width 290 height 14
paste input "********"
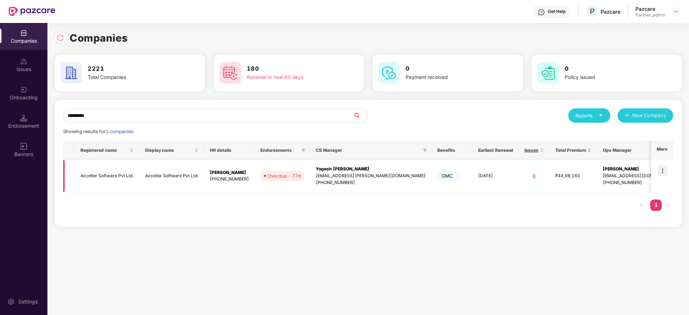
type input "********"
click at [425, 170] on div "Yogesh [PERSON_NAME]" at bounding box center [371, 169] width 110 height 7
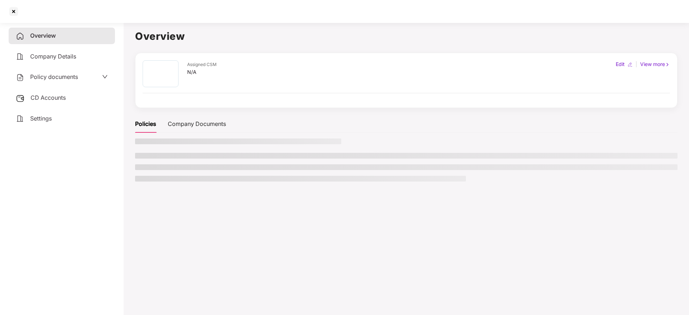
click at [60, 101] on span "CD Accounts" at bounding box center [48, 97] width 35 height 7
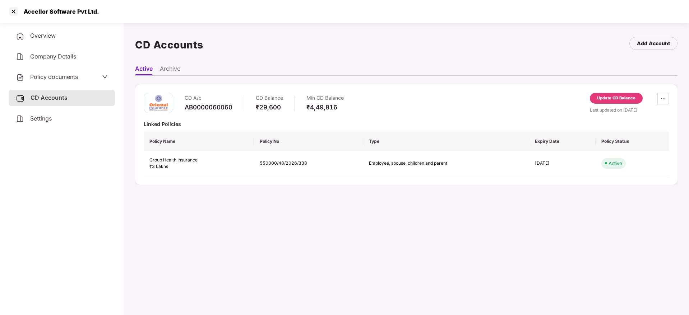
click at [627, 94] on div "Update CD Balance" at bounding box center [616, 98] width 53 height 11
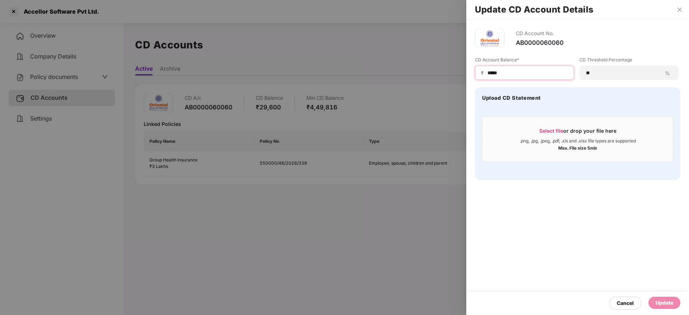
drag, startPoint x: 531, startPoint y: 73, endPoint x: 365, endPoint y: 71, distance: 166.2
click at [365, 72] on div "Update CD Account Details CD Account No. AB0000060060 CD Account Balance* ₹ ***…" at bounding box center [344, 157] width 689 height 315
type input "*"
type input "******"
click at [661, 300] on div "Update" at bounding box center [664, 303] width 18 height 8
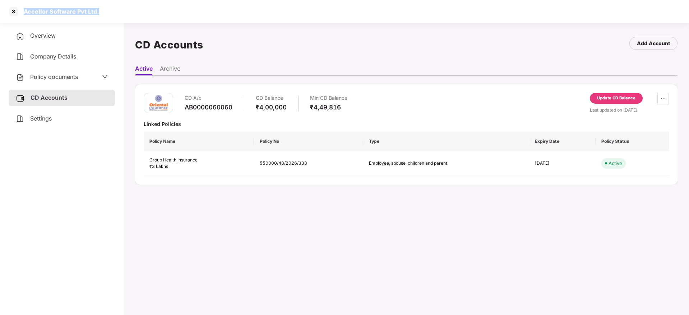
drag, startPoint x: 21, startPoint y: 10, endPoint x: 110, endPoint y: 7, distance: 89.1
click at [145, 2] on div "Accellor Software Pvt Ltd." at bounding box center [344, 11] width 689 height 23
copy div "Accellor Software Pvt Ltd."
click at [12, 15] on div at bounding box center [13, 11] width 11 height 11
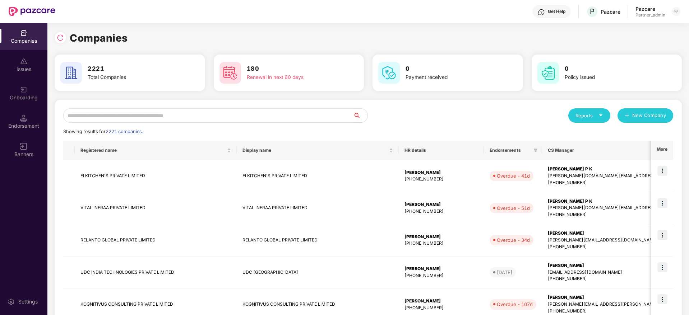
click at [159, 117] on input "text" at bounding box center [208, 115] width 290 height 14
paste input "**********"
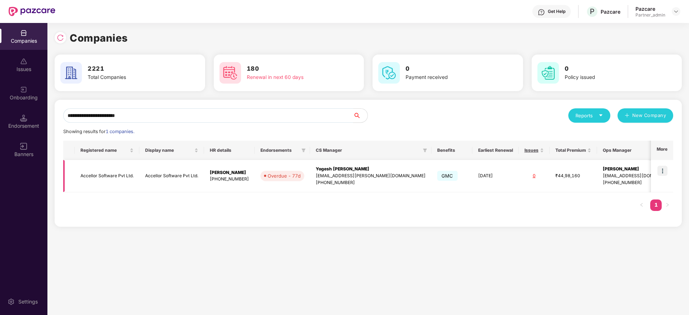
type input "**********"
click at [666, 173] on img at bounding box center [662, 171] width 10 height 10
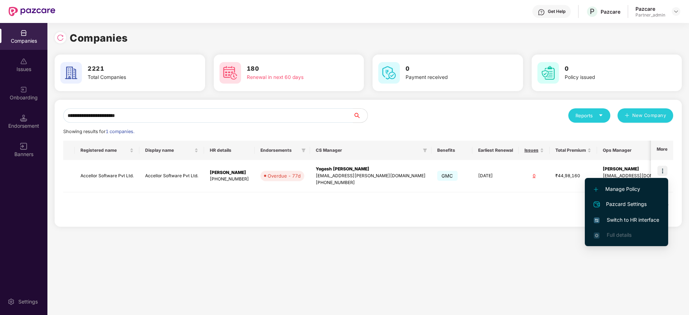
click at [625, 217] on span "Switch to HR interface" at bounding box center [625, 220] width 65 height 8
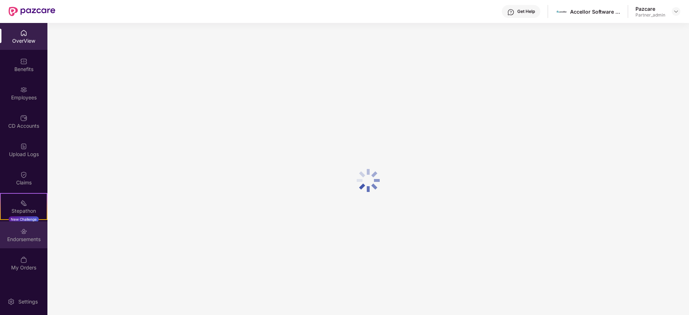
click at [23, 237] on div "Endorsements" at bounding box center [23, 239] width 47 height 7
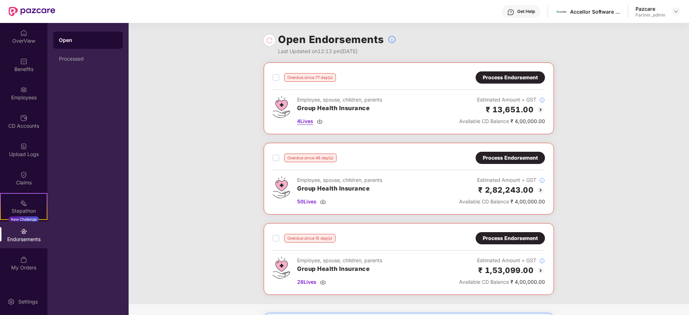
click at [320, 124] on img at bounding box center [320, 121] width 6 height 6
click at [490, 79] on div "Process Endorsement" at bounding box center [510, 78] width 55 height 8
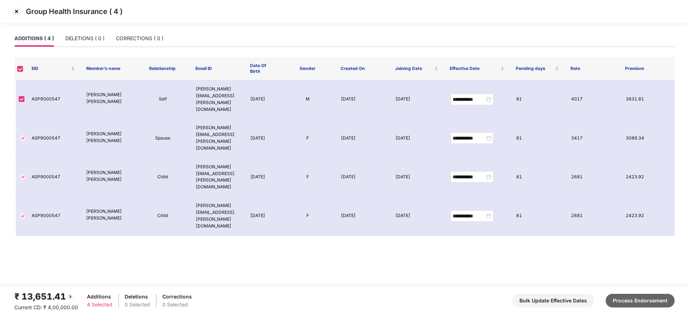
click at [633, 303] on button "Process Endorsement" at bounding box center [639, 301] width 69 height 14
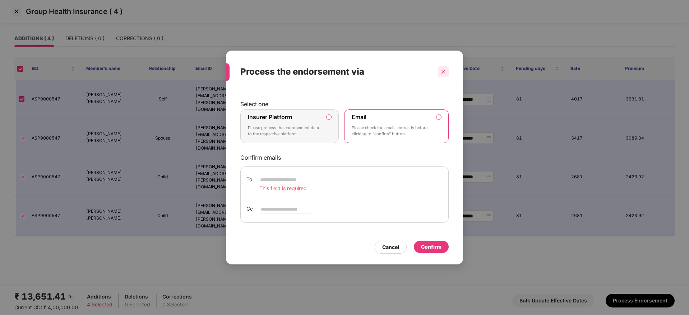
click at [442, 73] on icon "close" at bounding box center [443, 72] width 4 height 4
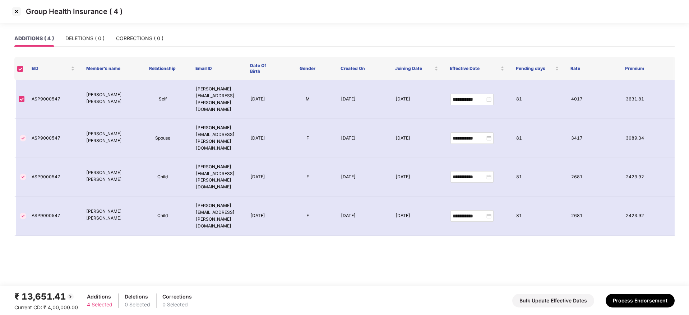
click at [19, 10] on img at bounding box center [16, 11] width 11 height 11
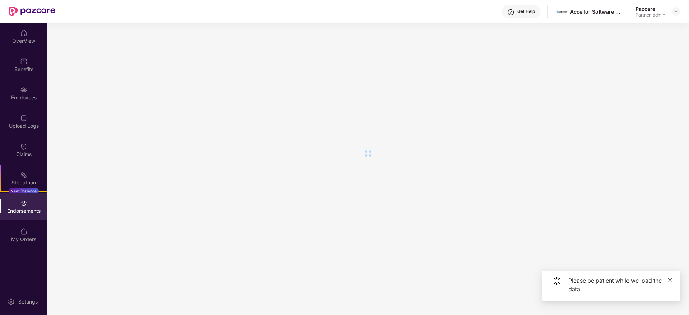
click at [669, 278] on icon "close" at bounding box center [669, 280] width 5 height 5
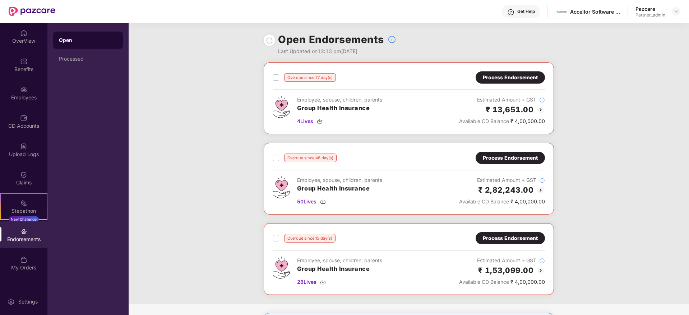
click at [325, 198] on div "50 Lives" at bounding box center [339, 202] width 85 height 8
click at [495, 79] on div "Process Endorsement" at bounding box center [510, 78] width 55 height 8
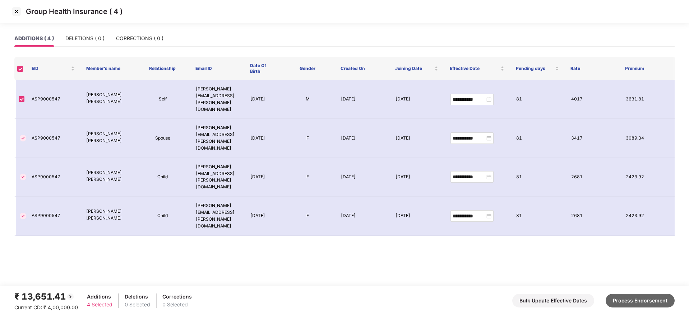
click at [643, 299] on button "Process Endorsement" at bounding box center [639, 301] width 69 height 14
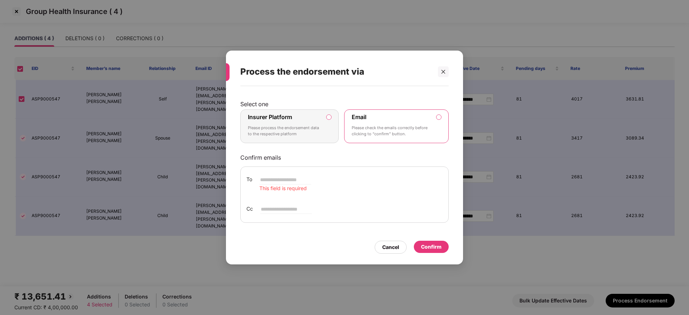
click at [313, 128] on p "Please process the endorsement data to the respective platform" at bounding box center [284, 131] width 73 height 13
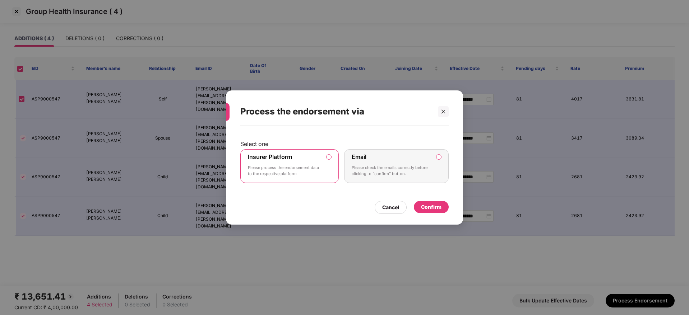
click at [433, 205] on div "Confirm" at bounding box center [431, 207] width 20 height 8
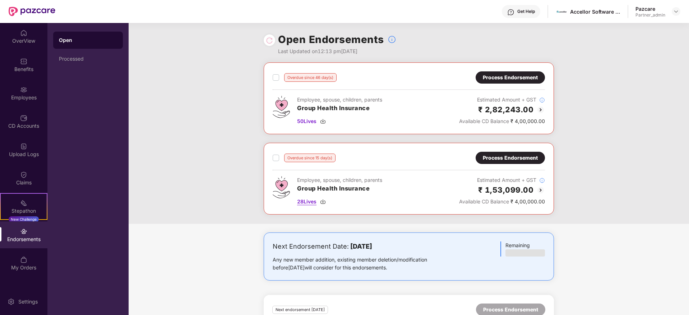
click at [326, 202] on img at bounding box center [323, 202] width 6 height 6
click at [488, 76] on div "Process Endorsement" at bounding box center [510, 78] width 55 height 8
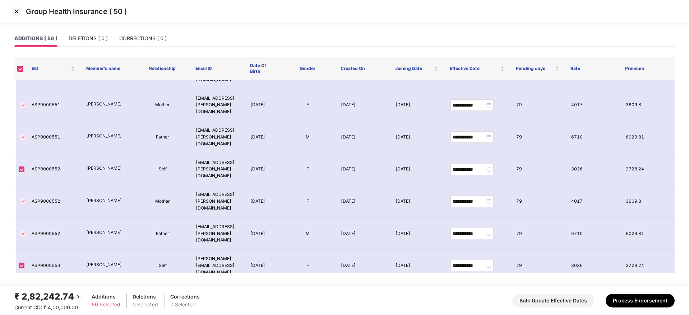
scroll to position [700, 0]
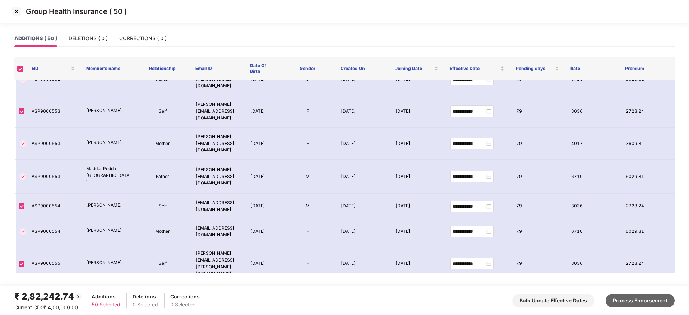
click at [630, 304] on button "Process Endorsement" at bounding box center [639, 301] width 69 height 14
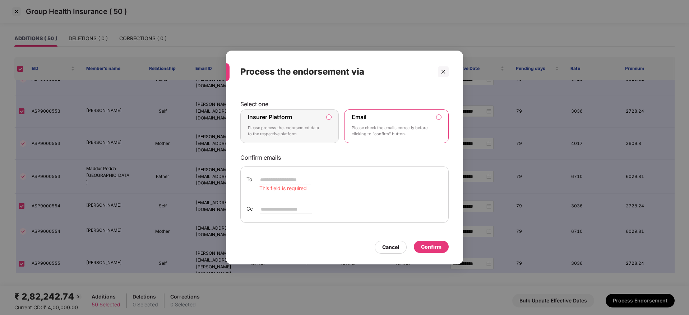
click at [325, 134] on label "Insurer Platform Please process the endorsement data to the respective platform" at bounding box center [289, 127] width 98 height 34
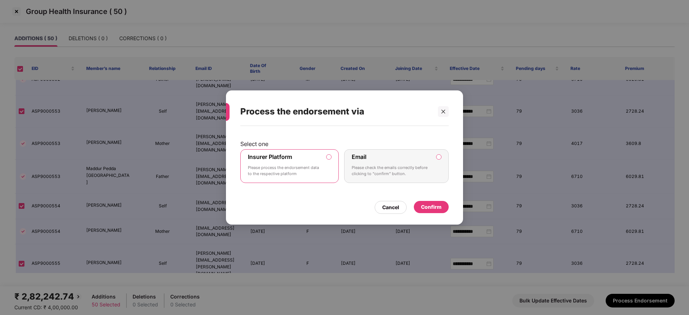
click at [439, 210] on div "Confirm" at bounding box center [431, 207] width 20 height 8
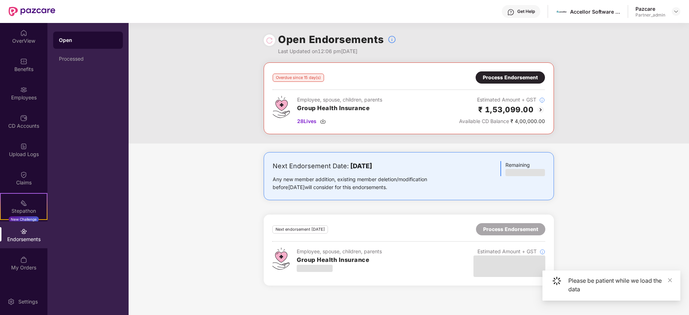
click at [502, 76] on div "Process Endorsement" at bounding box center [510, 78] width 55 height 8
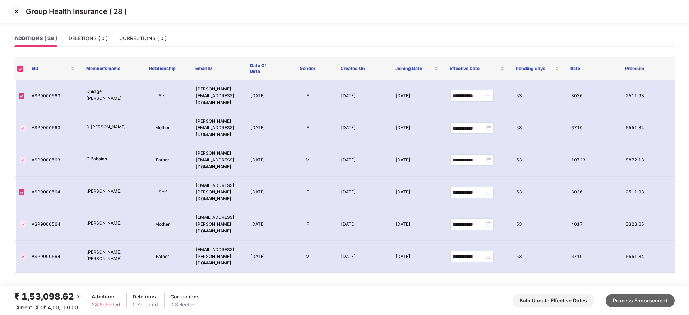
click at [646, 300] on button "Process Endorsement" at bounding box center [639, 301] width 69 height 14
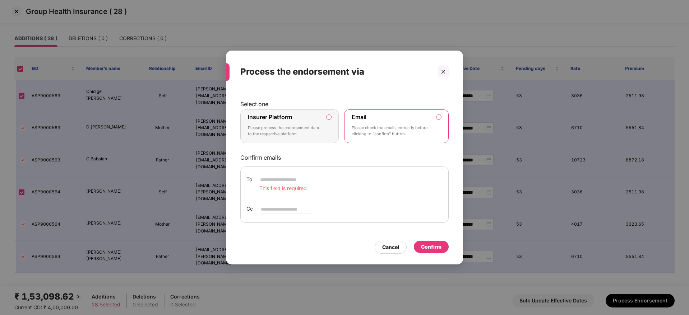
click at [313, 127] on p "Please process the endorsement data to the respective platform" at bounding box center [284, 131] width 73 height 13
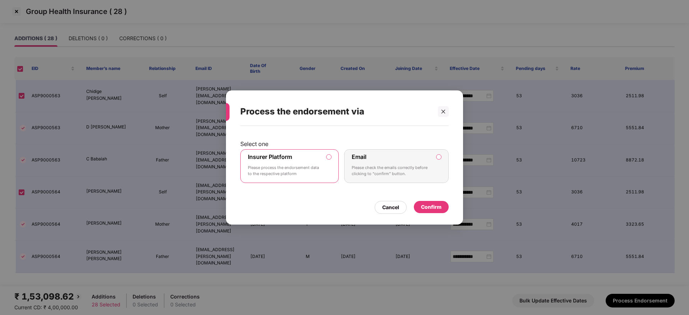
click at [429, 206] on div "Confirm" at bounding box center [431, 207] width 20 height 8
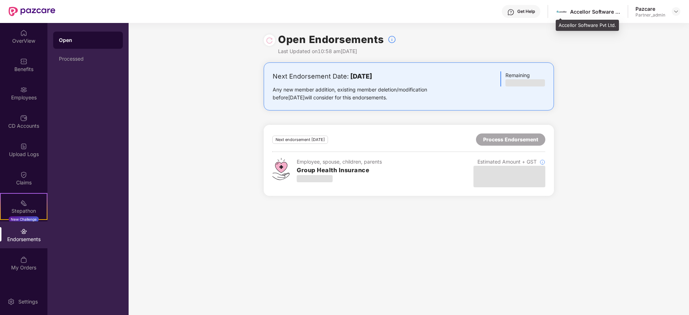
click at [578, 15] on div "Accellor Software Pvt Ltd." at bounding box center [587, 11] width 65 height 13
click at [579, 14] on div "Accellor Software Pvt Ltd." at bounding box center [595, 11] width 50 height 7
copy div "Accellor"
click at [678, 10] on img at bounding box center [676, 12] width 6 height 6
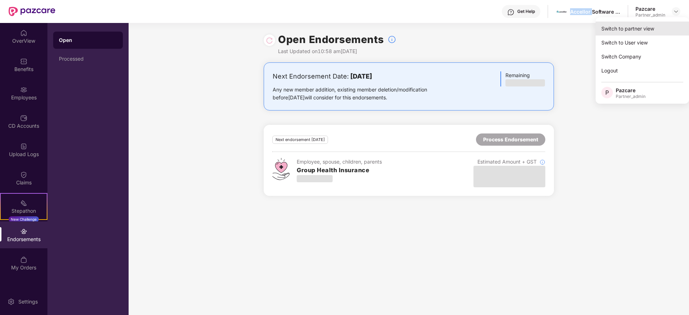
click at [657, 31] on div "Switch to partner view" at bounding box center [641, 29] width 93 height 14
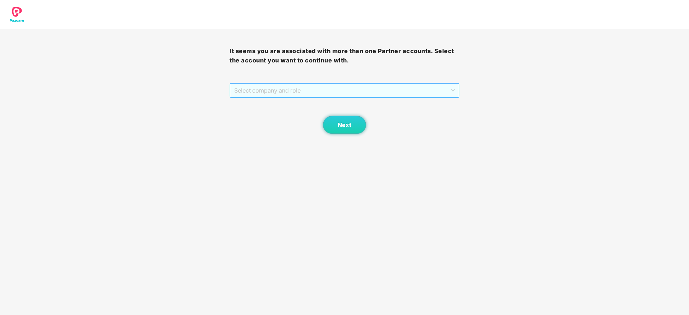
click at [284, 96] on span "Select company and role" at bounding box center [344, 91] width 220 height 14
drag, startPoint x: 275, startPoint y: 115, endPoint x: 307, endPoint y: 121, distance: 31.8
click at [295, 116] on div "Pazcare - PARTNER_ADMIN" at bounding box center [344, 116] width 221 height 8
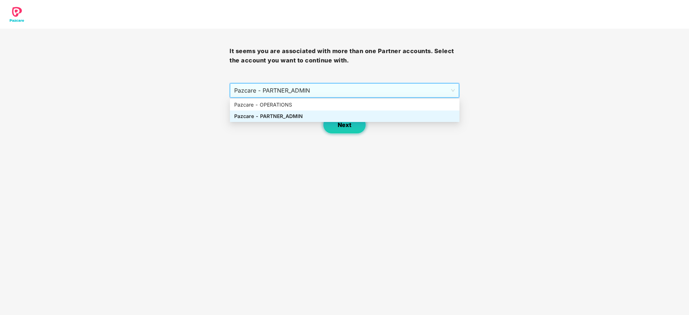
click at [348, 126] on span "Next" at bounding box center [344, 125] width 14 height 7
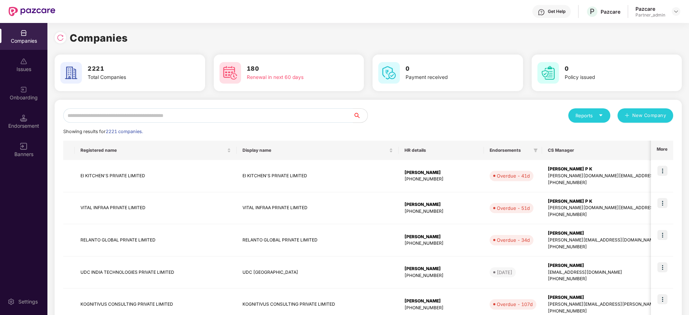
click at [239, 105] on div "Reports New Company Showing results for 2221 companies. Registered name Display…" at bounding box center [368, 308] width 627 height 416
click at [246, 119] on input "text" at bounding box center [208, 115] width 290 height 14
paste input "********"
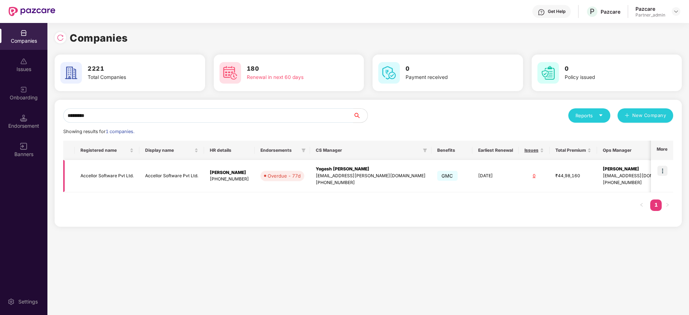
type input "********"
click at [425, 173] on div "[EMAIL_ADDRESS][PERSON_NAME][DOMAIN_NAME]" at bounding box center [371, 176] width 110 height 7
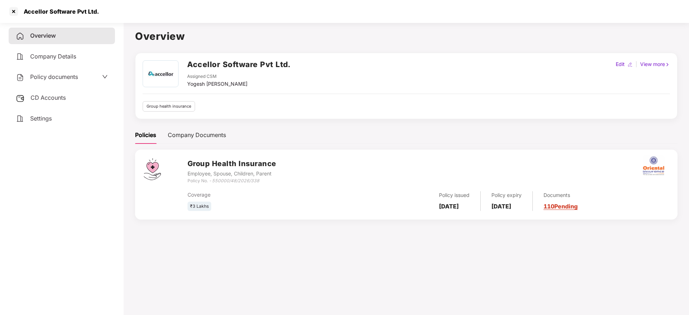
click at [74, 97] on div "CD Accounts" at bounding box center [62, 98] width 106 height 17
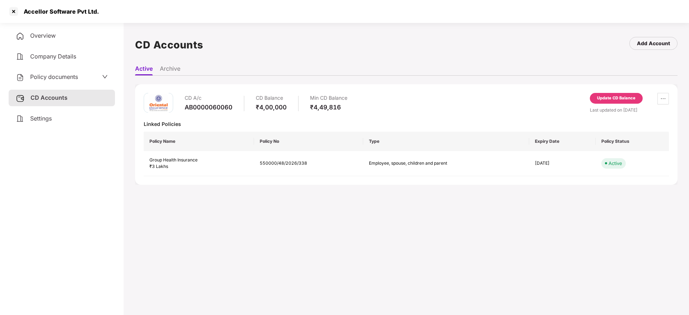
click at [625, 97] on div "Update CD Balance" at bounding box center [616, 98] width 38 height 6
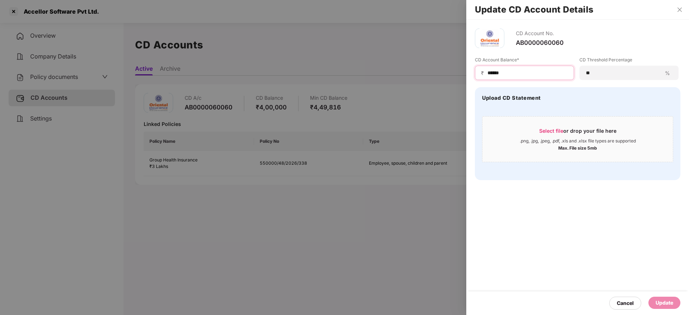
drag, startPoint x: 523, startPoint y: 73, endPoint x: 378, endPoint y: 72, distance: 145.4
click at [377, 71] on div "Update CD Account Details CD Account No. AB0000060060 CD Account Balance* ₹ ***…" at bounding box center [344, 157] width 689 height 315
paste input
type input "*****"
click at [669, 306] on div "Update" at bounding box center [664, 303] width 18 height 8
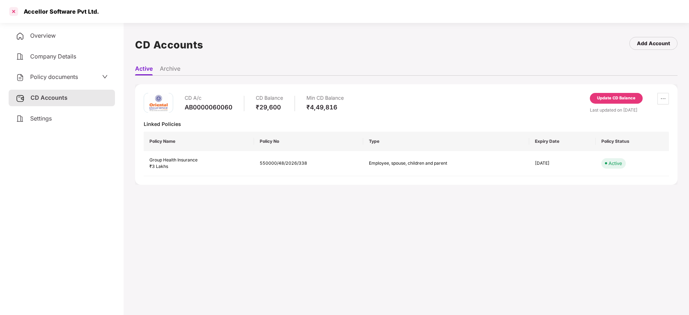
click at [13, 12] on div at bounding box center [13, 11] width 11 height 11
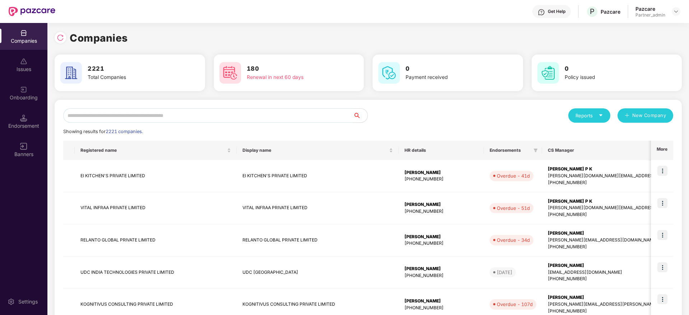
click at [105, 118] on input "text" at bounding box center [208, 115] width 290 height 14
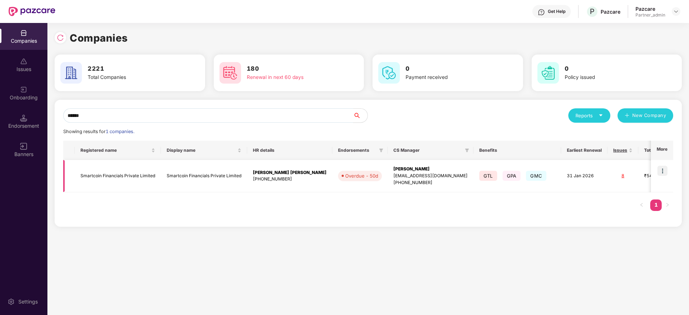
type input "******"
click at [662, 174] on img at bounding box center [662, 171] width 10 height 10
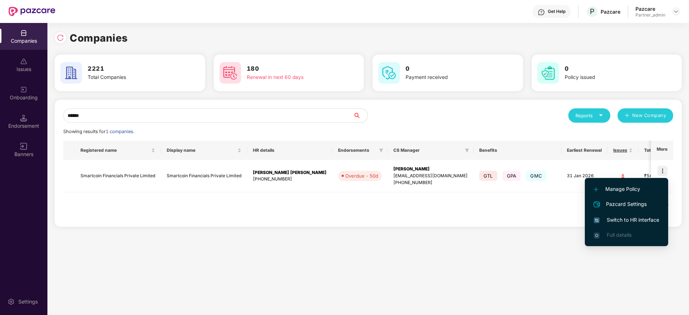
click at [634, 219] on span "Switch to HR interface" at bounding box center [625, 220] width 65 height 8
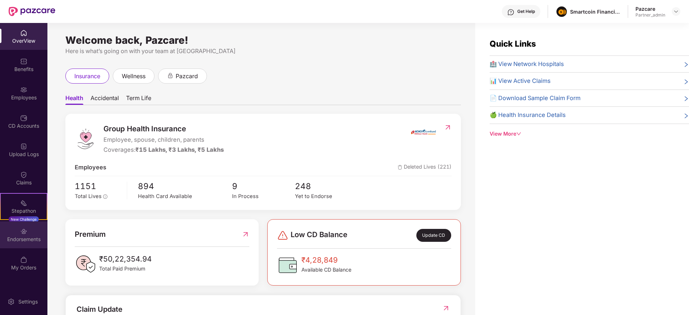
click at [37, 227] on div "Endorsements" at bounding box center [23, 235] width 47 height 27
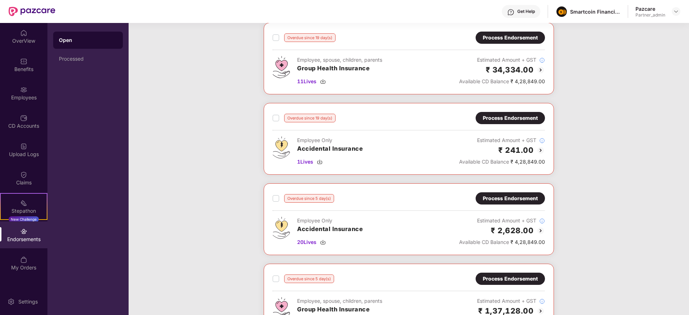
scroll to position [215, 0]
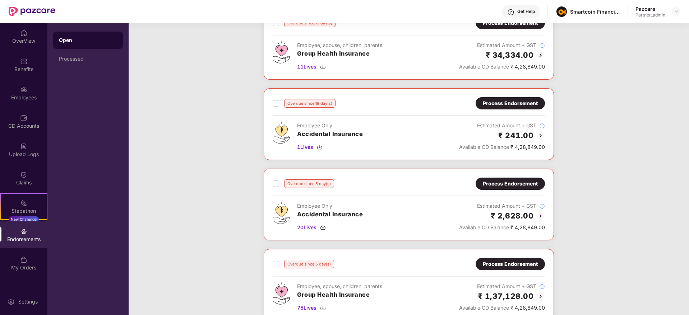
click at [507, 96] on div "Overdue since 19 day(s) Process Endorsement Employee Only Accidental Insurance …" at bounding box center [409, 124] width 290 height 72
click at [508, 102] on div "Process Endorsement" at bounding box center [510, 103] width 55 height 8
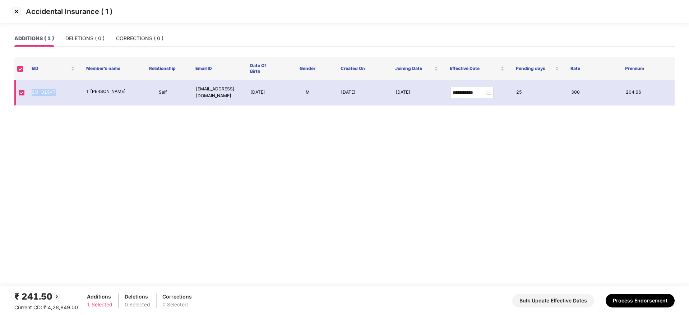
drag, startPoint x: 32, startPoint y: 91, endPoint x: 59, endPoint y: 92, distance: 27.7
click at [59, 92] on td "SM-01547" at bounding box center [53, 92] width 55 height 25
copy td "SM-01547"
click at [18, 7] on img at bounding box center [16, 11] width 11 height 11
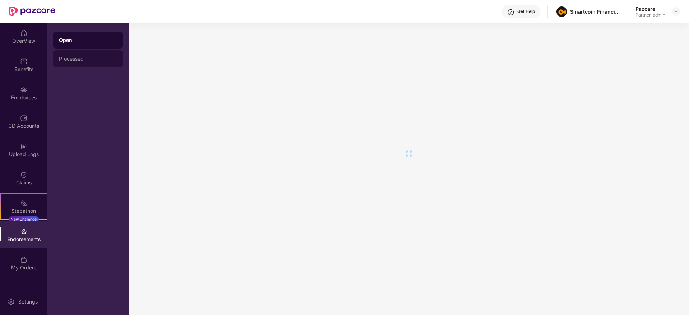
click at [88, 54] on div "Processed" at bounding box center [88, 58] width 70 height 17
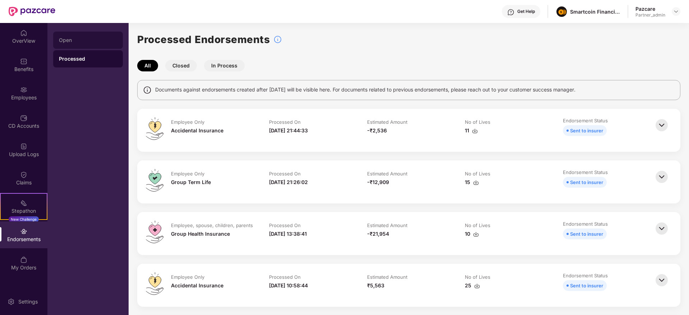
click at [71, 44] on div "Open" at bounding box center [88, 40] width 70 height 17
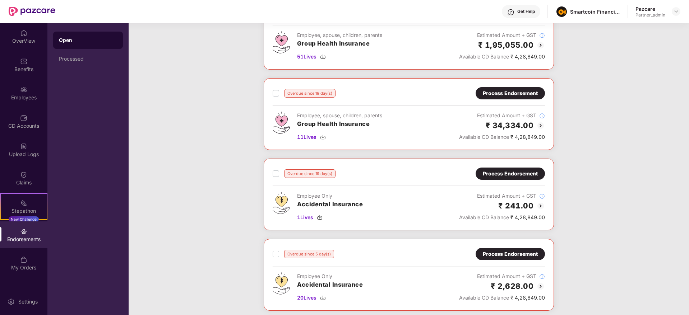
scroll to position [162, 0]
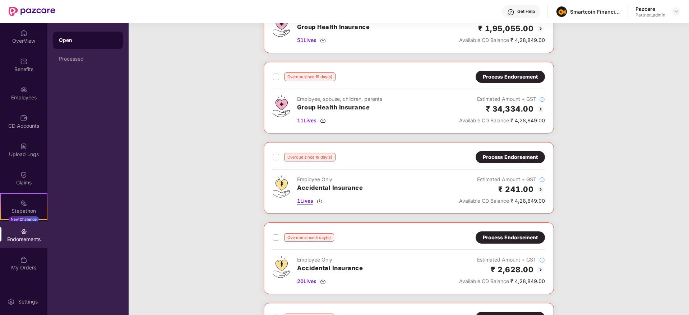
click at [322, 199] on img at bounding box center [320, 201] width 6 height 6
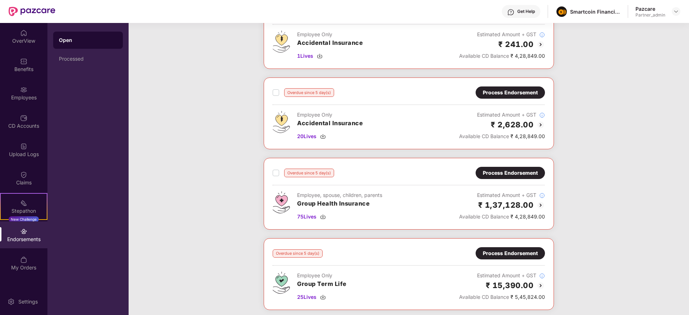
scroll to position [323, 0]
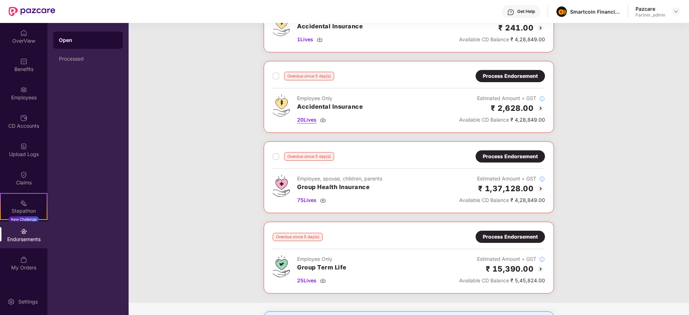
click at [325, 121] on img at bounding box center [323, 120] width 6 height 6
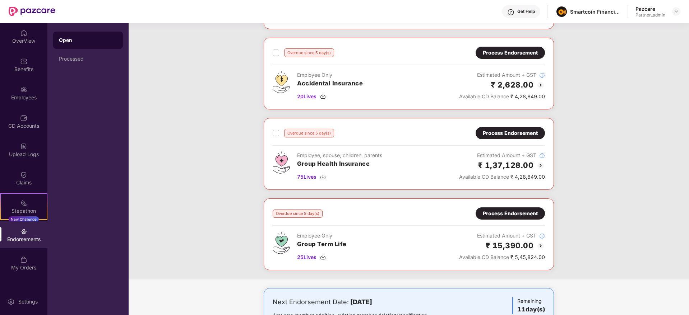
scroll to position [377, 0]
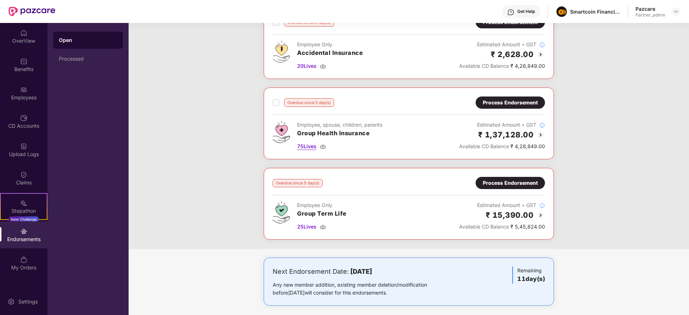
click at [323, 146] on img at bounding box center [323, 147] width 6 height 6
click at [323, 227] on img at bounding box center [323, 227] width 6 height 6
